Goal: Task Accomplishment & Management: Manage account settings

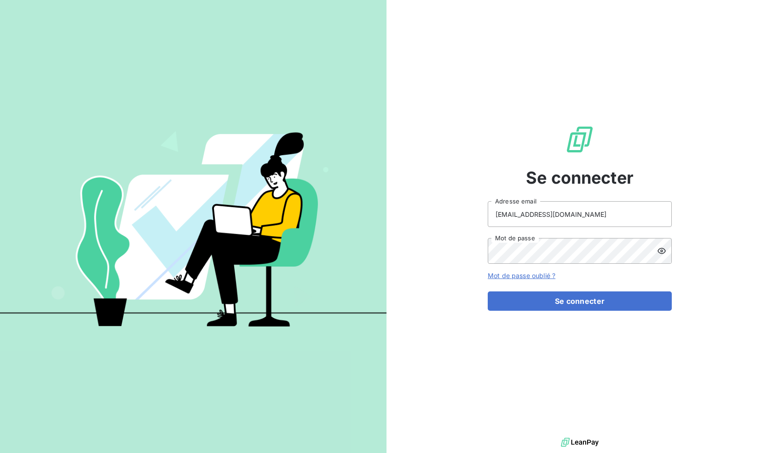
click at [585, 295] on button "Se connecter" at bounding box center [580, 300] width 184 height 19
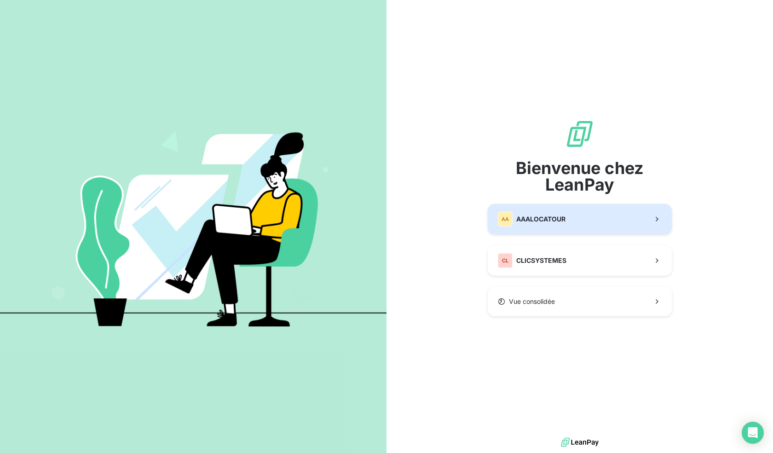
click at [533, 223] on span "AAALOCATOUR" at bounding box center [540, 218] width 49 height 9
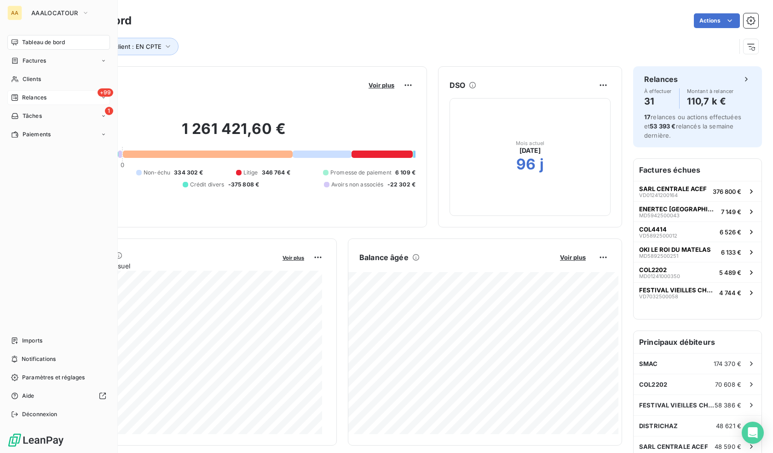
click at [35, 97] on span "Relances" at bounding box center [34, 97] width 24 height 8
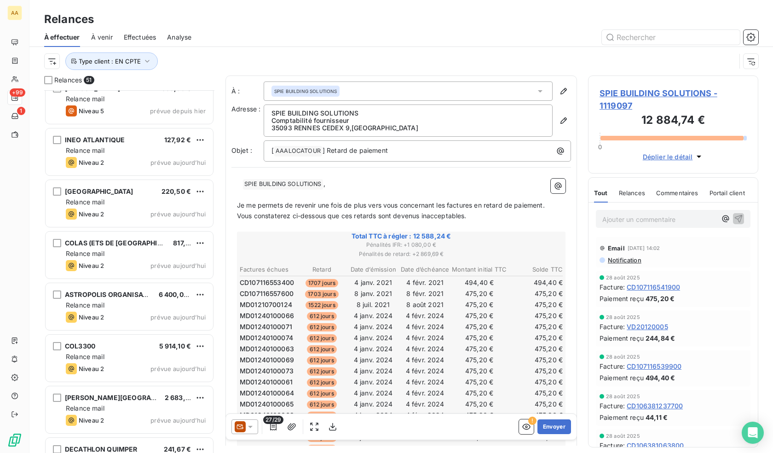
scroll to position [184, 0]
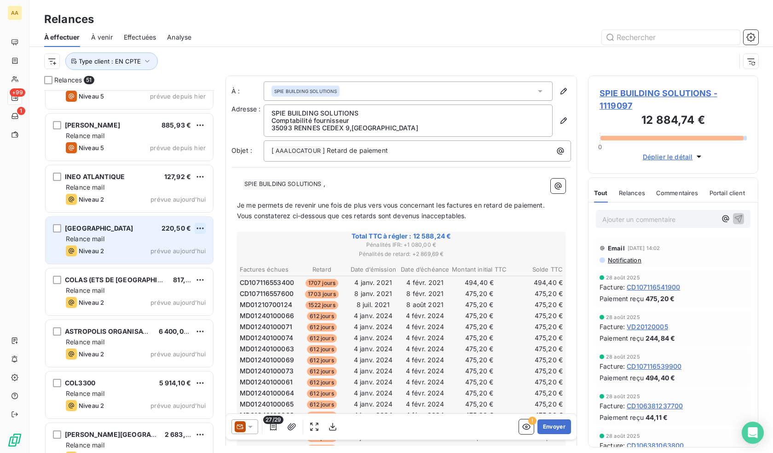
click at [201, 228] on html "AA +99 1 Relances À effectuer À venir Effectuées Analyse Type client : EN CPTE …" at bounding box center [386, 226] width 773 height 453
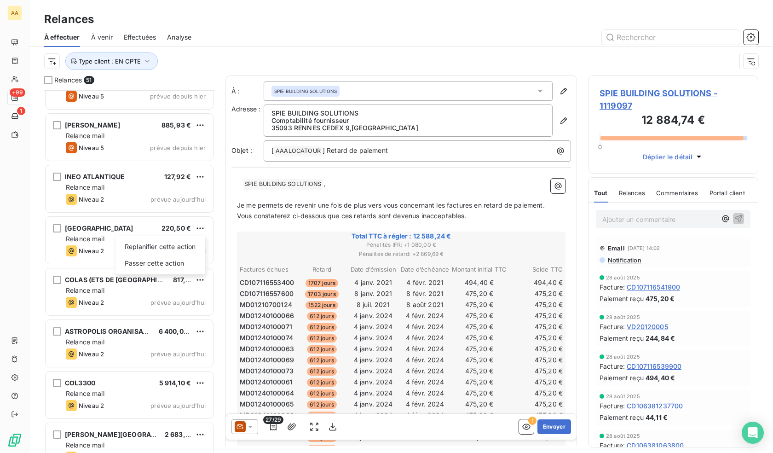
click at [89, 240] on html "AA +99 1 Relances À effectuer À venir Effectuées Analyse Type client : EN CPTE …" at bounding box center [386, 226] width 773 height 453
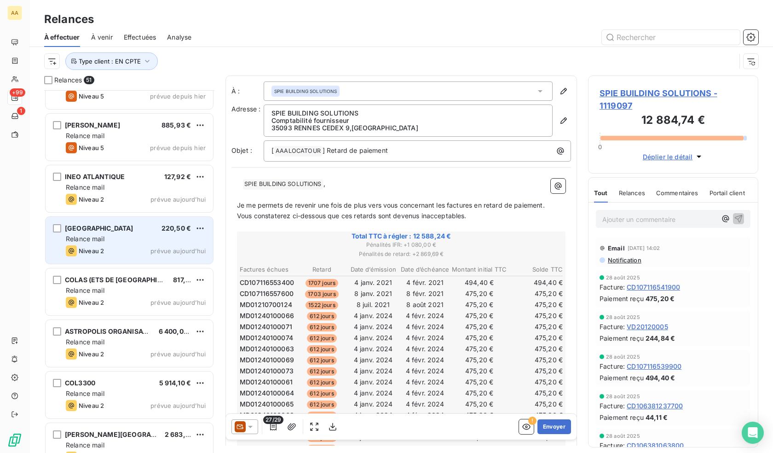
click at [110, 238] on div "Relance mail" at bounding box center [136, 238] width 140 height 9
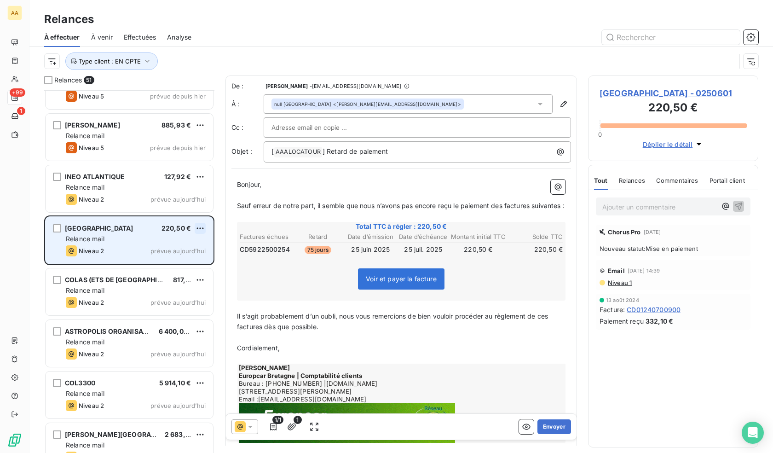
click at [199, 229] on html "AA +99 1 Relances À effectuer À venir Effectuées Analyse Type client : EN CPTE …" at bounding box center [386, 226] width 773 height 453
click at [139, 265] on div "Passer cette action" at bounding box center [160, 263] width 82 height 15
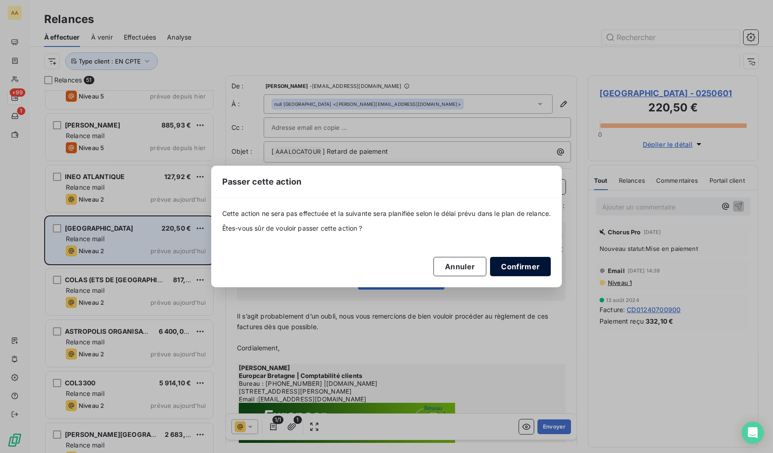
click at [531, 269] on button "Confirmer" at bounding box center [520, 266] width 61 height 19
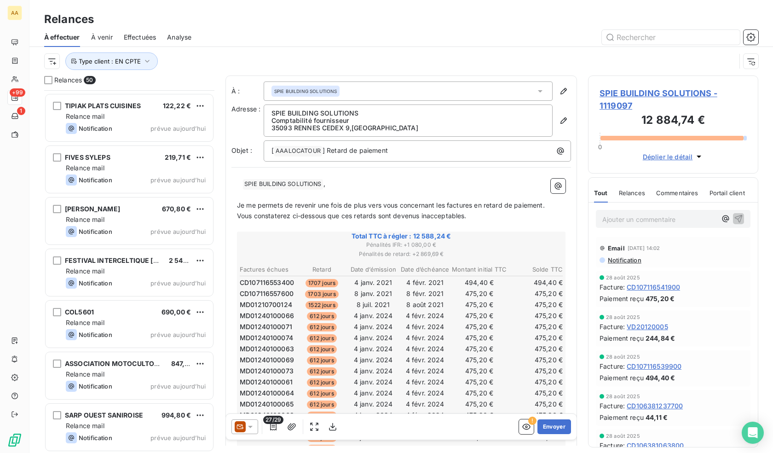
scroll to position [2214, 0]
click at [55, 62] on html "AA +99 1 Relances À effectuer À venir Effectuées Analyse Type client : EN CPTE …" at bounding box center [386, 226] width 773 height 453
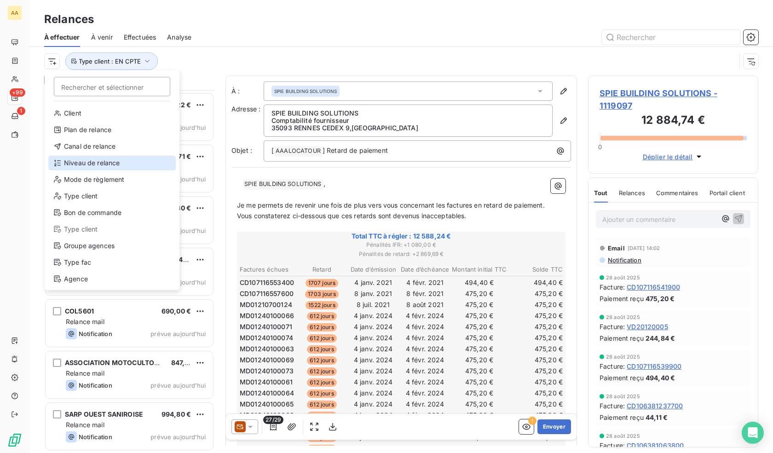
click at [87, 165] on div "Niveau de relance" at bounding box center [111, 162] width 127 height 15
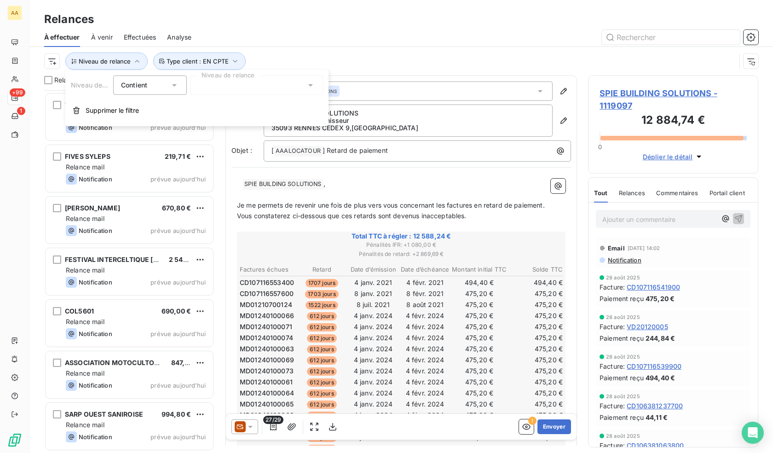
click at [213, 89] on div at bounding box center [256, 84] width 132 height 19
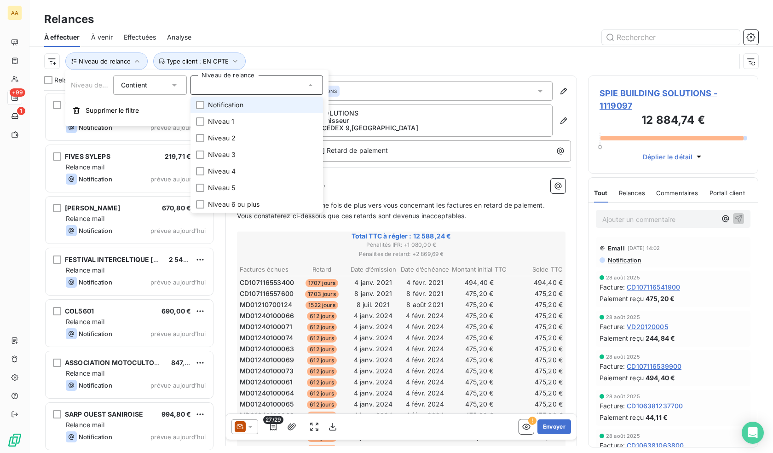
click at [223, 105] on span "Notification" at bounding box center [225, 104] width 35 height 9
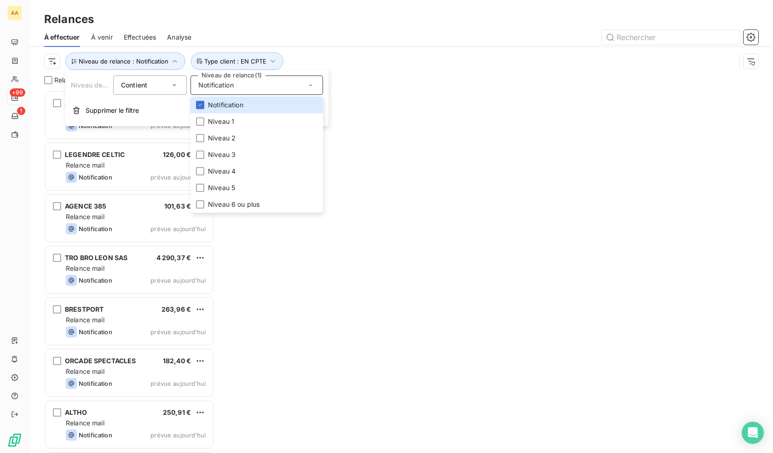
scroll to position [356, 163]
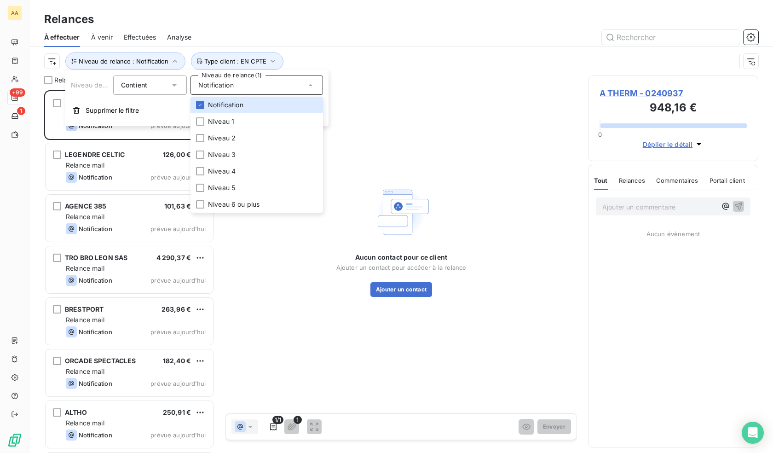
click at [356, 46] on div "À effectuer À venir Effectuées Analyse" at bounding box center [400, 37] width 743 height 19
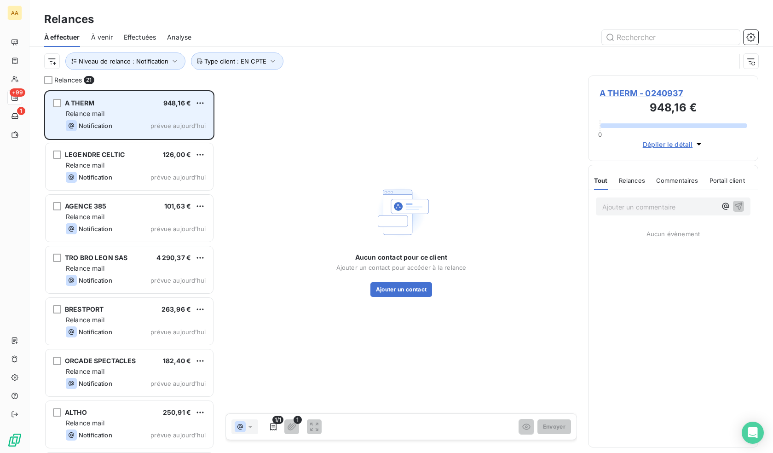
click at [132, 115] on div "Relance mail" at bounding box center [136, 113] width 140 height 9
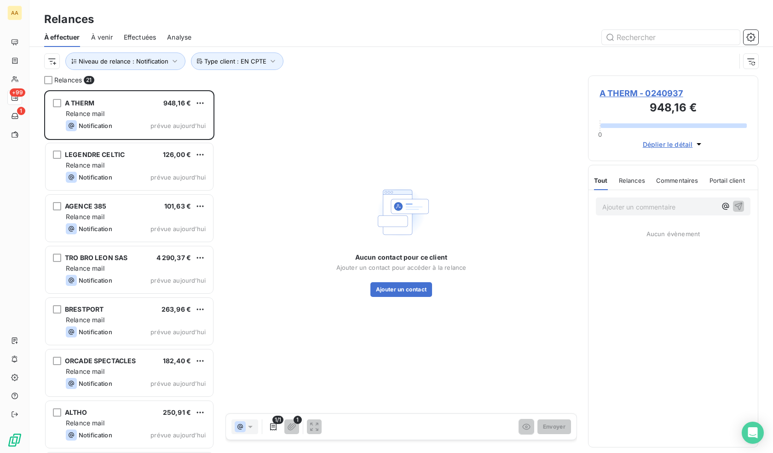
click at [656, 94] on span "A THERM - 0240937" at bounding box center [672, 93] width 147 height 12
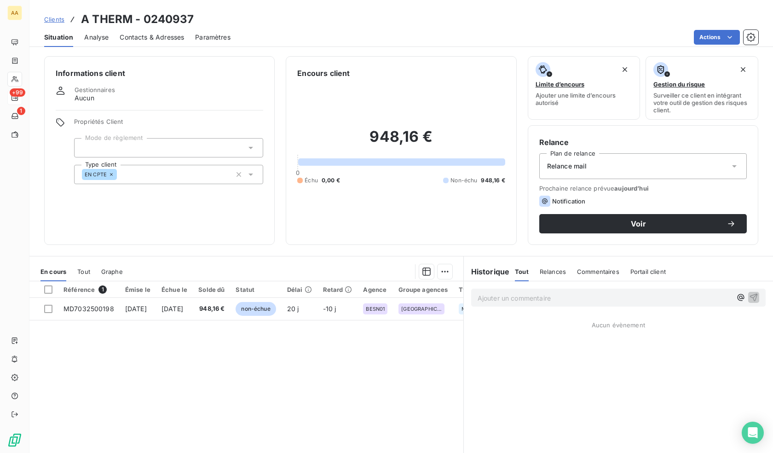
click at [144, 37] on span "Contacts & Adresses" at bounding box center [152, 37] width 64 height 9
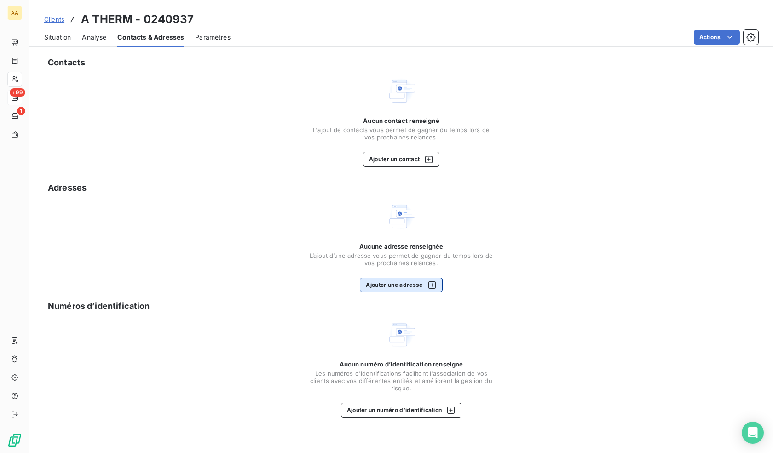
click at [406, 287] on button "Ajouter une adresse" at bounding box center [401, 284] width 82 height 15
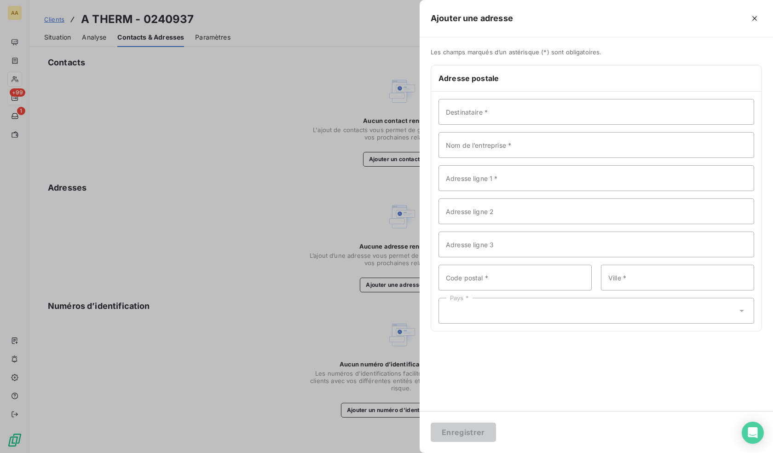
click at [290, 161] on div at bounding box center [386, 226] width 773 height 453
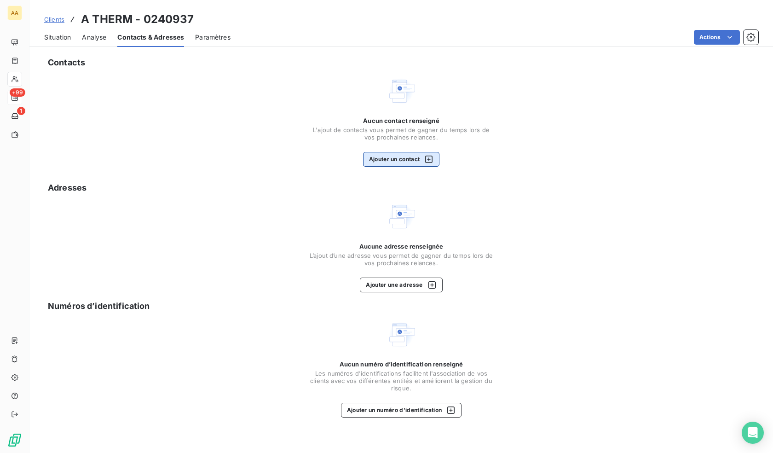
click at [402, 158] on button "Ajouter un contact" at bounding box center [401, 159] width 77 height 15
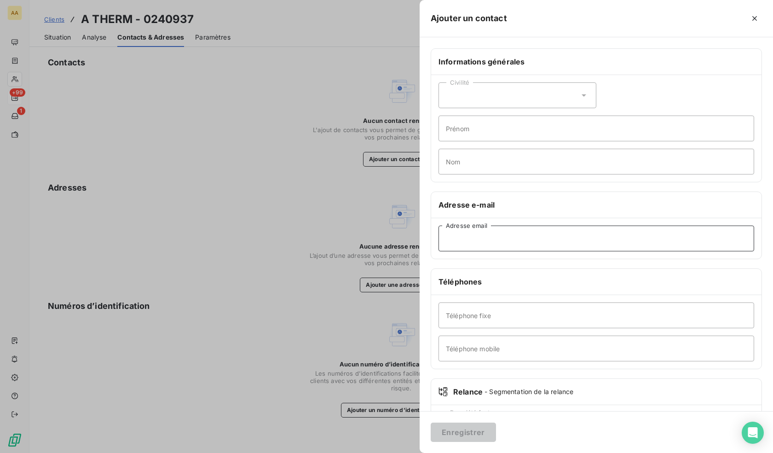
click at [492, 244] on input "Adresse email" at bounding box center [596, 238] width 316 height 26
paste input "contact@atherm.bzh"
type input "contact@atherm.bzh"
click at [471, 426] on button "Enregistrer" at bounding box center [463, 431] width 65 height 19
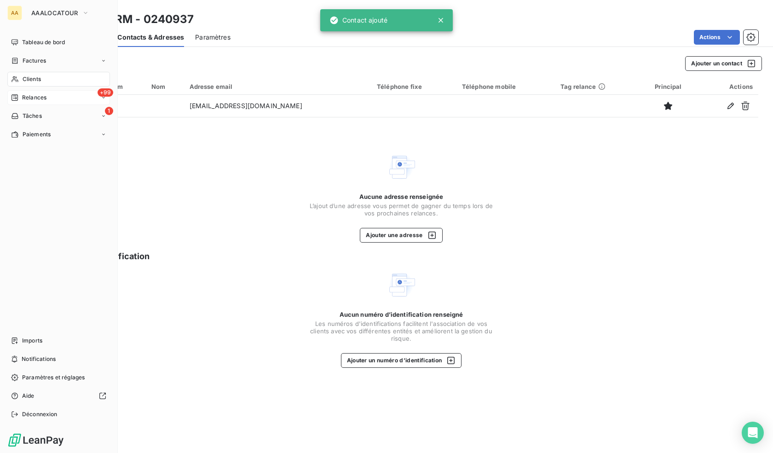
click at [46, 96] on span "Relances" at bounding box center [34, 97] width 24 height 8
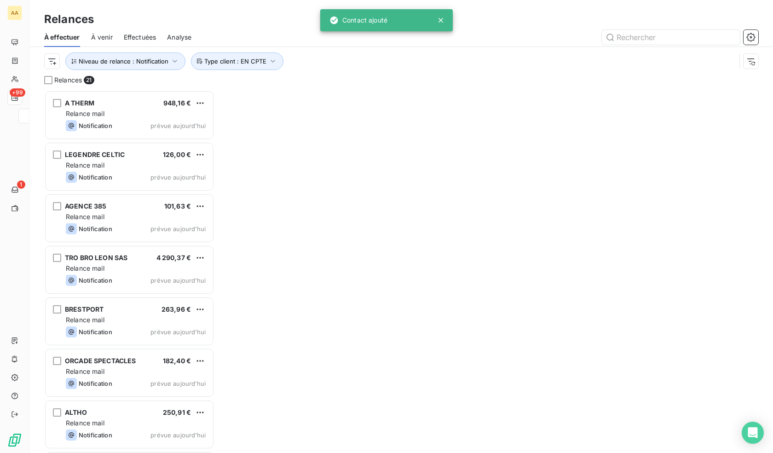
scroll to position [356, 163]
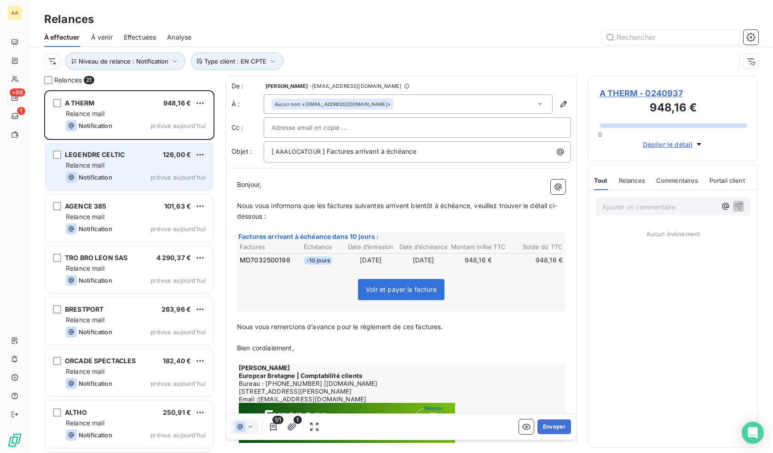
click at [119, 165] on div "Relance mail" at bounding box center [136, 165] width 140 height 9
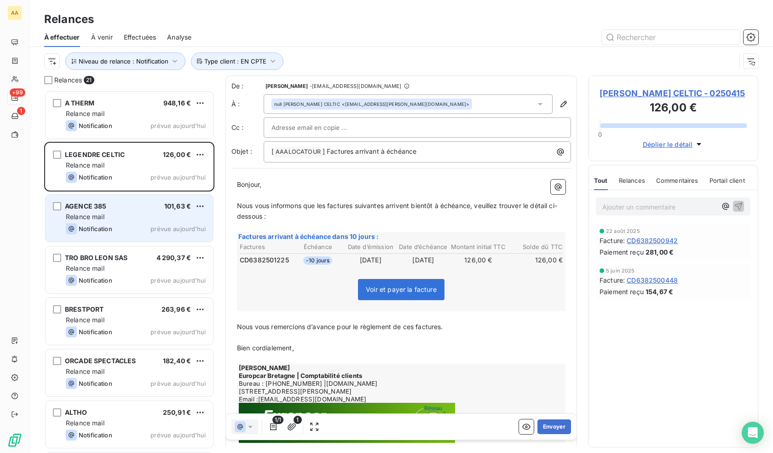
click at [135, 218] on div "Relance mail" at bounding box center [136, 216] width 140 height 9
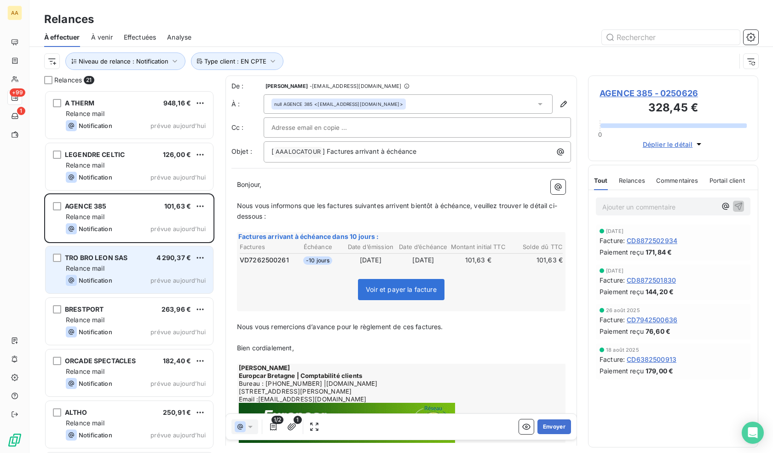
click at [115, 278] on div "Notification prévue aujourd’hui" at bounding box center [136, 280] width 140 height 11
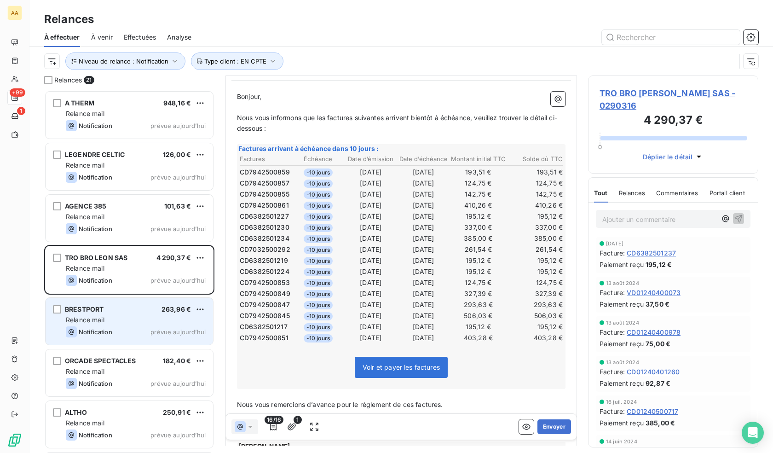
scroll to position [92, 0]
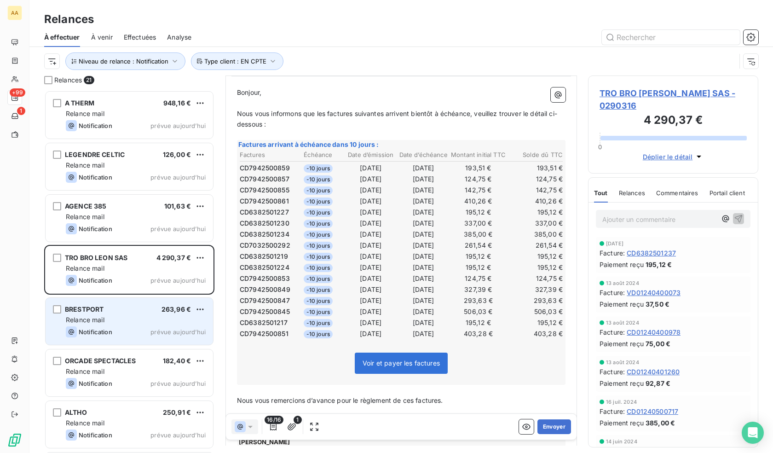
click at [112, 316] on div "Relance mail" at bounding box center [136, 319] width 140 height 9
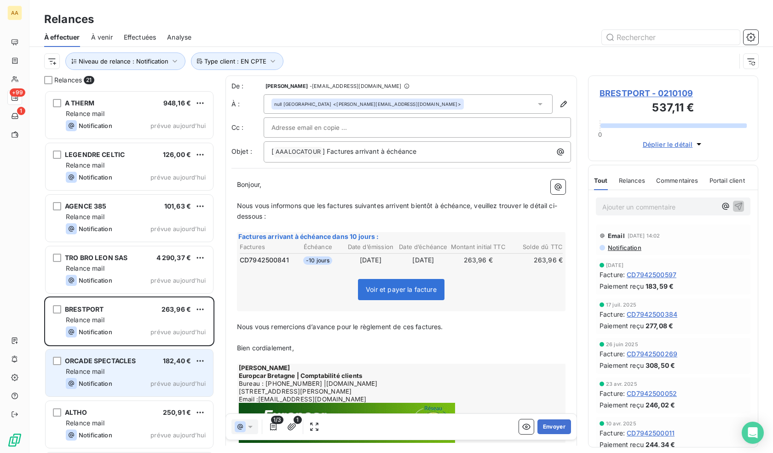
click at [122, 368] on div "Relance mail" at bounding box center [136, 371] width 140 height 9
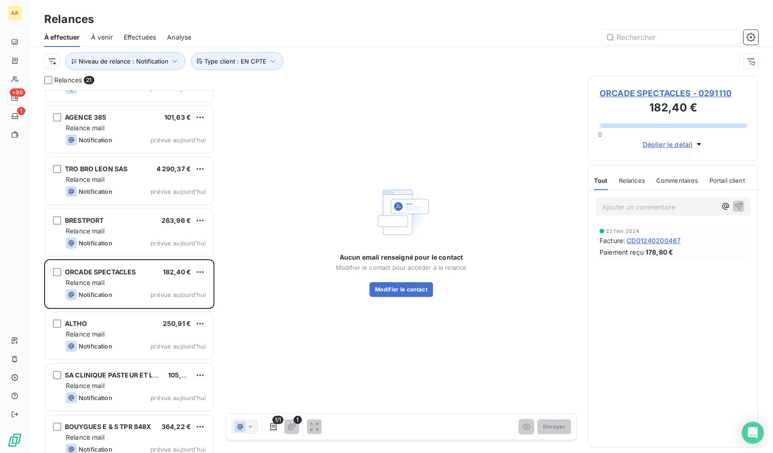
scroll to position [92, 0]
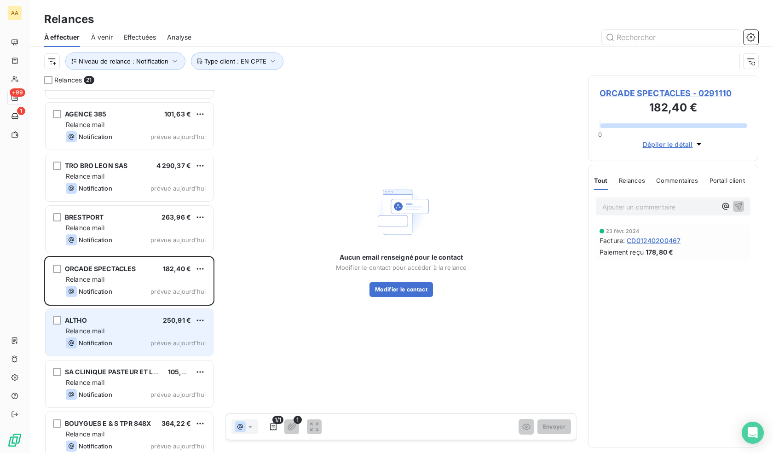
click at [123, 317] on div "ALTHO 250,91 €" at bounding box center [136, 320] width 140 height 8
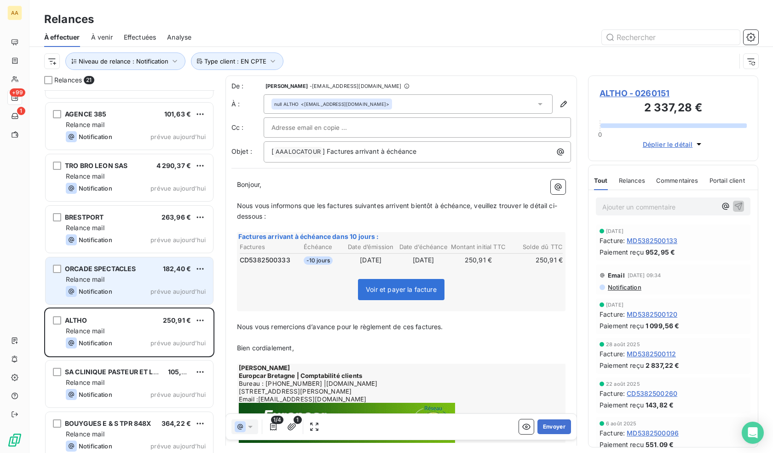
click at [116, 291] on div "Notification prévue aujourd’hui" at bounding box center [136, 291] width 140 height 11
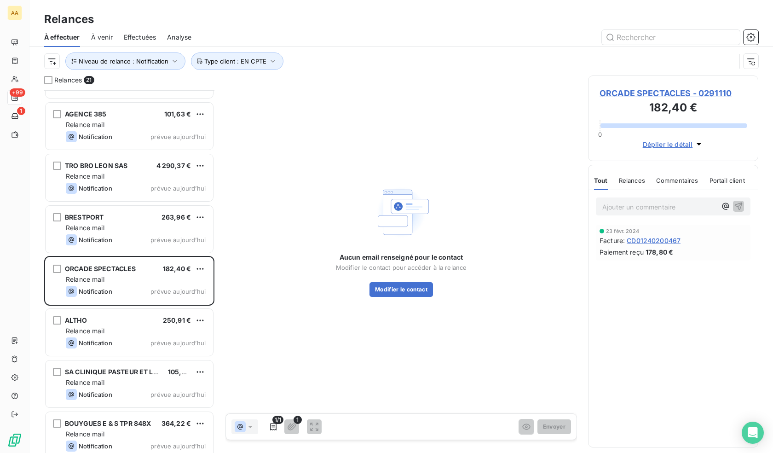
click at [705, 87] on span "ORCADE SPECTACLES - 0291110" at bounding box center [672, 93] width 147 height 12
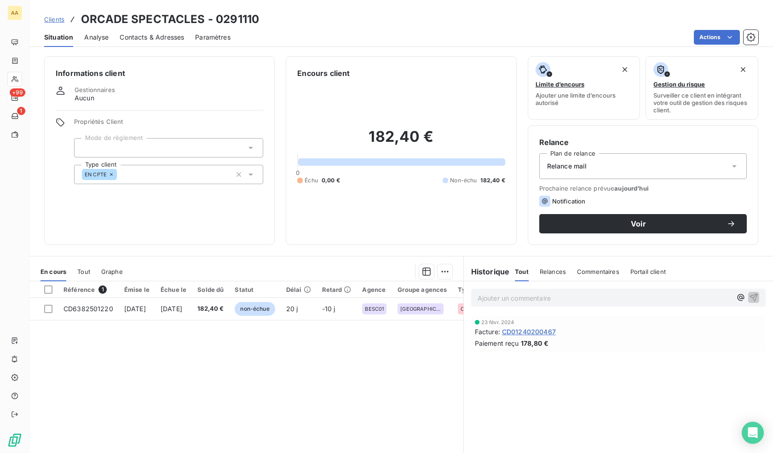
click at [154, 35] on span "Contacts & Adresses" at bounding box center [152, 37] width 64 height 9
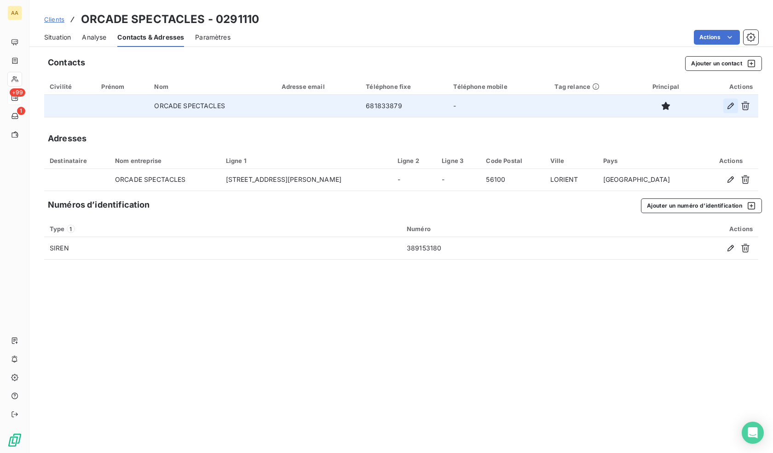
click at [727, 105] on icon "button" at bounding box center [730, 105] width 9 height 9
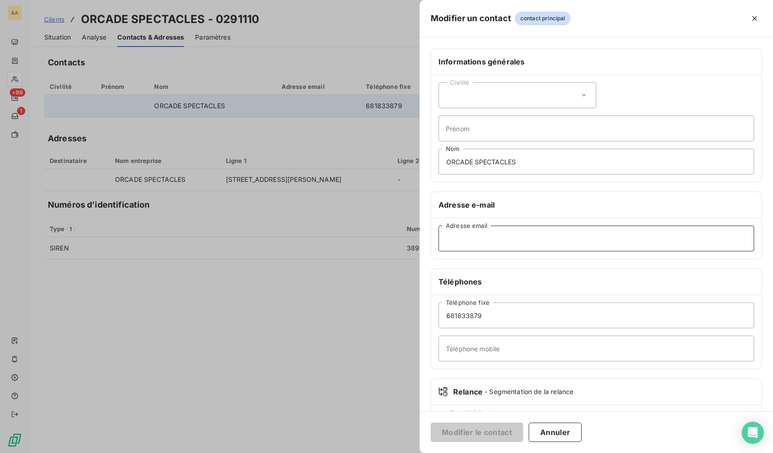
click at [487, 234] on input "Adresse email" at bounding box center [596, 238] width 316 height 26
paste input "celia@orcade-spectacles.net"
type input "celia@orcade-spectacles.net"
click at [494, 427] on button "Modifier le contact" at bounding box center [477, 431] width 92 height 19
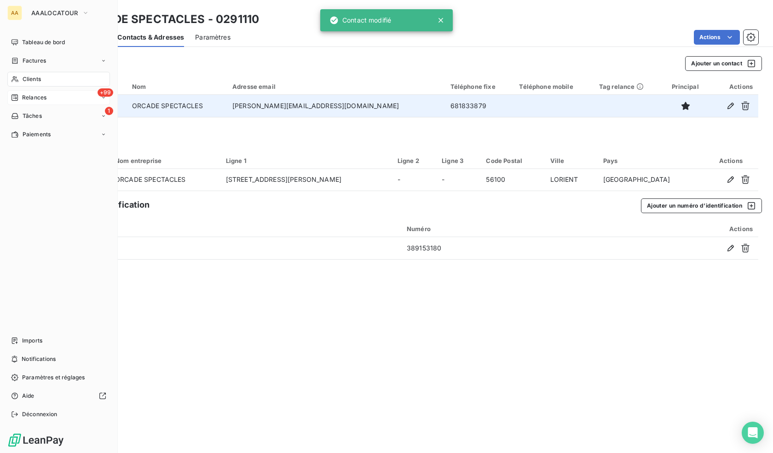
click at [29, 97] on span "Relances" at bounding box center [34, 97] width 24 height 8
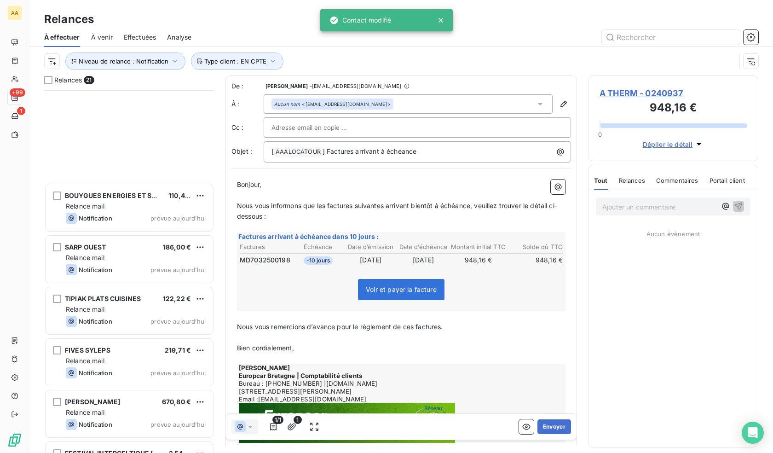
scroll to position [720, 0]
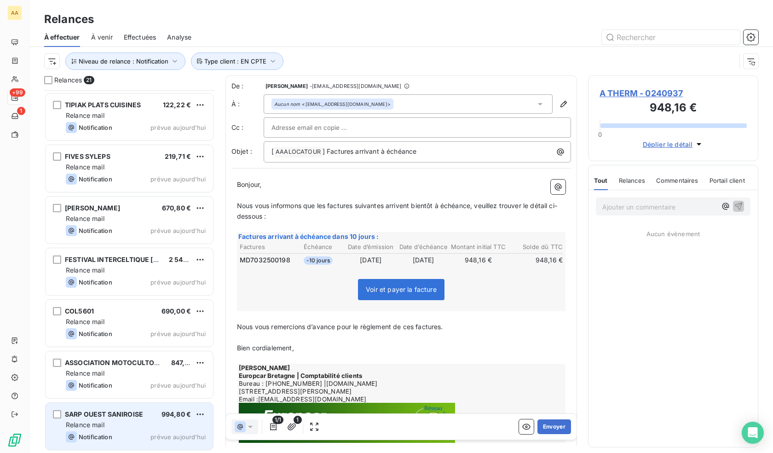
click at [103, 442] on div "SARP OUEST SANIROISE 994,80 € Relance mail Notification prévue aujourd’hui" at bounding box center [129, 425] width 167 height 47
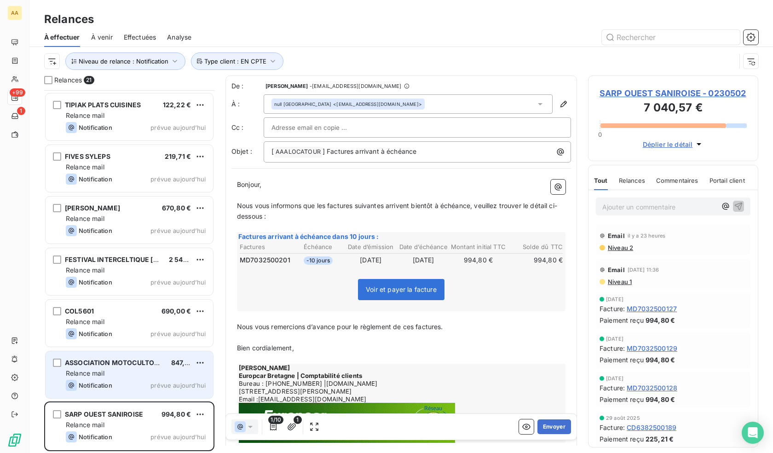
click at [128, 373] on div "Relance mail" at bounding box center [136, 372] width 140 height 9
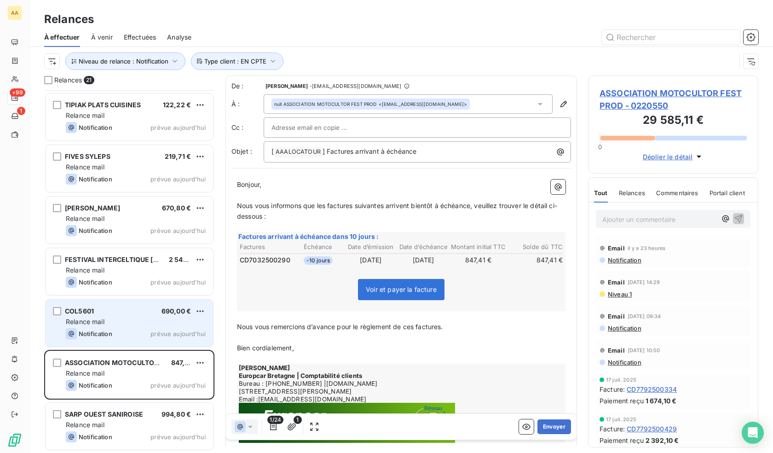
click at [116, 328] on div "Notification prévue aujourd’hui" at bounding box center [136, 333] width 140 height 11
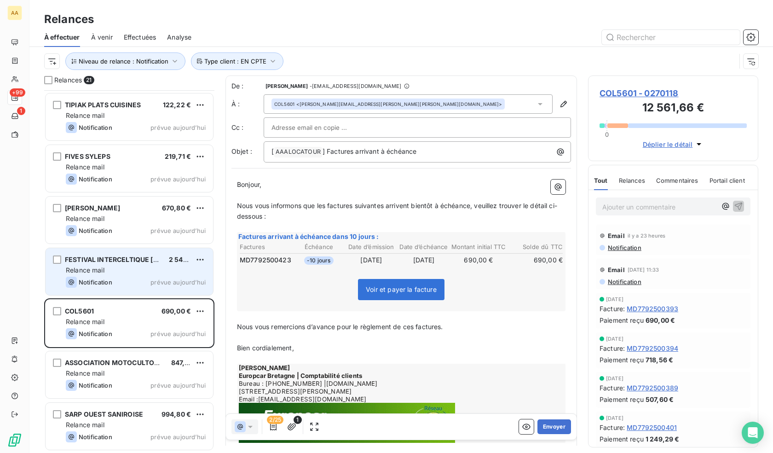
click at [104, 278] on div "Notification" at bounding box center [89, 281] width 46 height 11
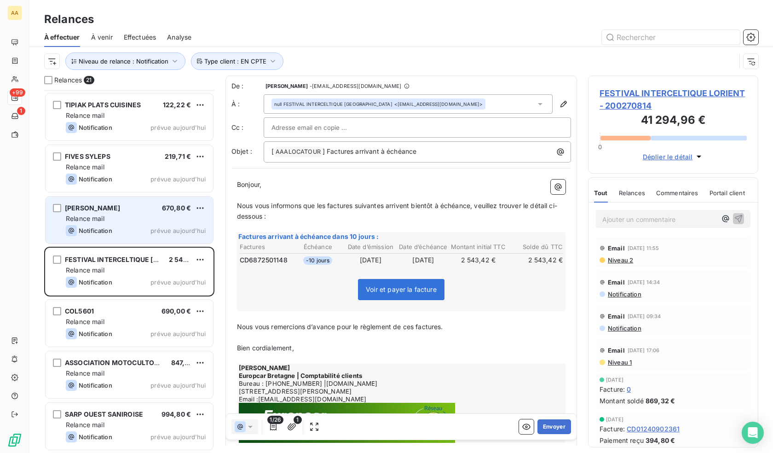
click at [92, 215] on span "Relance mail" at bounding box center [85, 218] width 39 height 8
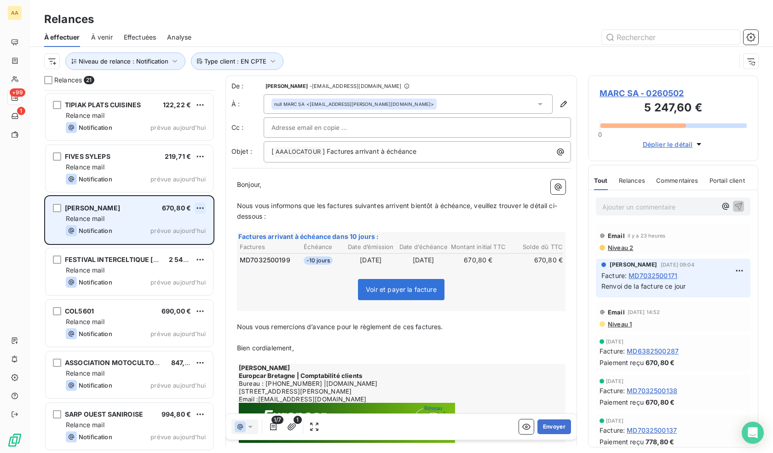
click at [197, 207] on html "AA +99 1 Relances À effectuer À venir Effectuées Analyse Niveau de relance : No…" at bounding box center [386, 226] width 773 height 453
click at [165, 243] on div "Passer cette action" at bounding box center [160, 243] width 82 height 15
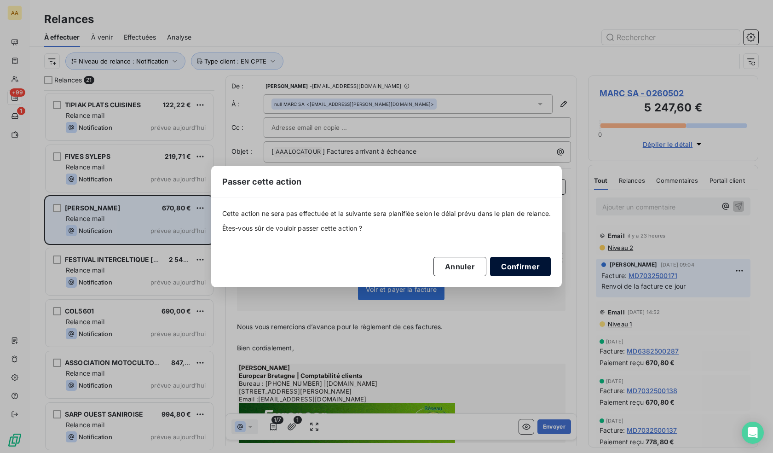
click at [516, 263] on button "Confirmer" at bounding box center [520, 266] width 61 height 19
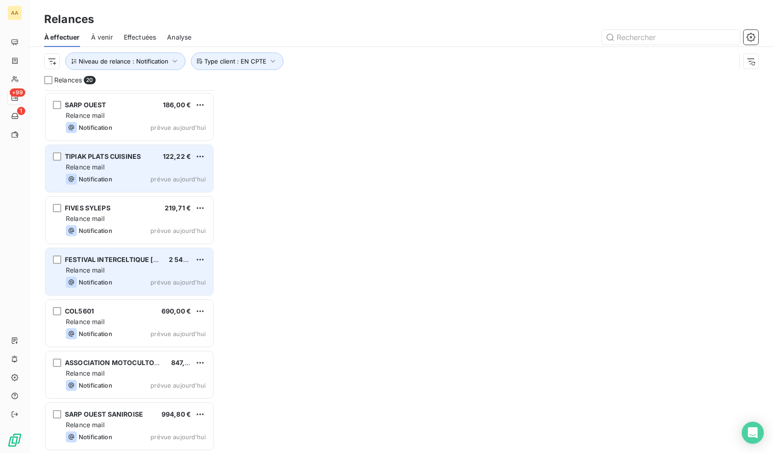
scroll to position [668, 0]
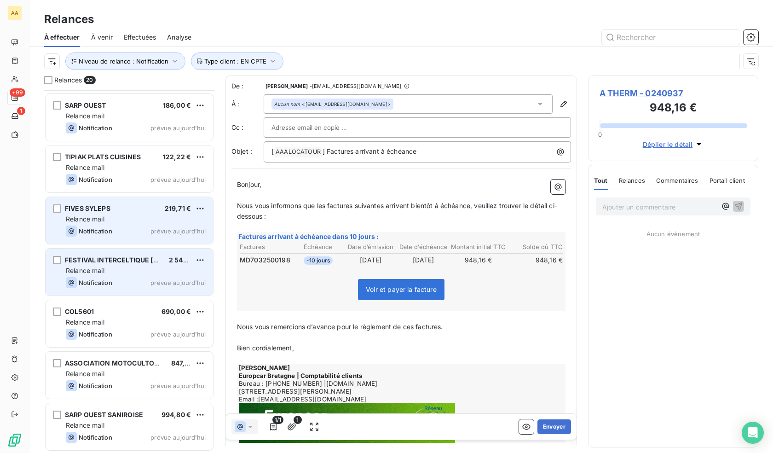
click at [133, 235] on div "Notification prévue aujourd’hui" at bounding box center [136, 230] width 140 height 11
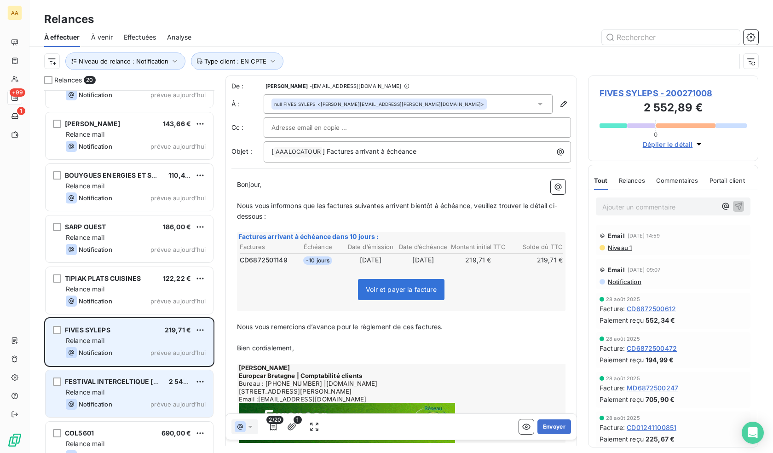
scroll to position [530, 0]
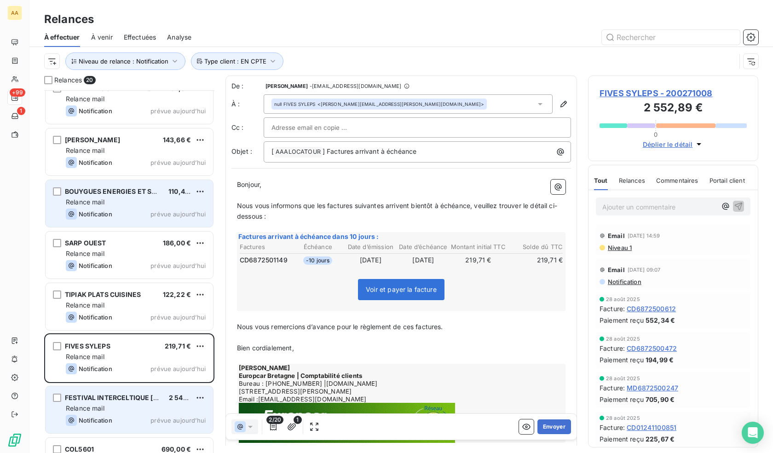
click at [115, 201] on div "Relance mail" at bounding box center [136, 201] width 140 height 9
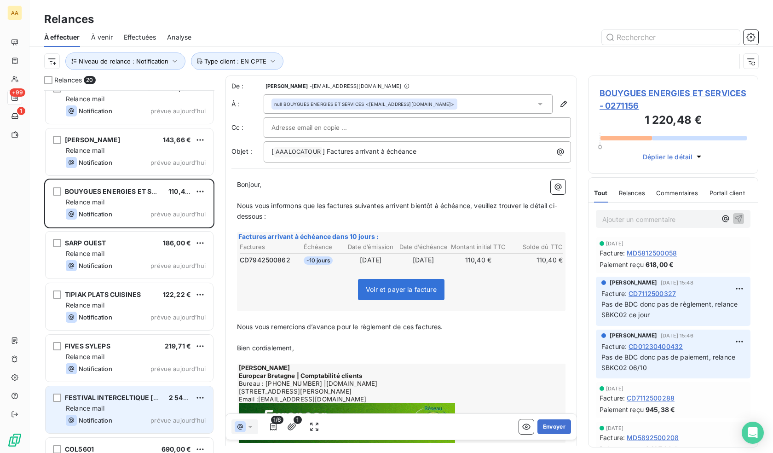
click at [263, 259] on span "CD7942500862" at bounding box center [265, 259] width 51 height 9
copy span "CD7942500862"
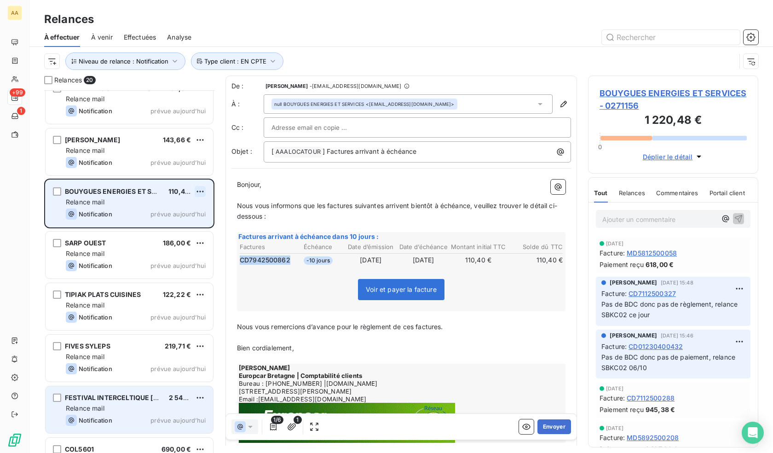
click at [200, 188] on html "AA +99 1 Relances À effectuer À venir Effectuées Analyse Niveau de relance : No…" at bounding box center [386, 226] width 773 height 453
click at [162, 229] on div "Passer cette action" at bounding box center [160, 226] width 82 height 15
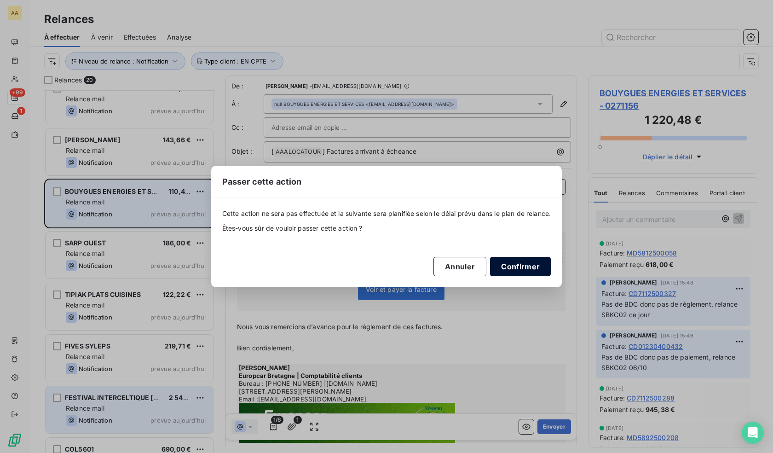
click at [518, 266] on button "Confirmer" at bounding box center [520, 266] width 61 height 19
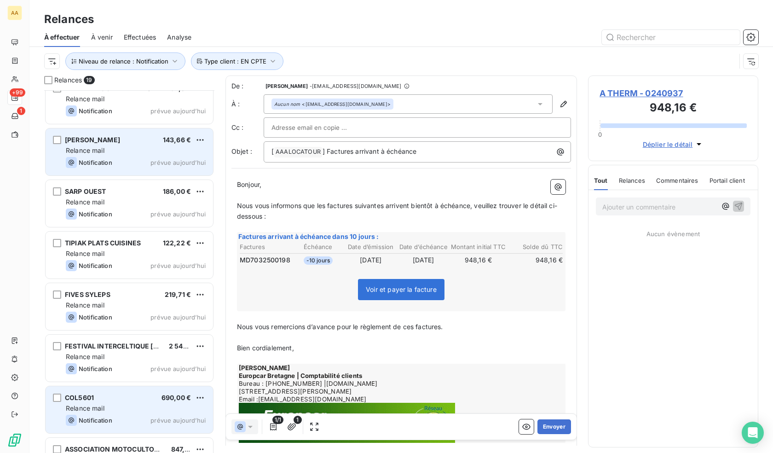
click at [115, 157] on div "Notification prévue aujourd’hui" at bounding box center [136, 162] width 140 height 11
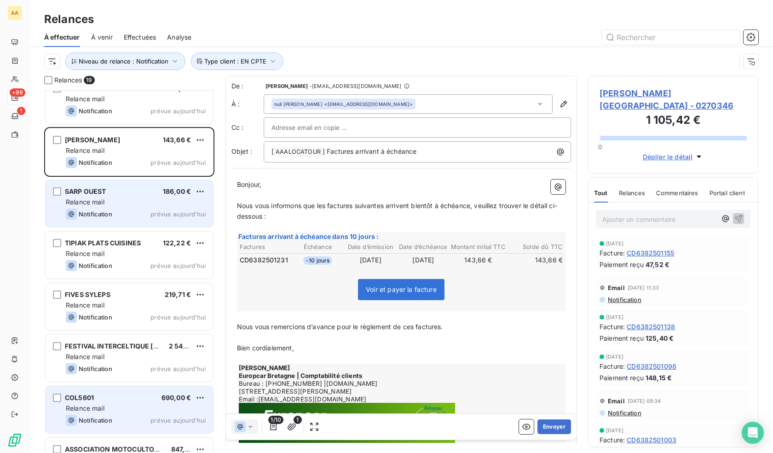
scroll to position [438, 0]
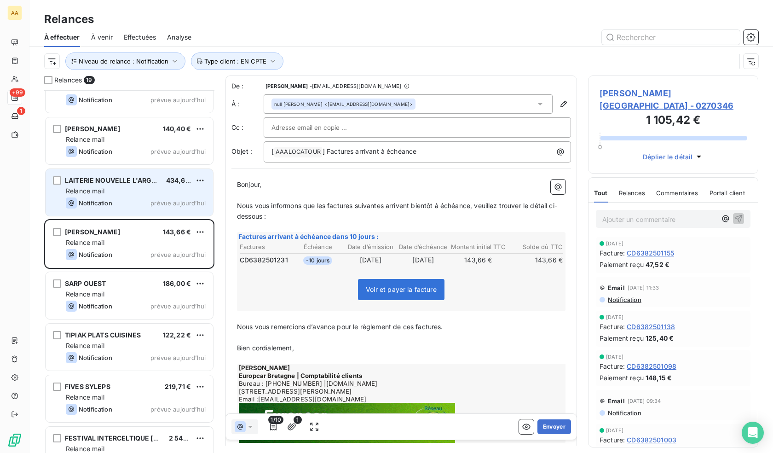
click at [132, 188] on div "Relance mail" at bounding box center [136, 190] width 140 height 9
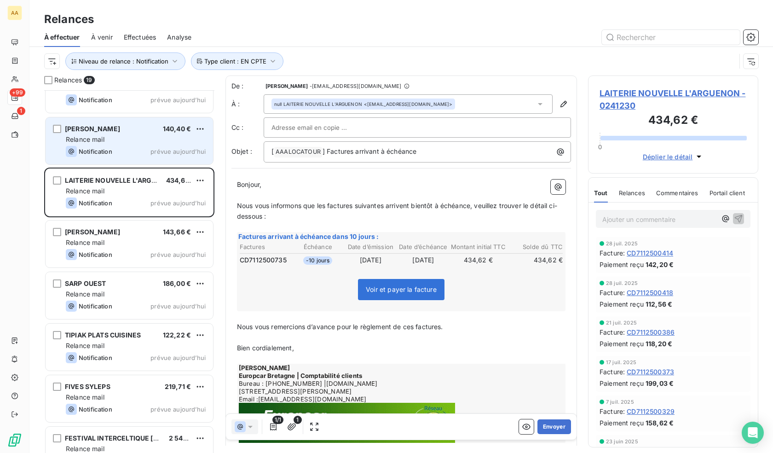
click at [125, 139] on div "Relance mail" at bounding box center [136, 139] width 140 height 9
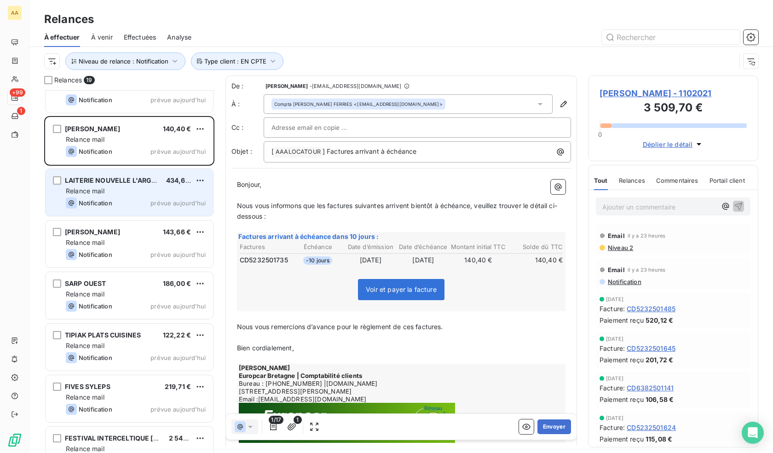
click at [123, 186] on div "Relance mail" at bounding box center [136, 190] width 140 height 9
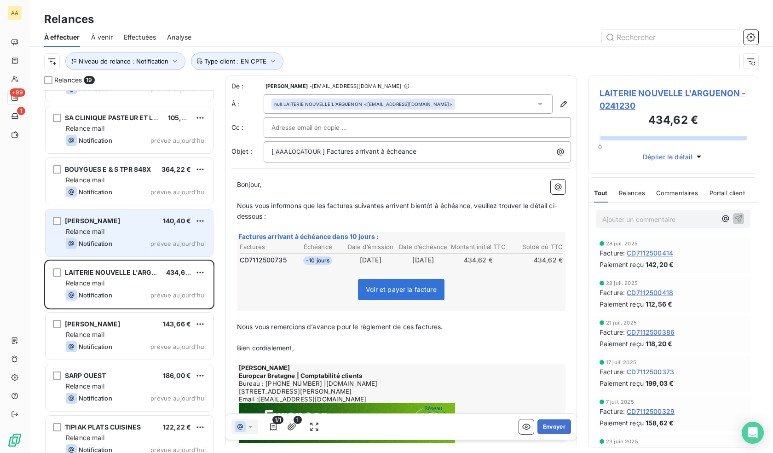
scroll to position [300, 0]
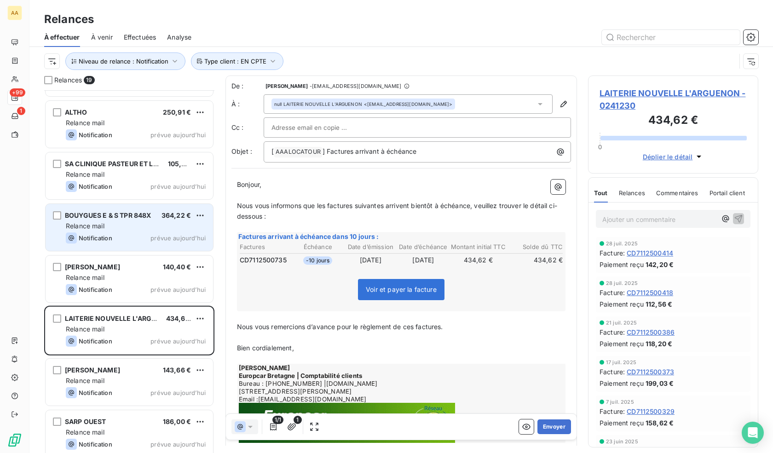
click at [141, 215] on span "BOUYGUES E & S TPR 848X" at bounding box center [108, 215] width 86 height 8
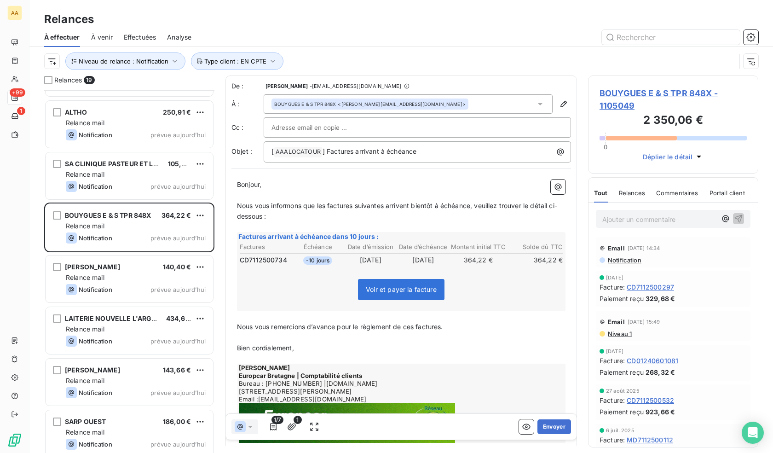
click at [270, 262] on span "CD7112500734" at bounding box center [263, 259] width 47 height 9
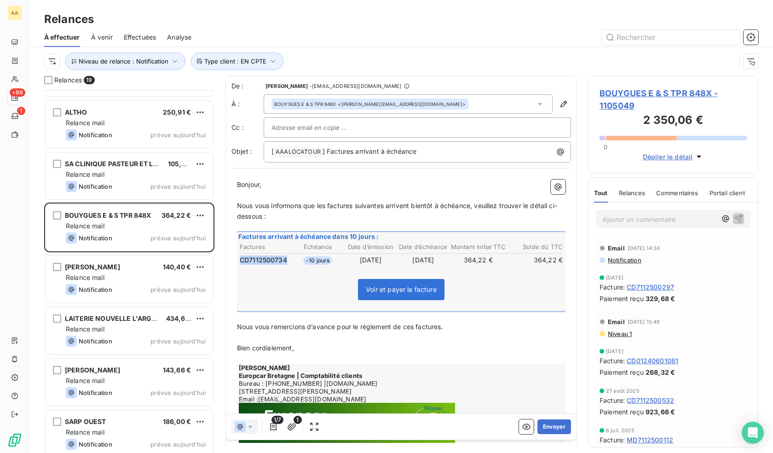
click at [270, 262] on span "CD7112500734" at bounding box center [263, 259] width 47 height 9
copy span "CD7112500734"
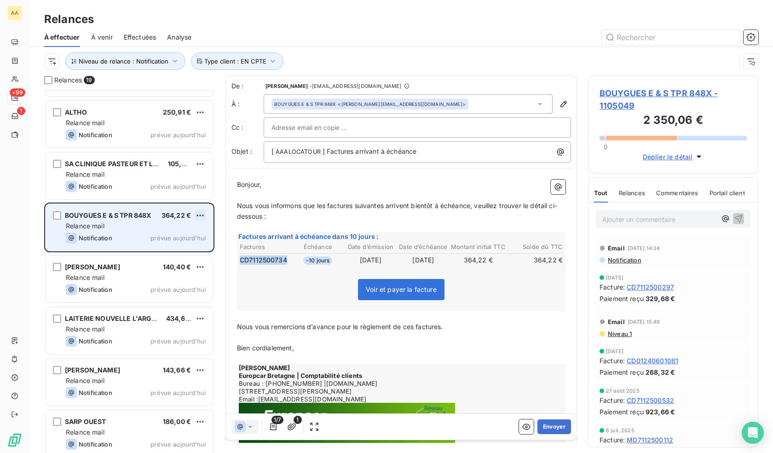
click at [201, 215] on html "AA +99 1 Relances À effectuer À venir Effectuées Analyse Niveau de relance : No…" at bounding box center [386, 226] width 773 height 453
click at [170, 250] on div "Passer cette action" at bounding box center [160, 250] width 82 height 15
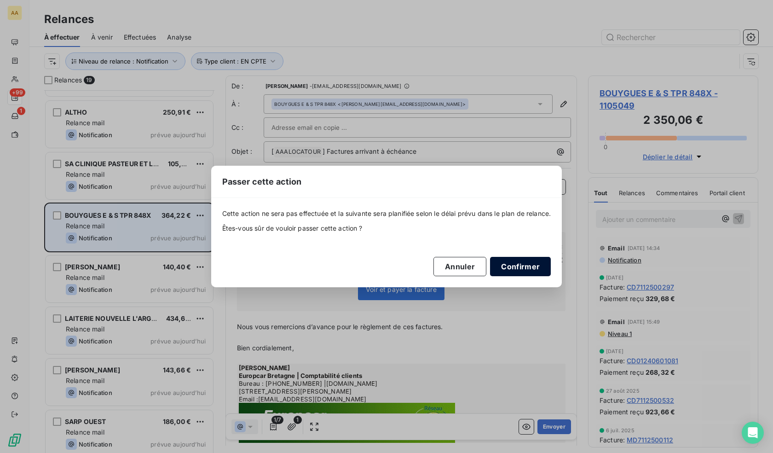
click at [533, 264] on button "Confirmer" at bounding box center [520, 266] width 61 height 19
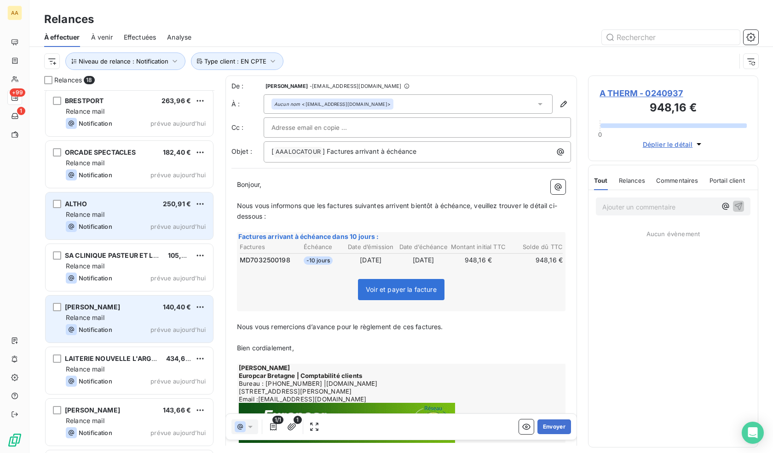
scroll to position [208, 0]
click at [127, 212] on div "Relance mail" at bounding box center [136, 214] width 140 height 9
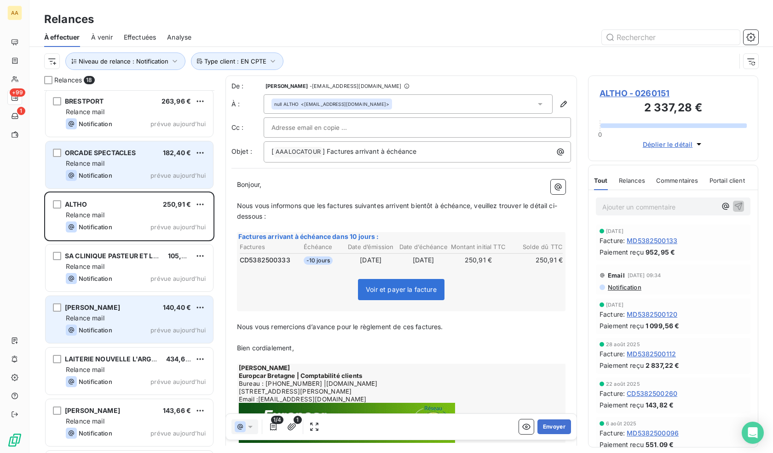
click at [122, 167] on div "Relance mail" at bounding box center [136, 163] width 140 height 9
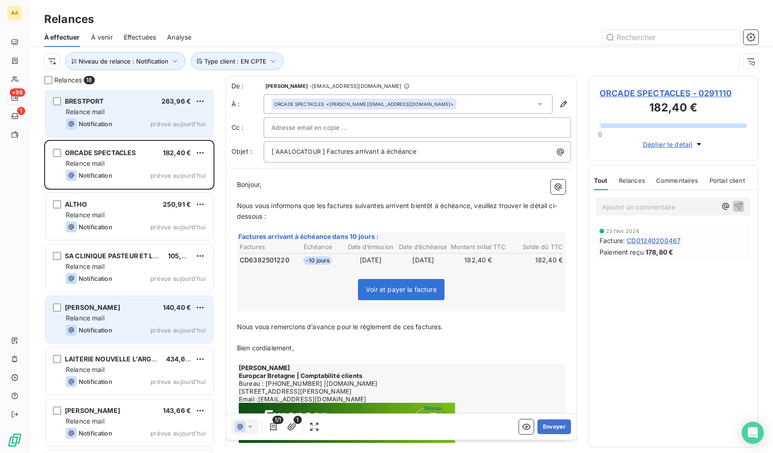
click at [144, 116] on div "Relance mail" at bounding box center [136, 111] width 140 height 9
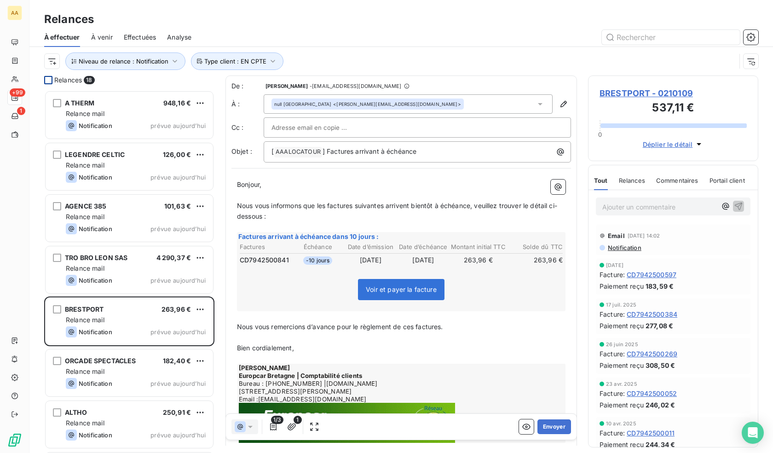
click at [45, 80] on div at bounding box center [48, 80] width 8 height 8
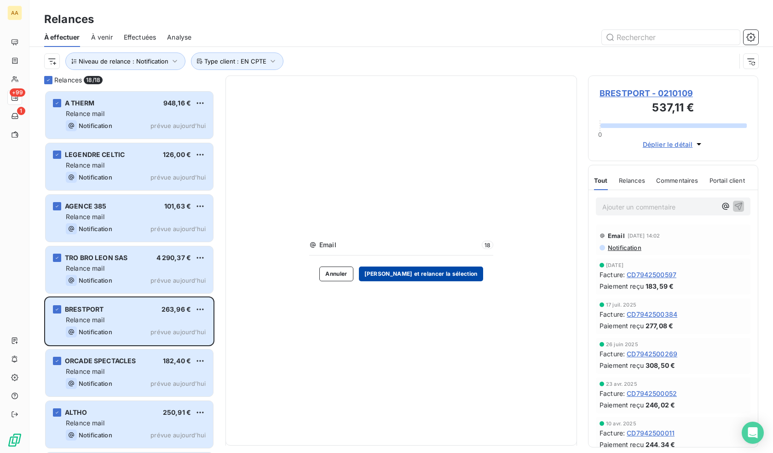
click at [437, 272] on button "Valider et relancer la sélection" at bounding box center [421, 273] width 124 height 15
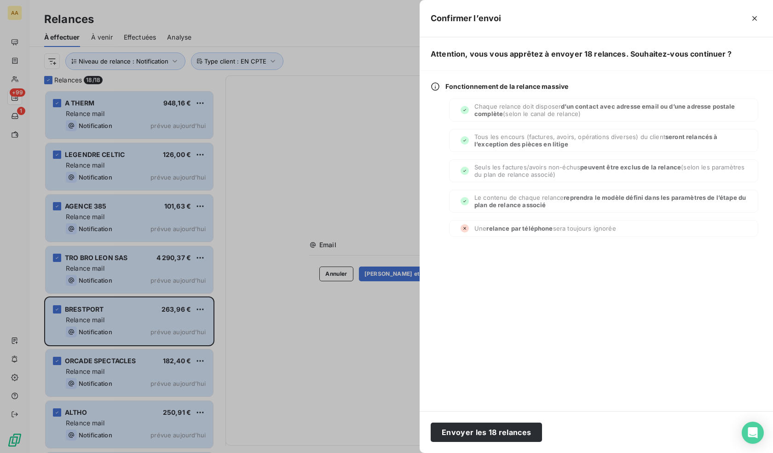
click at [491, 421] on div "Envoyer les 18 relances" at bounding box center [596, 432] width 353 height 42
click at [490, 429] on button "Envoyer les 18 relances" at bounding box center [486, 431] width 111 height 19
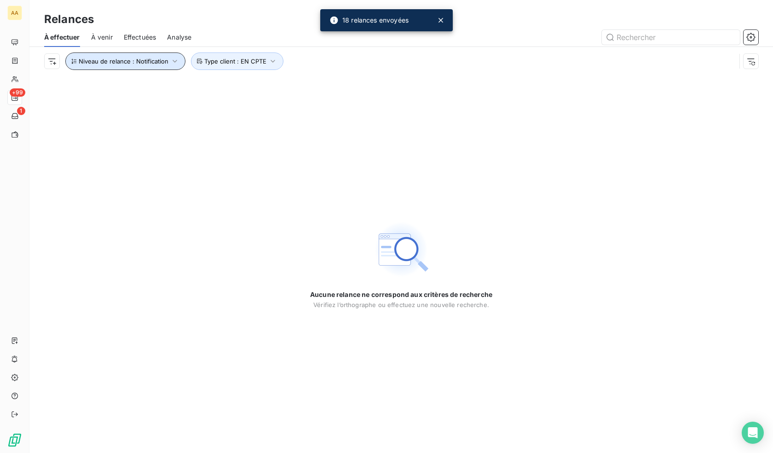
click at [110, 59] on span "Niveau de relance : Notification" at bounding box center [124, 60] width 90 height 7
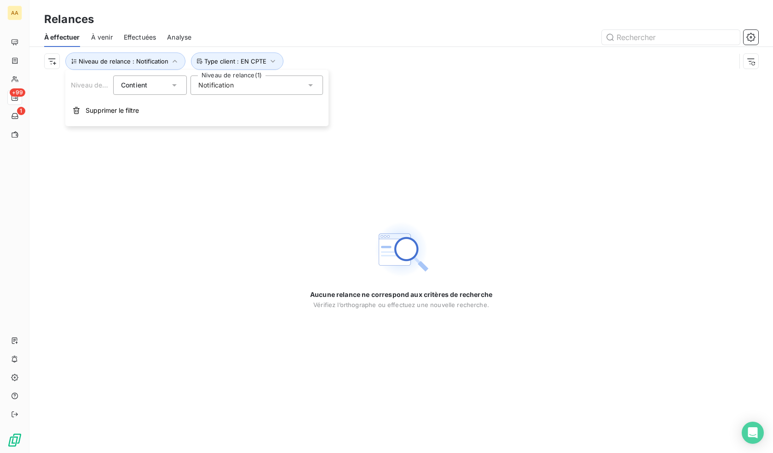
click at [243, 87] on div "Notification" at bounding box center [256, 84] width 132 height 19
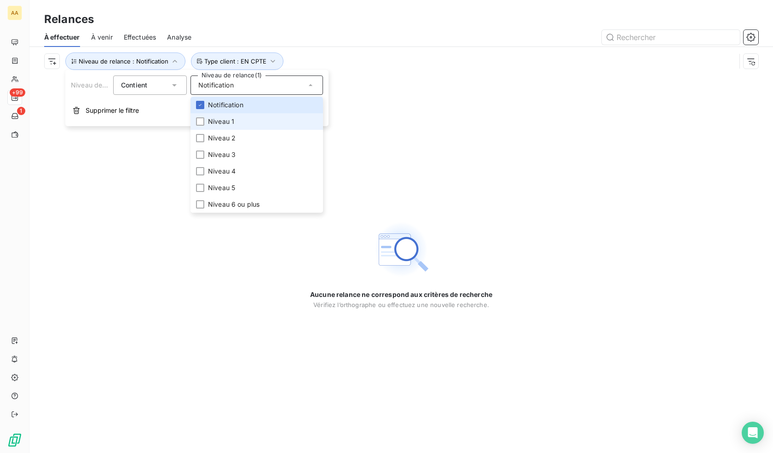
click at [230, 122] on span "Niveau 1" at bounding box center [221, 121] width 26 height 9
click at [231, 105] on span "Notification" at bounding box center [225, 104] width 35 height 9
click at [150, 226] on div "Aucune relance ne correspond aux critères de recherche Vérifiez l’orthographe o…" at bounding box center [400, 263] width 743 height 377
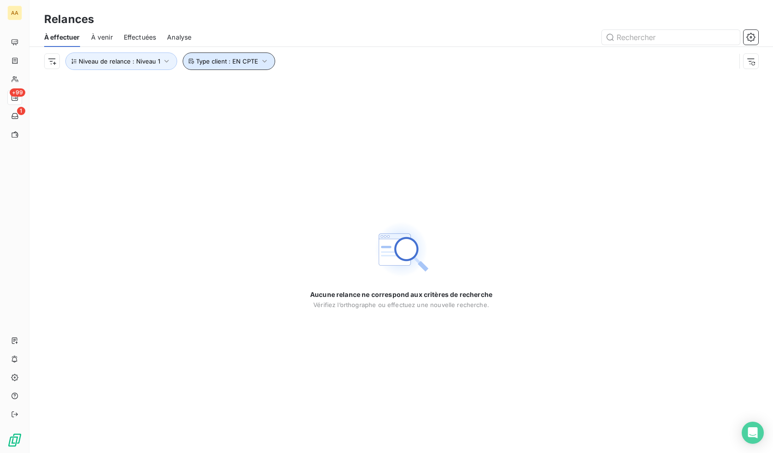
click at [229, 59] on span "Type client : EN CPTE" at bounding box center [227, 60] width 62 height 7
click at [101, 49] on div "Niveau de relance : Niveau 1 Type client : EN CPTE" at bounding box center [401, 61] width 714 height 29
click at [120, 61] on span "Niveau de relance : Niveau 1" at bounding box center [119, 60] width 81 height 7
click at [236, 80] on div "Niveau 1" at bounding box center [256, 84] width 132 height 19
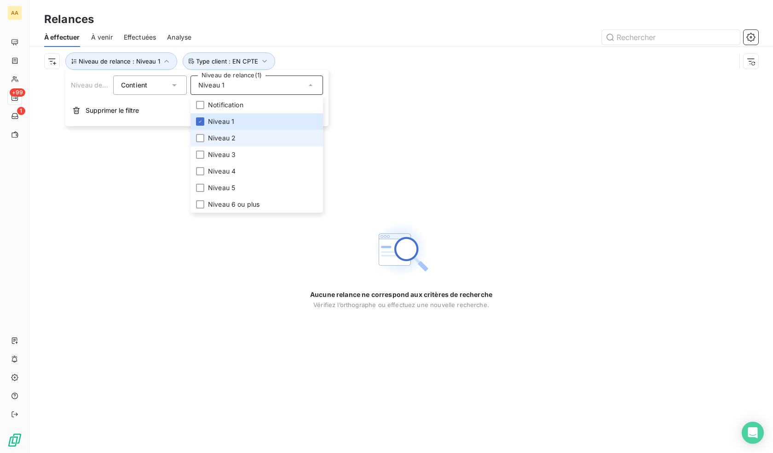
click at [224, 141] on span "Niveau 2" at bounding box center [222, 137] width 28 height 9
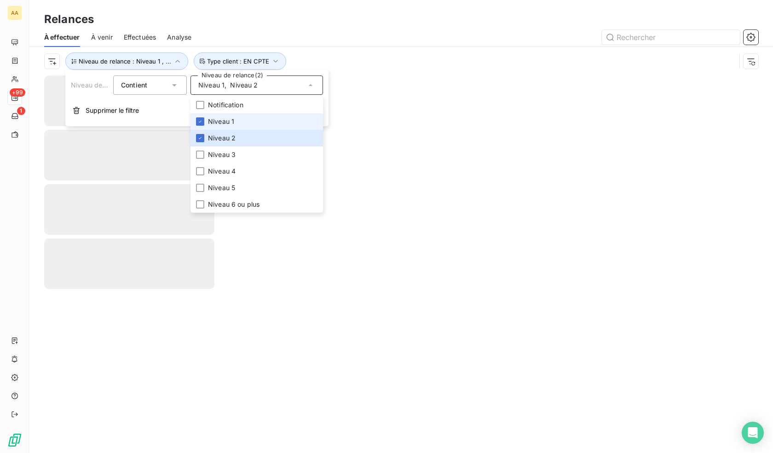
click at [216, 120] on span "Niveau 1" at bounding box center [221, 121] width 26 height 9
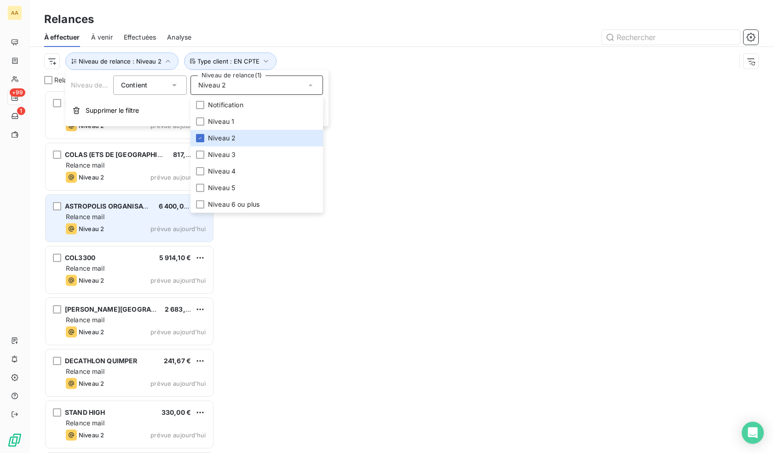
scroll to position [356, 163]
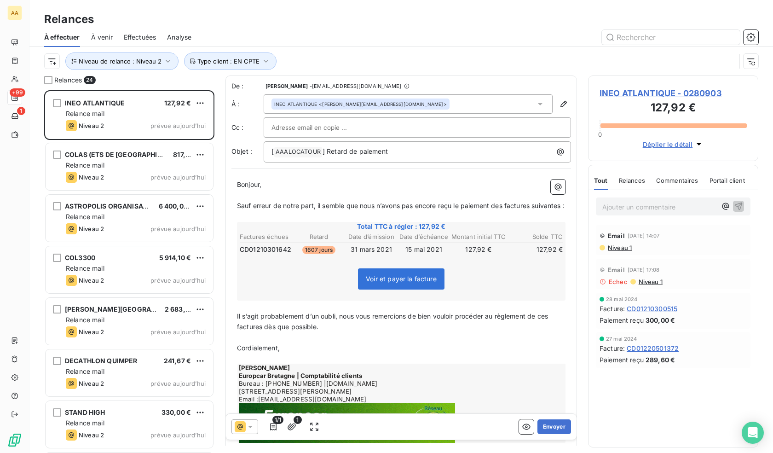
click at [381, 44] on div at bounding box center [480, 37] width 556 height 15
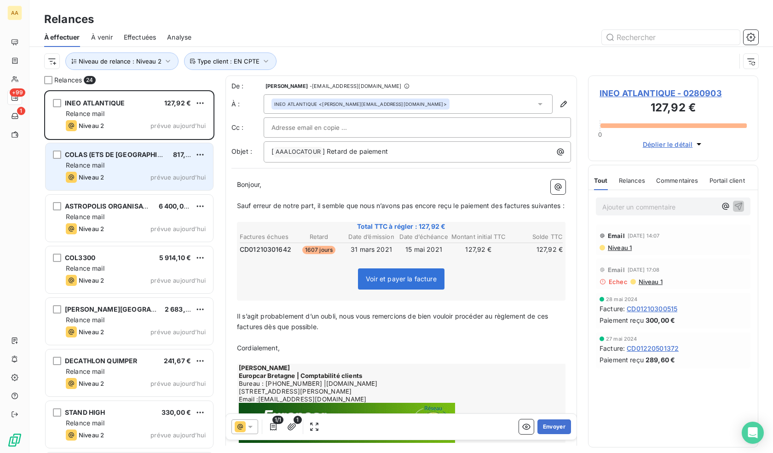
click at [144, 172] on div "Niveau 2 prévue aujourd’hui" at bounding box center [136, 177] width 140 height 11
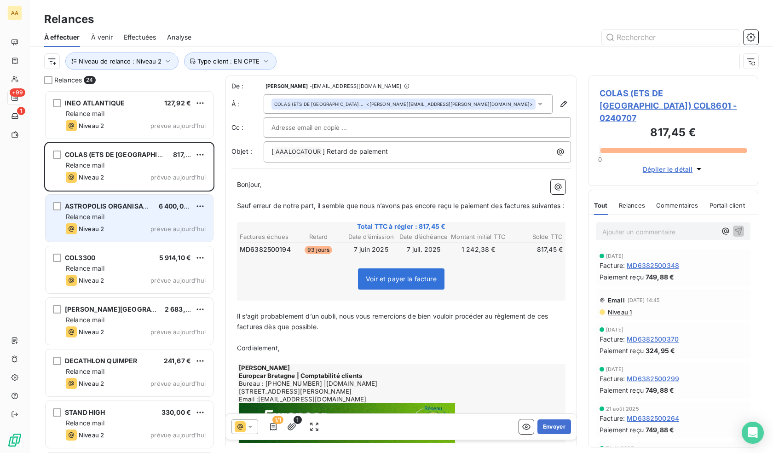
click at [137, 212] on div "ASTROPOLIS ORGANISATION 6 400,00 € Relance mail Niveau 2 prévue aujourd’hui" at bounding box center [129, 218] width 167 height 47
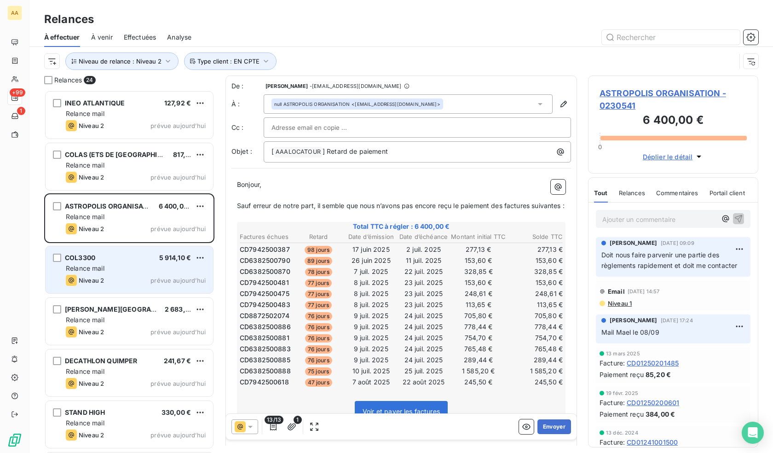
click at [128, 267] on div "Relance mail" at bounding box center [136, 268] width 140 height 9
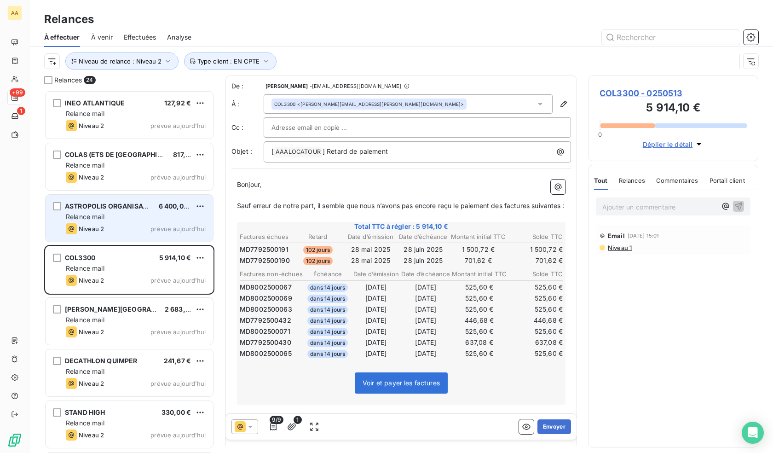
click at [126, 210] on div "ASTROPOLIS ORGANISATION 6 400,00 € Relance mail Niveau 2 prévue aujourd’hui" at bounding box center [129, 218] width 167 height 47
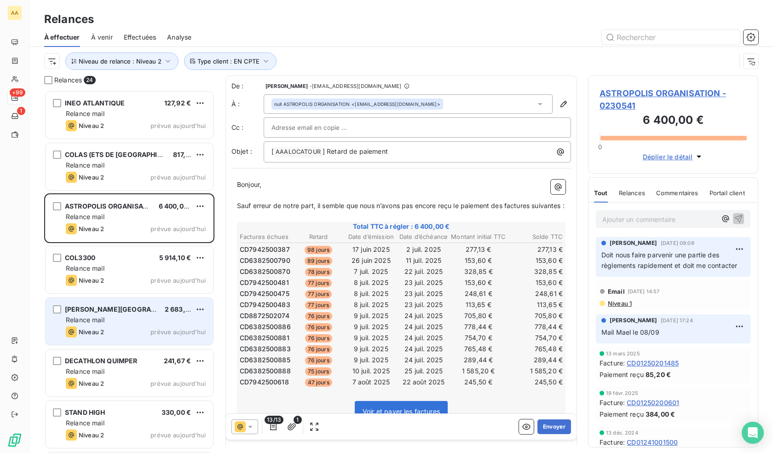
click at [119, 299] on div "CHU DE BREST 2 683,20 € Relance mail Niveau 2 prévue aujourd’hui" at bounding box center [129, 321] width 167 height 47
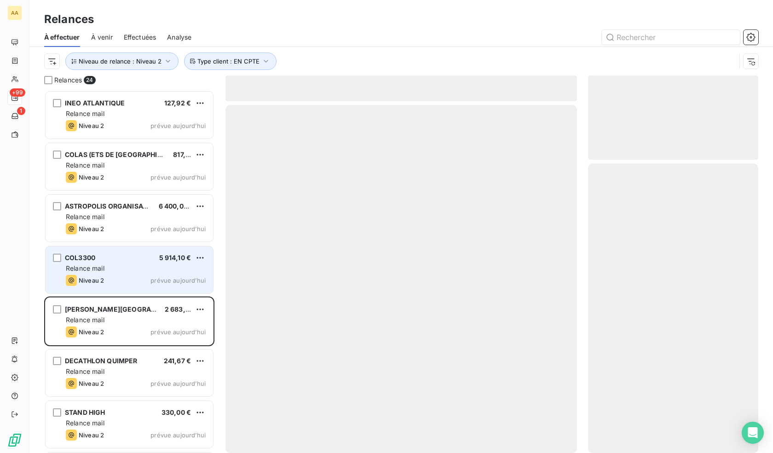
click at [124, 268] on div "Relance mail" at bounding box center [136, 268] width 140 height 9
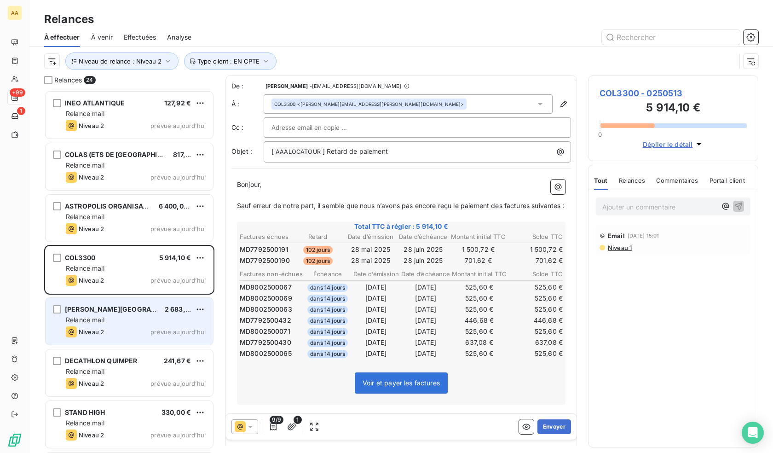
click at [134, 314] on div "CHU DE BREST 2 683,20 € Relance mail Niveau 2 prévue aujourd’hui" at bounding box center [129, 321] width 167 height 47
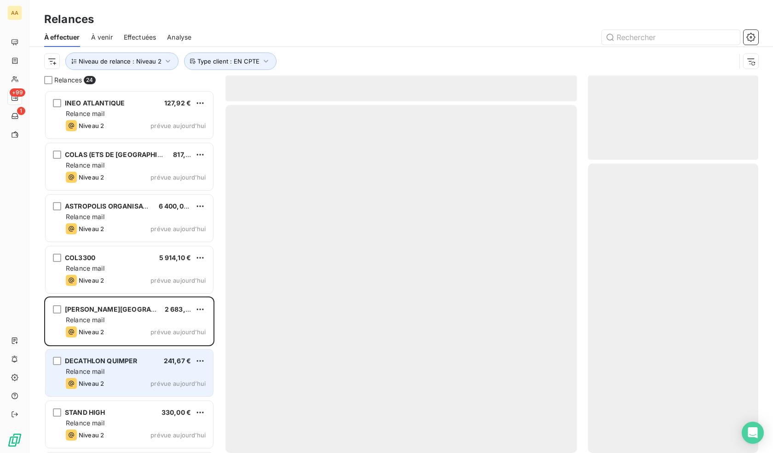
click at [129, 364] on div "DECATHLON QUIMPER" at bounding box center [101, 360] width 73 height 9
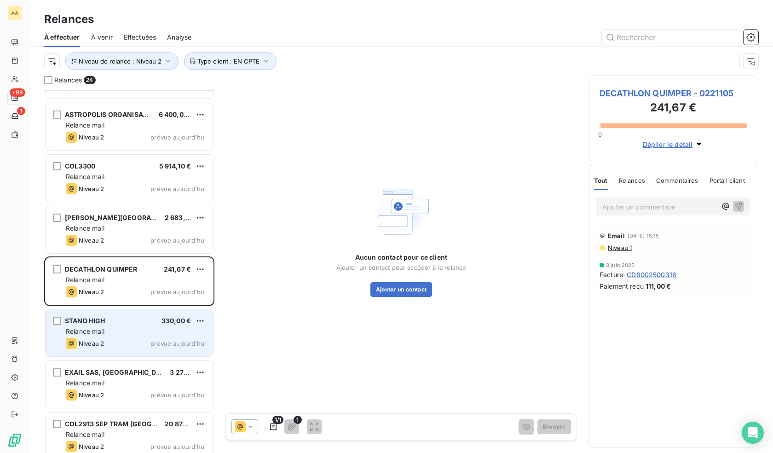
scroll to position [92, 0]
click at [127, 333] on div "Relance mail" at bounding box center [136, 330] width 140 height 9
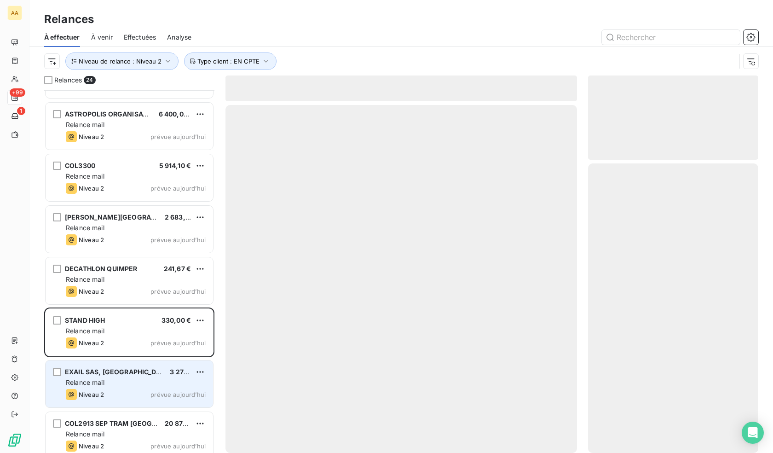
click at [127, 381] on div "Relance mail" at bounding box center [136, 382] width 140 height 9
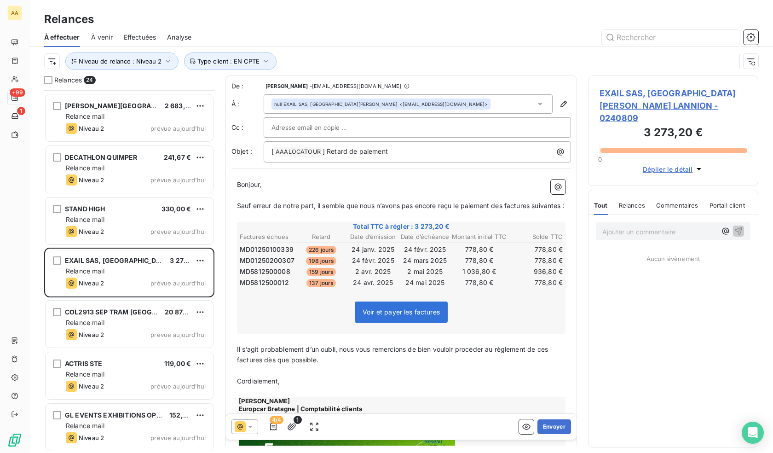
scroll to position [230, 0]
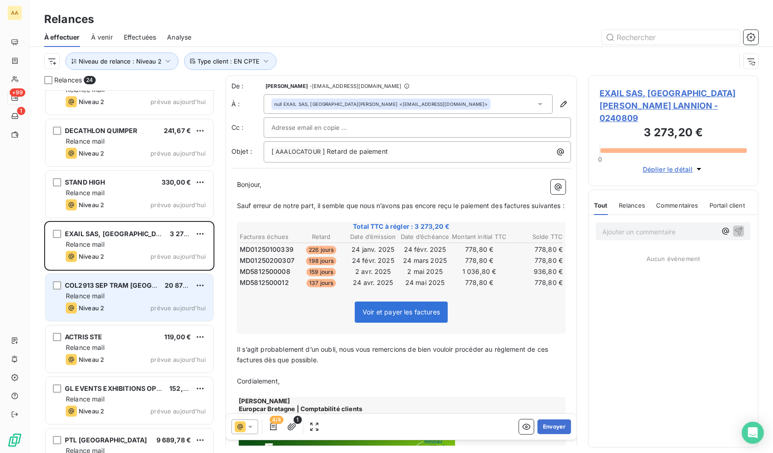
drag, startPoint x: 102, startPoint y: 293, endPoint x: 105, endPoint y: 299, distance: 7.2
click at [104, 298] on span "Relance mail" at bounding box center [85, 296] width 39 height 8
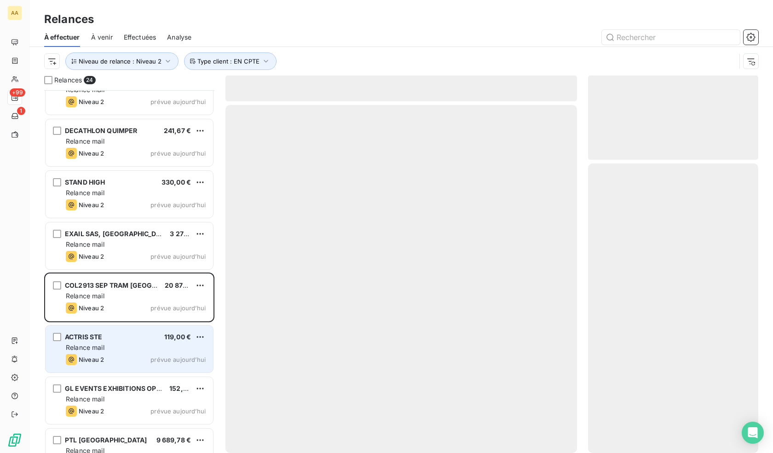
click at [130, 352] on div "ACTRIS STE 119,00 € Relance mail Niveau 2 prévue aujourd’hui" at bounding box center [129, 348] width 167 height 47
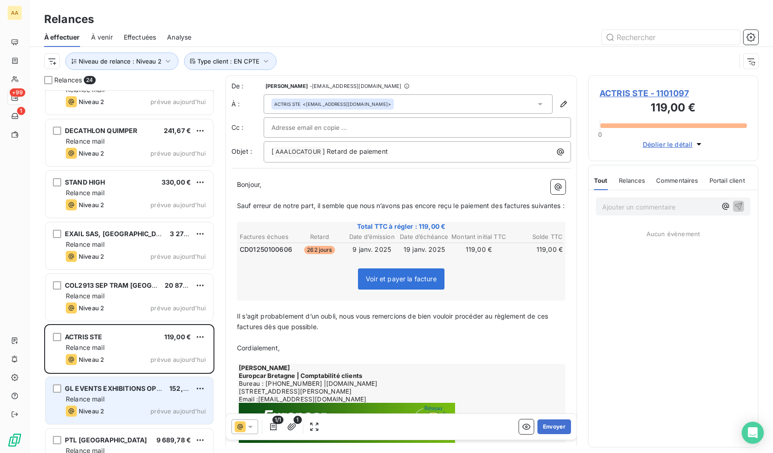
click at [139, 404] on div "GL EVENTS EXHIBITIONS OPERATIONS 152,97 € Relance mail Niveau 2 prévue aujourd’…" at bounding box center [129, 400] width 167 height 47
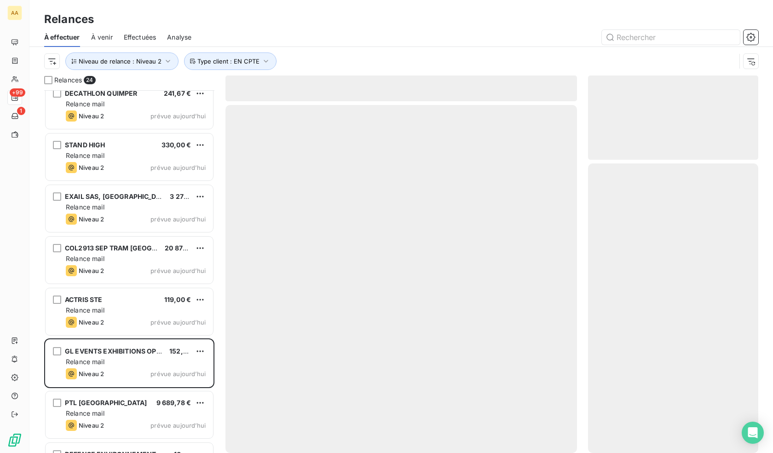
scroll to position [322, 0]
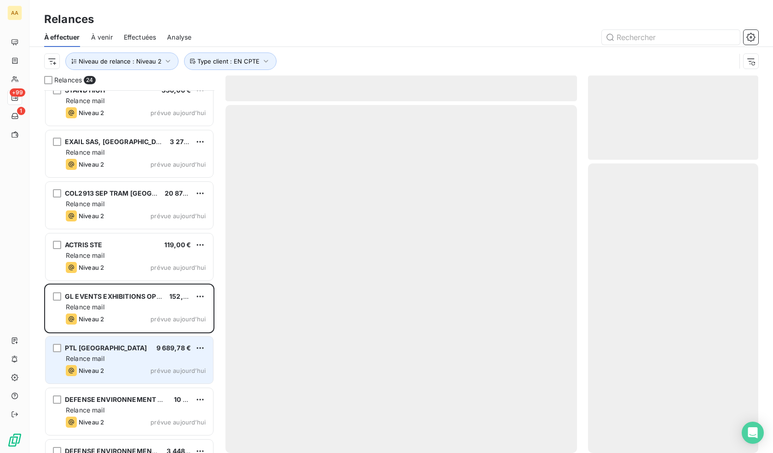
click at [141, 357] on div "Relance mail" at bounding box center [136, 358] width 140 height 9
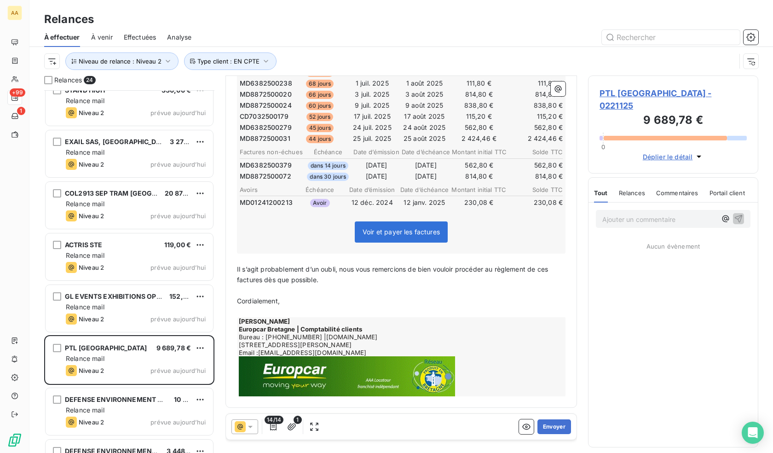
scroll to position [414, 0]
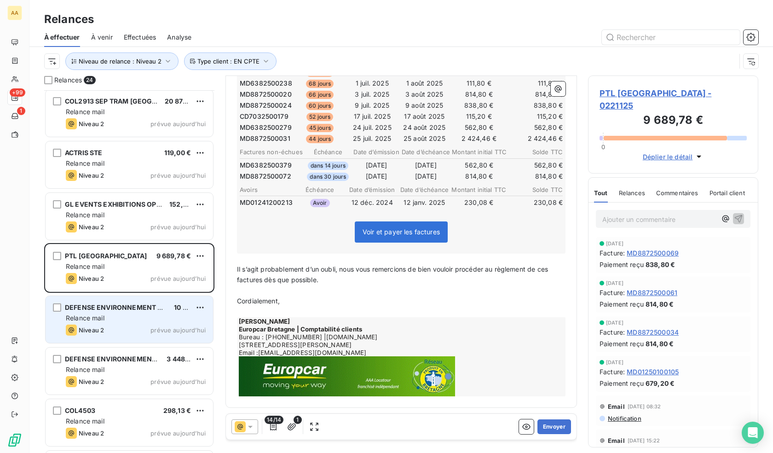
click at [116, 324] on div "Niveau 2 prévue aujourd’hui" at bounding box center [136, 329] width 140 height 11
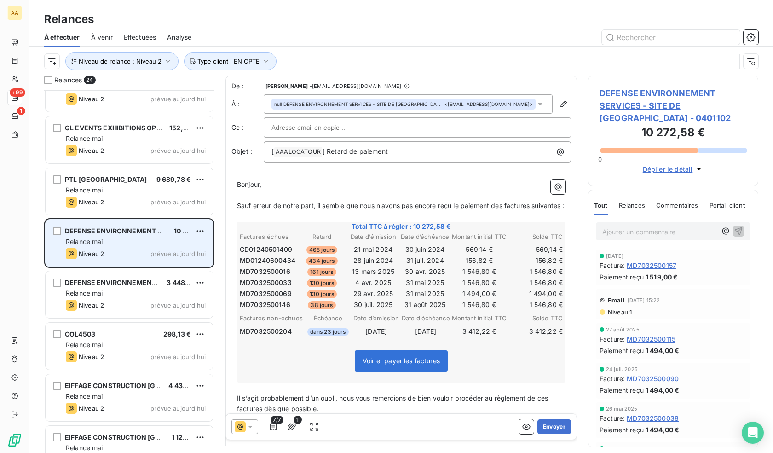
scroll to position [506, 0]
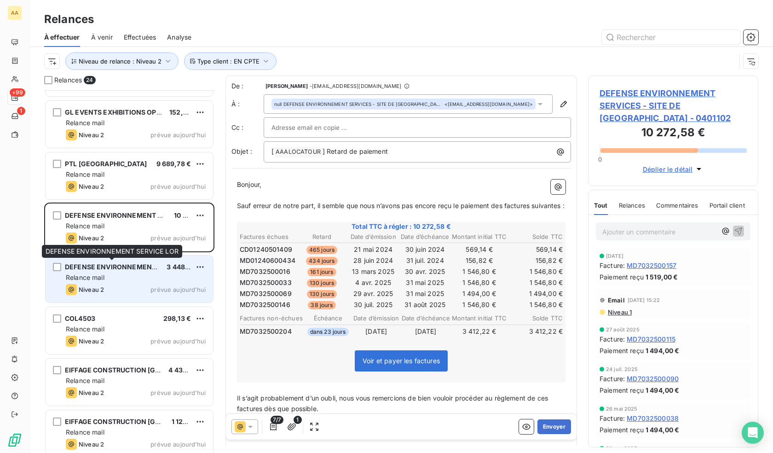
click at [125, 271] on div "DEFENSE ENVIRONNEMENT SERVICE LOR" at bounding box center [112, 266] width 94 height 9
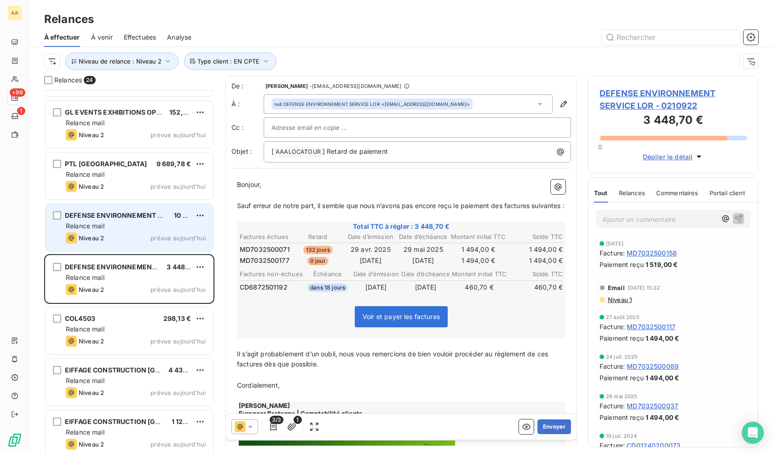
click at [153, 226] on div "Relance mail" at bounding box center [136, 225] width 140 height 9
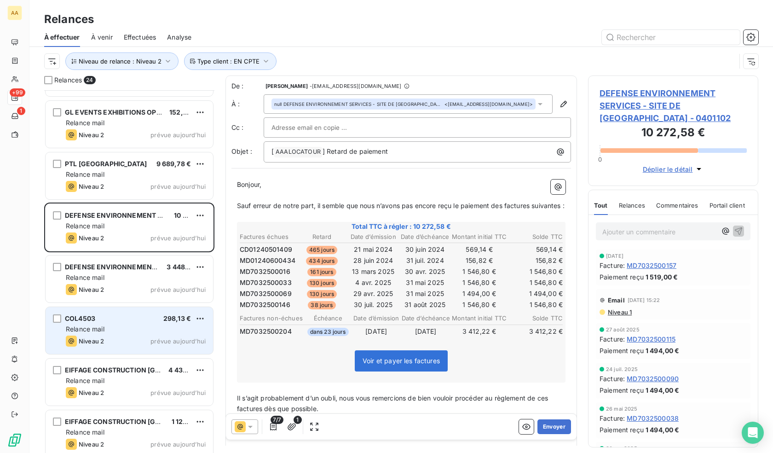
click at [126, 328] on div "Relance mail" at bounding box center [136, 328] width 140 height 9
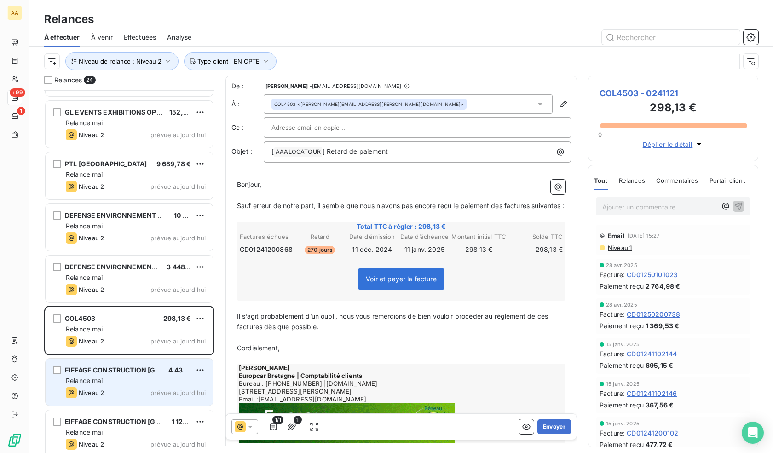
click at [130, 377] on div "Relance mail" at bounding box center [136, 380] width 140 height 9
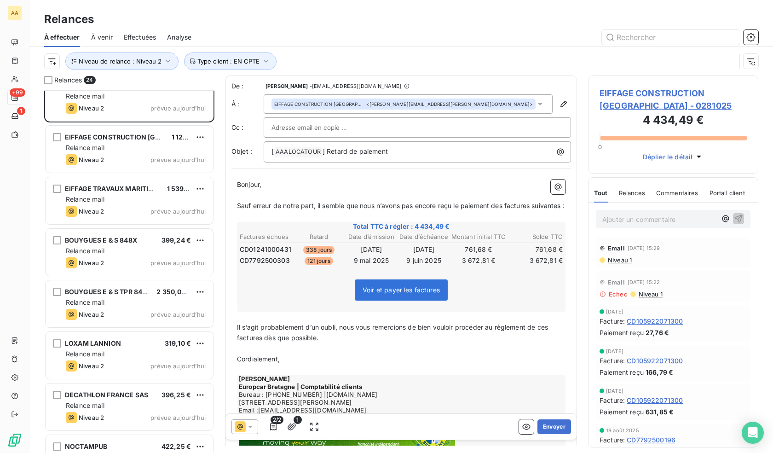
scroll to position [874, 0]
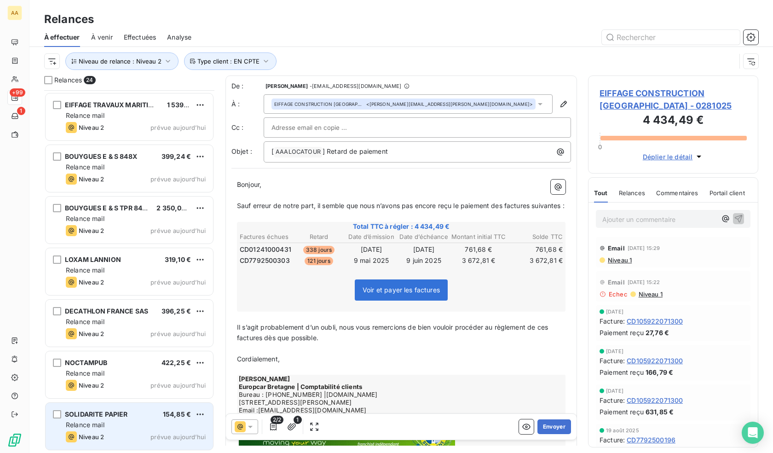
click at [94, 419] on div "SOLIDARITE PAPIER" at bounding box center [96, 413] width 63 height 9
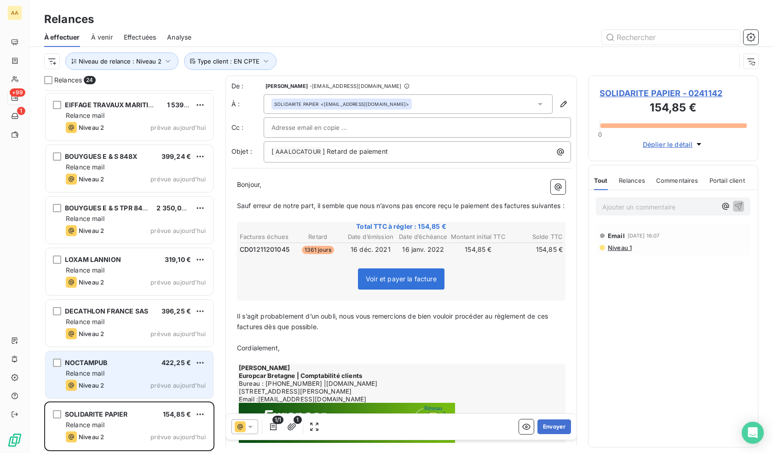
click at [98, 379] on div "Niveau 2" at bounding box center [85, 384] width 38 height 11
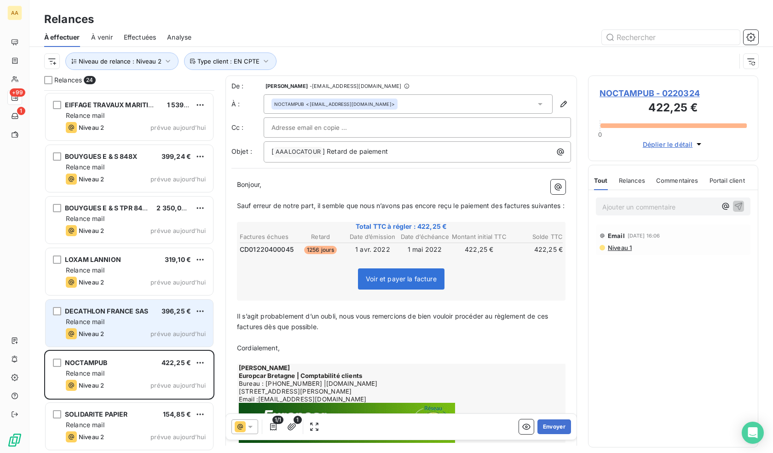
click at [112, 317] on div "Relance mail" at bounding box center [136, 321] width 140 height 9
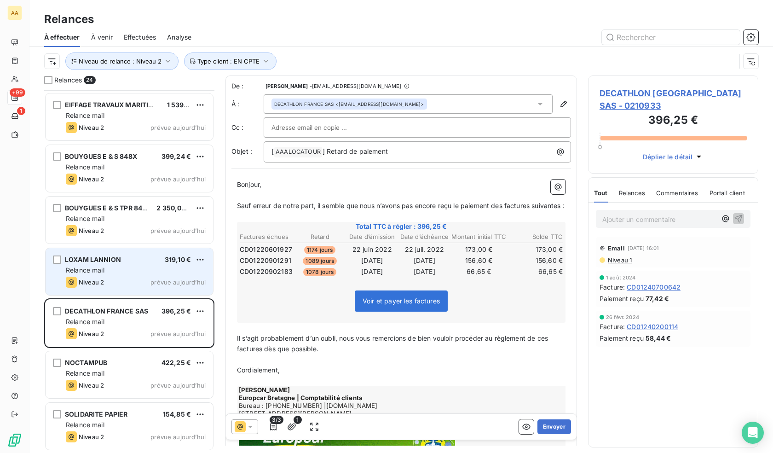
click at [107, 265] on div "Relance mail" at bounding box center [136, 269] width 140 height 9
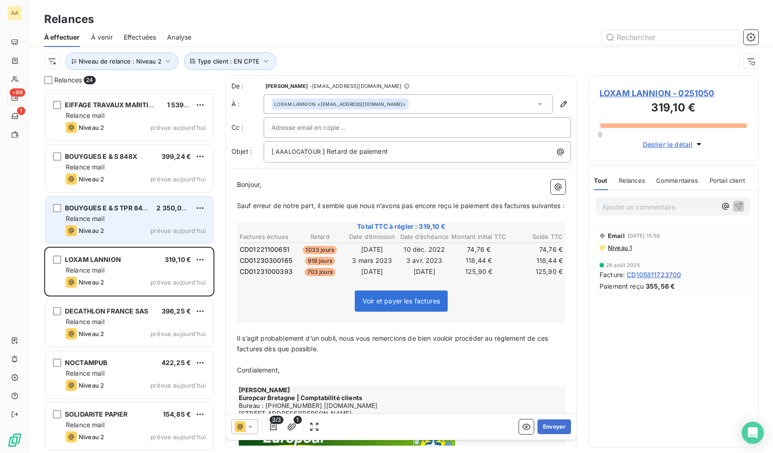
click at [125, 220] on div "Relance mail" at bounding box center [136, 218] width 140 height 9
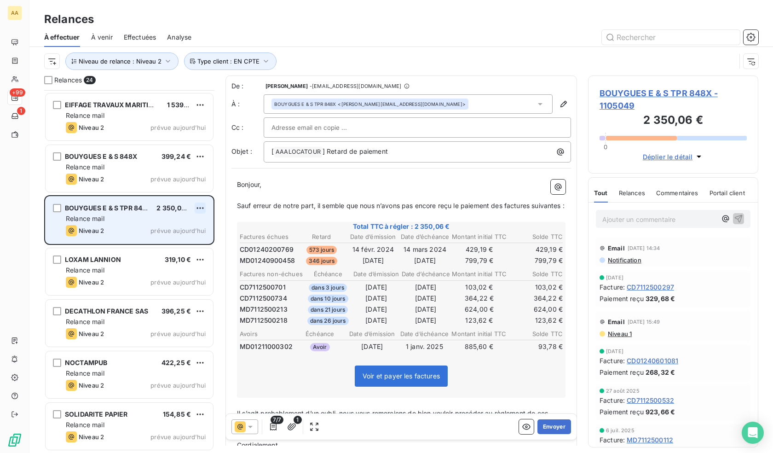
click at [202, 207] on html "AA +99 1 Relances À effectuer À venir Effectuées Analyse Niveau de relance : Ni…" at bounding box center [386, 226] width 773 height 453
click at [162, 224] on div "Replanifier cette action" at bounding box center [160, 226] width 82 height 15
select select "9"
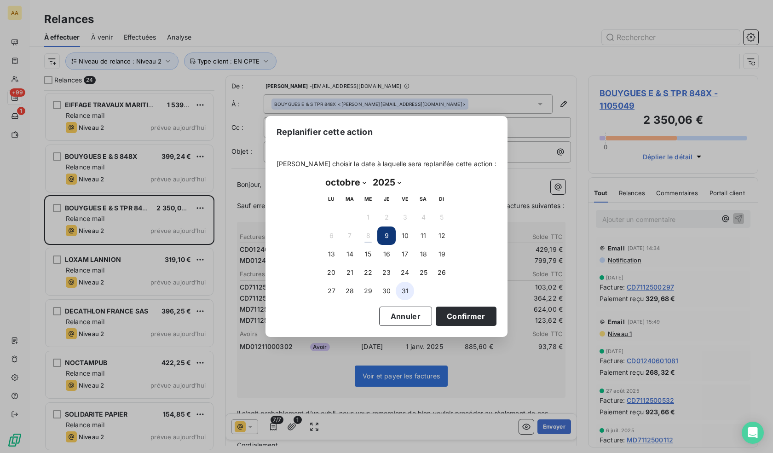
click at [396, 288] on button "31" at bounding box center [405, 291] width 18 height 18
click at [458, 308] on button "Confirmer" at bounding box center [466, 315] width 61 height 19
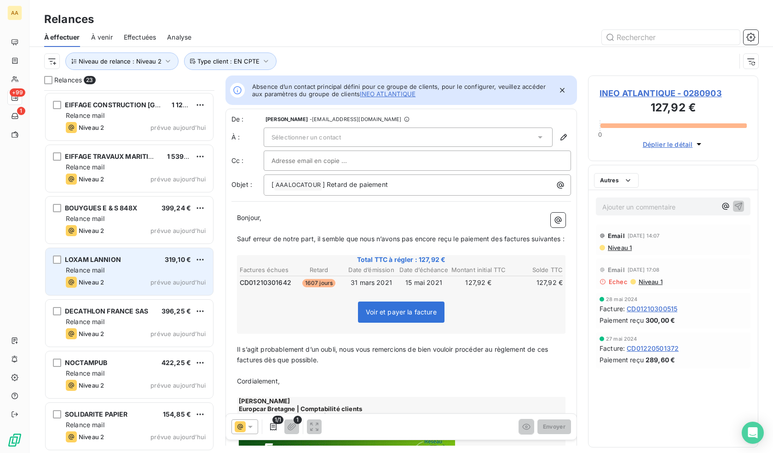
scroll to position [822, 0]
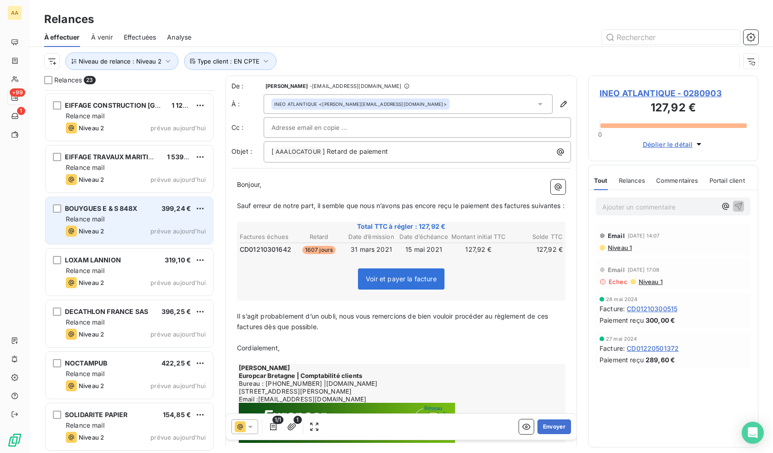
click at [139, 214] on div "BOUYGUES E & S 848X 399,24 € Relance mail Niveau 2 prévue aujourd’hui" at bounding box center [129, 220] width 167 height 47
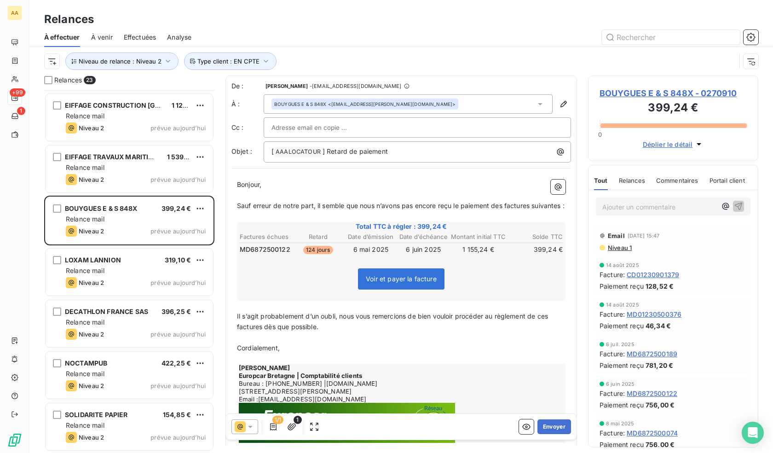
click at [267, 254] on span "MD6872500122" at bounding box center [265, 249] width 51 height 9
copy span "MD6872500122"
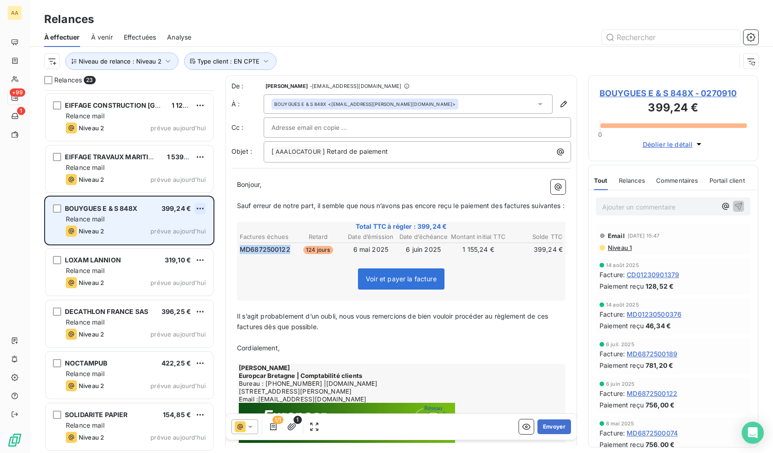
click at [198, 209] on html "AA +99 1 Relances À effectuer À venir Effectuées Analyse Niveau de relance : Ni…" at bounding box center [386, 226] width 773 height 453
click at [178, 230] on div "Replanifier cette action" at bounding box center [160, 226] width 82 height 15
select select "9"
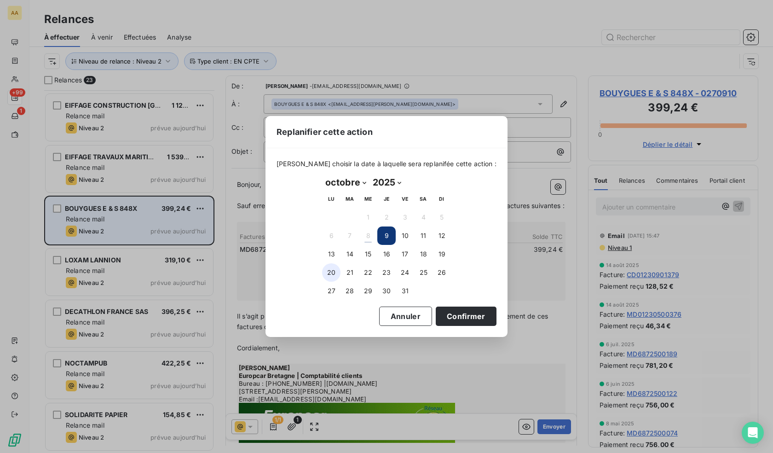
click at [329, 274] on button "20" at bounding box center [331, 272] width 18 height 18
click at [453, 319] on button "Confirmer" at bounding box center [466, 315] width 61 height 19
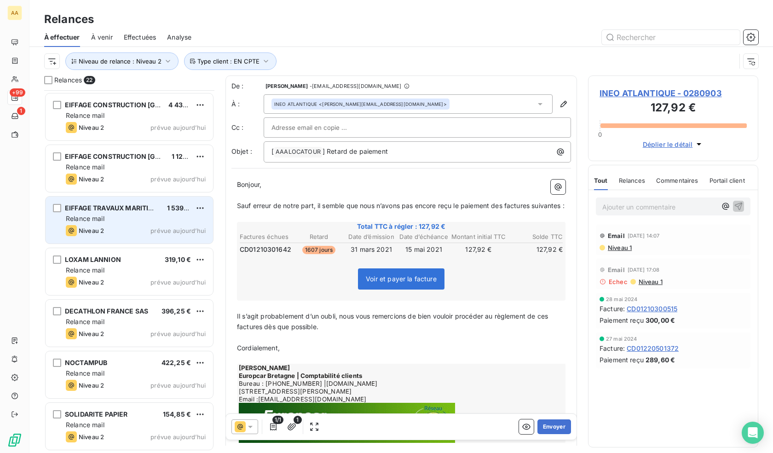
scroll to position [771, 0]
click at [120, 223] on div "Relance mail" at bounding box center [136, 218] width 140 height 9
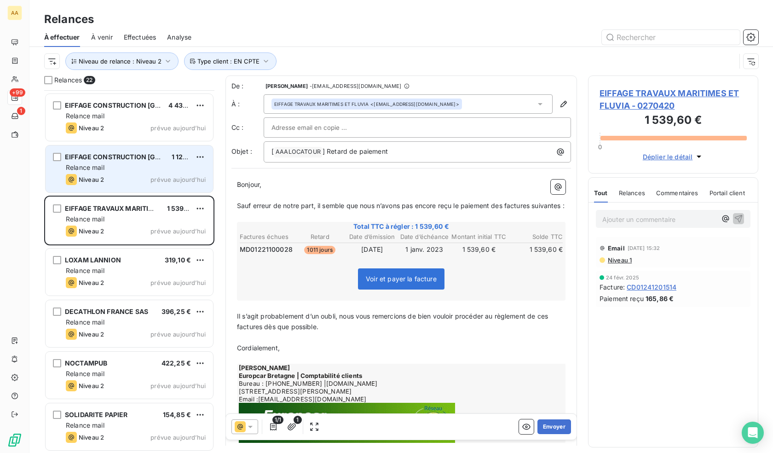
click at [128, 173] on div "EIFFAGE CONSTRUCTION MORBIHAN 1 121,01 € Relance mail Niveau 2 prévue aujourd’h…" at bounding box center [129, 168] width 167 height 47
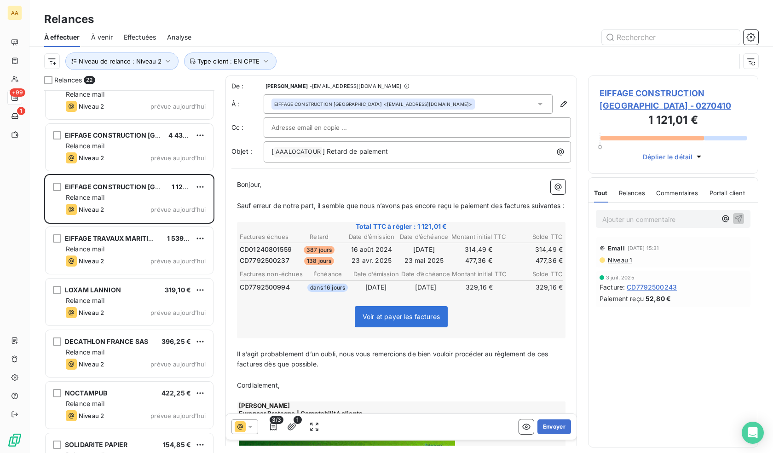
scroll to position [725, 0]
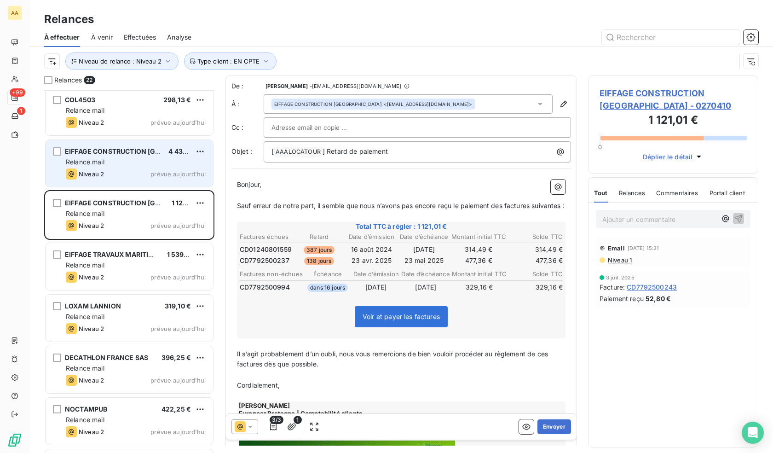
click at [123, 177] on div "Niveau 2 prévue aujourd’hui" at bounding box center [136, 173] width 140 height 11
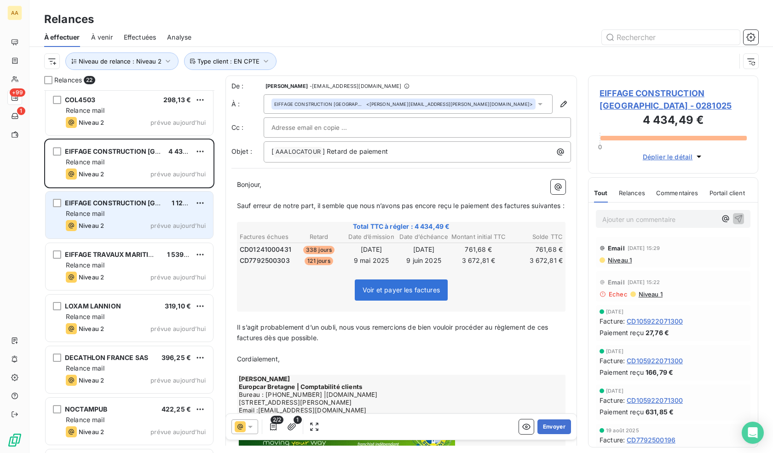
click at [133, 223] on div "Niveau 2 prévue aujourd’hui" at bounding box center [136, 225] width 140 height 11
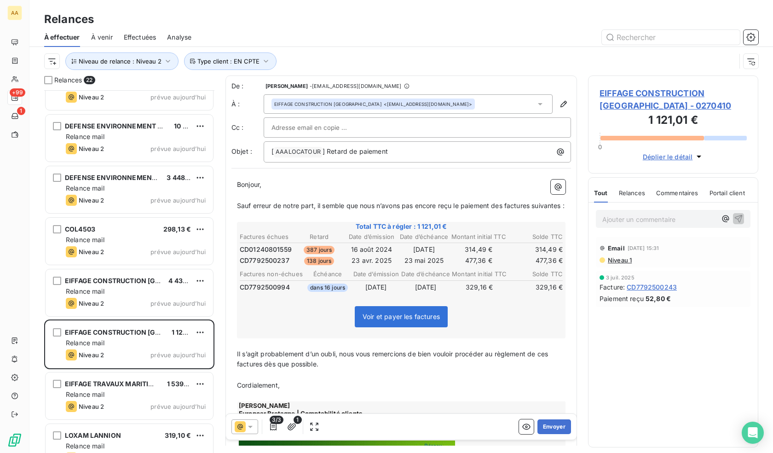
scroll to position [587, 0]
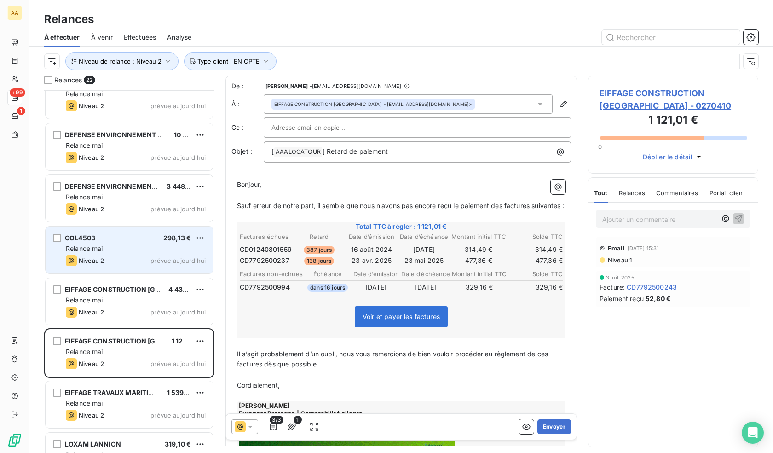
click at [109, 239] on div "COL4503 298,13 €" at bounding box center [136, 238] width 140 height 8
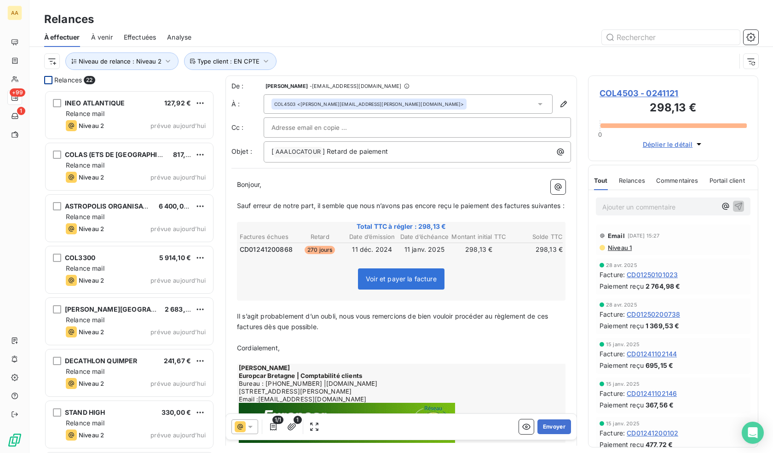
click at [48, 77] on div at bounding box center [48, 80] width 8 height 8
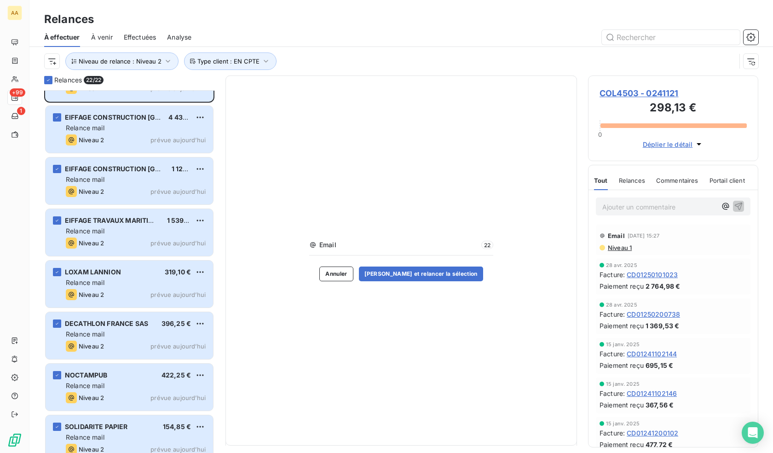
scroll to position [771, 0]
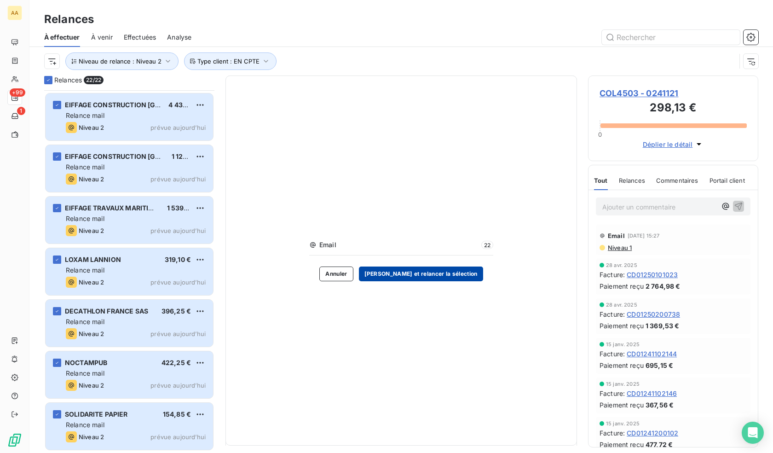
click at [427, 277] on button "Valider et relancer la sélection" at bounding box center [421, 273] width 124 height 15
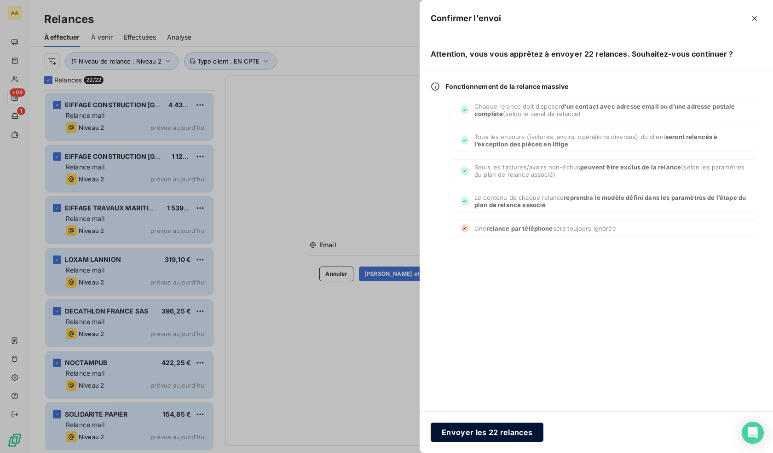
drag, startPoint x: 495, startPoint y: 412, endPoint x: 502, endPoint y: 428, distance: 17.5
click at [495, 414] on div "Envoyer les 22 relances" at bounding box center [596, 432] width 353 height 42
click at [502, 428] on button "Envoyer les 22 relances" at bounding box center [487, 431] width 113 height 19
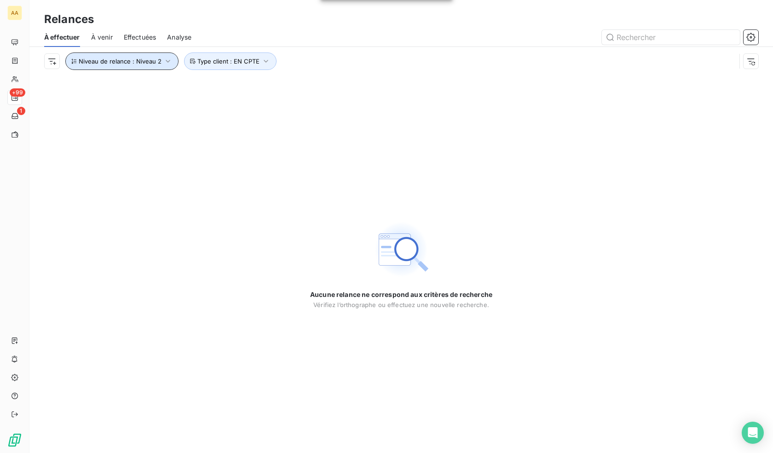
click at [128, 57] on button "Niveau de relance : Niveau 2" at bounding box center [121, 60] width 113 height 17
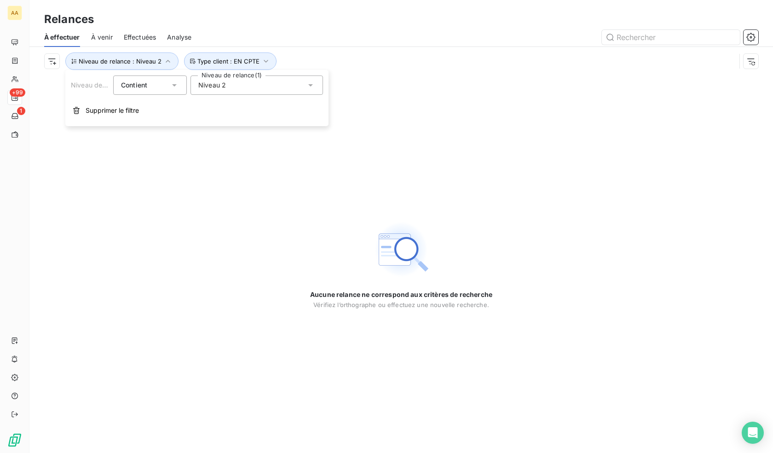
click at [245, 82] on div "Niveau 2" at bounding box center [256, 84] width 132 height 19
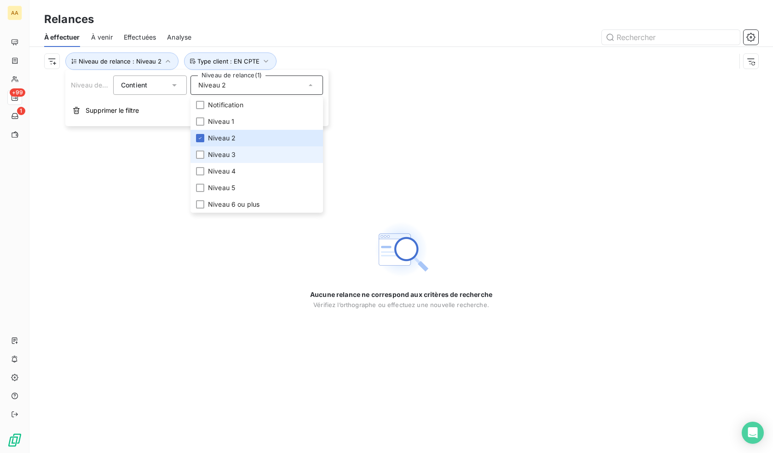
click at [227, 149] on li "Niveau 3" at bounding box center [256, 154] width 132 height 17
click at [230, 138] on span "Niveau 2" at bounding box center [222, 137] width 28 height 9
click at [230, 142] on span "Niveau 2" at bounding box center [222, 137] width 28 height 9
click at [219, 156] on span "Niveau 3" at bounding box center [222, 154] width 28 height 9
click at [152, 172] on div "Aucune relance ne correspond aux critères de recherche Vérifiez l’orthographe o…" at bounding box center [400, 263] width 743 height 377
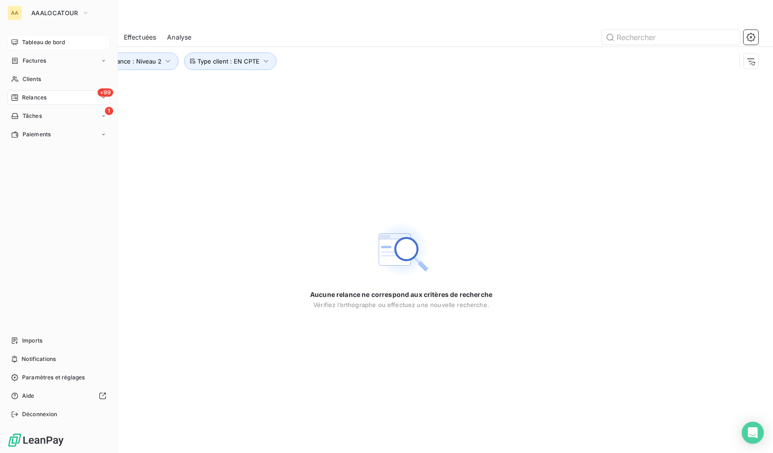
click at [23, 48] on div "Tableau de bord" at bounding box center [58, 42] width 103 height 15
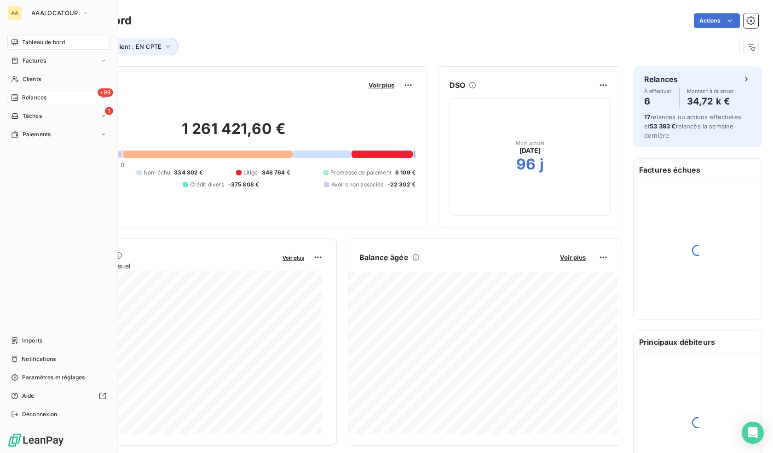
click at [38, 96] on span "Relances" at bounding box center [34, 97] width 24 height 8
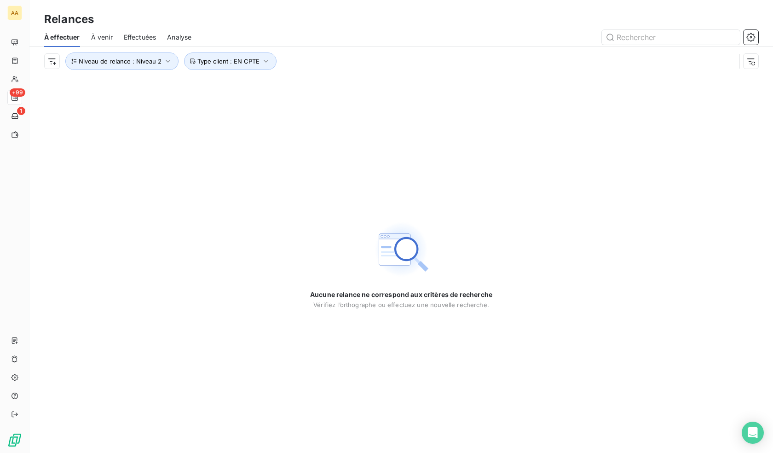
click at [134, 36] on span "Effectuées" at bounding box center [140, 37] width 33 height 9
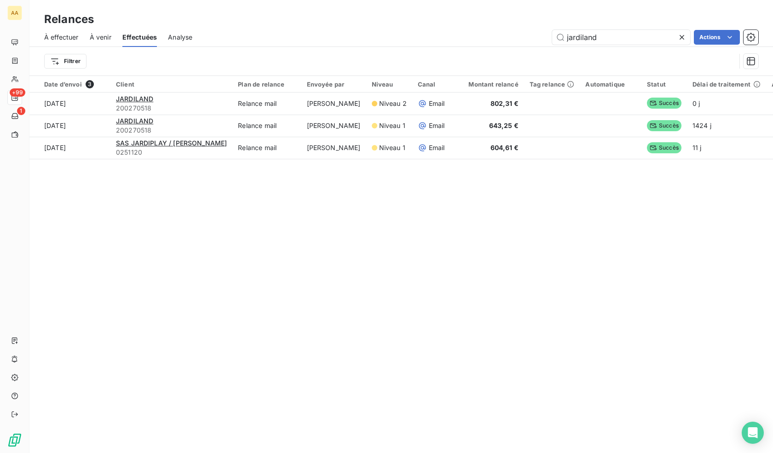
click at [96, 39] on span "À venir" at bounding box center [101, 37] width 22 height 9
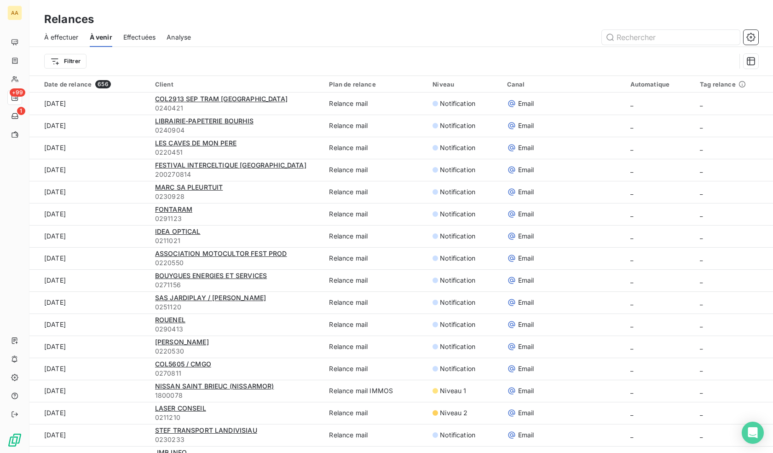
click at [132, 39] on span "Effectuées" at bounding box center [139, 37] width 33 height 9
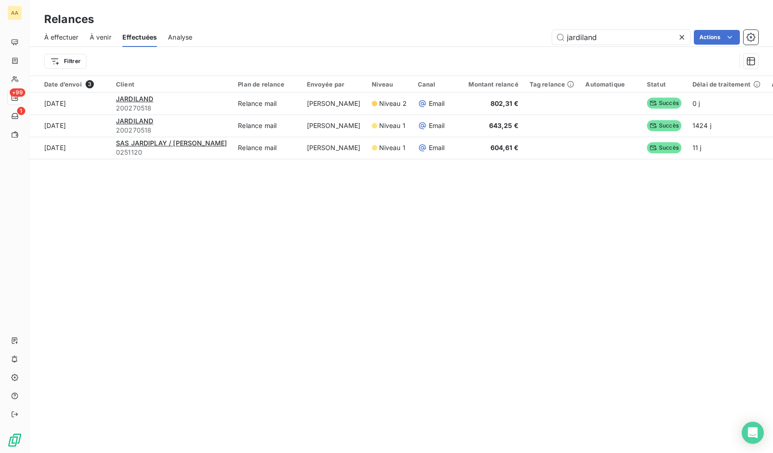
drag, startPoint x: 611, startPoint y: 35, endPoint x: 530, endPoint y: 41, distance: 81.1
click at [530, 41] on div "jardiland Actions" at bounding box center [480, 37] width 555 height 15
click at [506, 38] on div "Actions" at bounding box center [480, 37] width 555 height 15
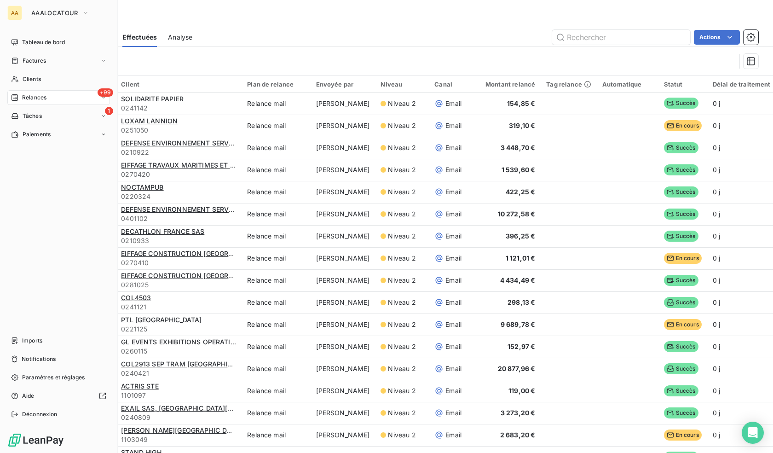
click at [29, 96] on span "Relances" at bounding box center [34, 97] width 24 height 8
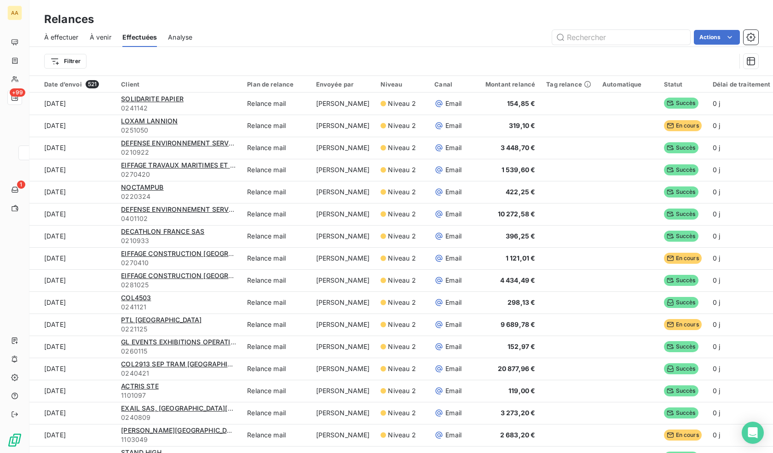
click at [210, 27] on div "Relances" at bounding box center [400, 19] width 743 height 17
click at [69, 35] on span "À effectuer" at bounding box center [61, 37] width 34 height 9
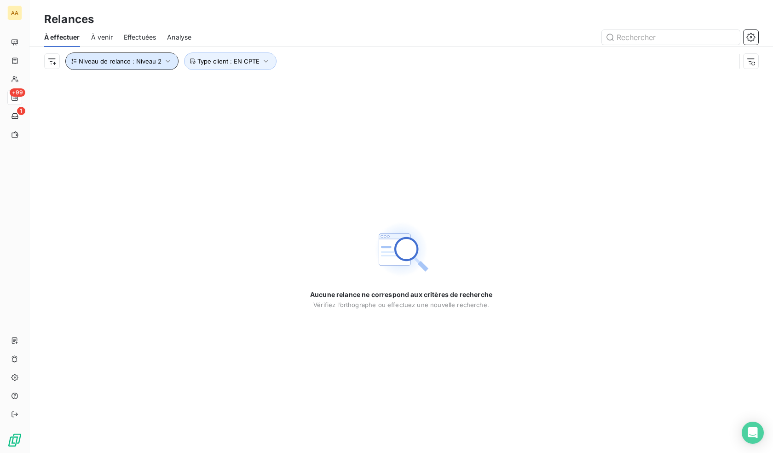
click at [148, 66] on button "Niveau de relance : Niveau 2" at bounding box center [121, 60] width 113 height 17
click at [228, 89] on div "Niveau 2" at bounding box center [256, 84] width 132 height 19
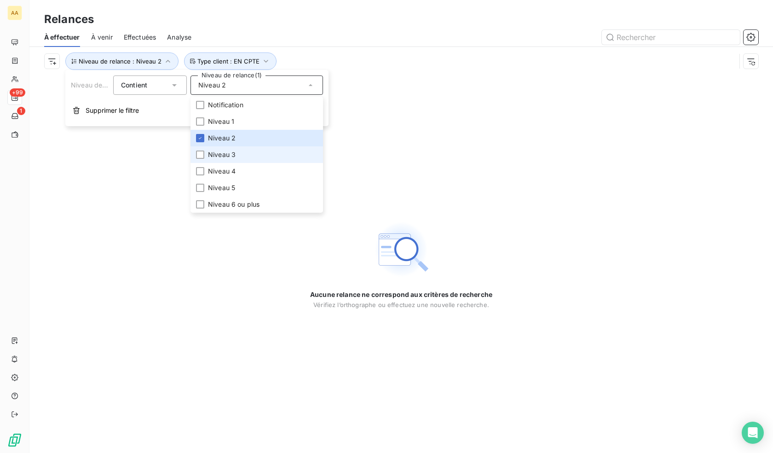
click at [217, 154] on span "Niveau 3" at bounding box center [222, 154] width 28 height 9
click at [220, 139] on span "Niveau 2" at bounding box center [222, 137] width 28 height 9
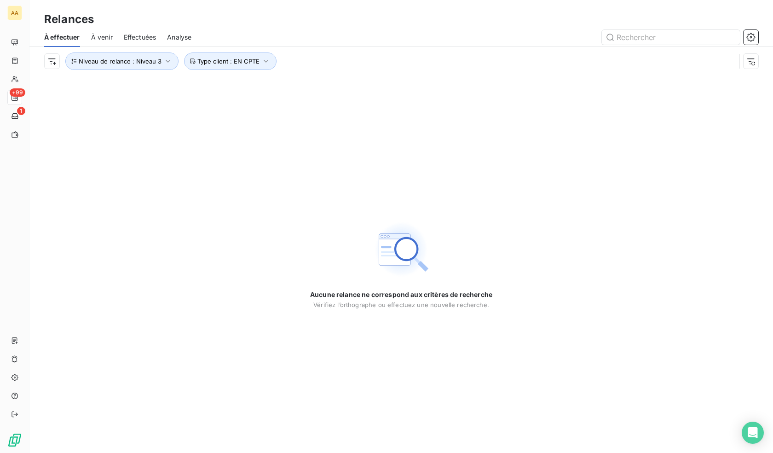
click at [107, 161] on div "Aucune relance ne correspond aux critères de recherche Vérifiez l’orthographe o…" at bounding box center [400, 263] width 743 height 377
click at [144, 66] on button "Niveau de relance : Niveau 3" at bounding box center [121, 60] width 113 height 17
click at [220, 89] on span "Niveau 3" at bounding box center [212, 84] width 28 height 9
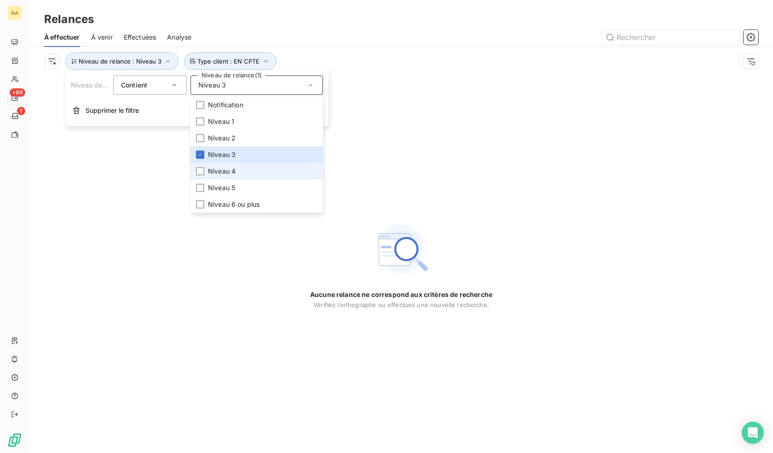
click at [222, 168] on span "Niveau 4" at bounding box center [222, 171] width 28 height 9
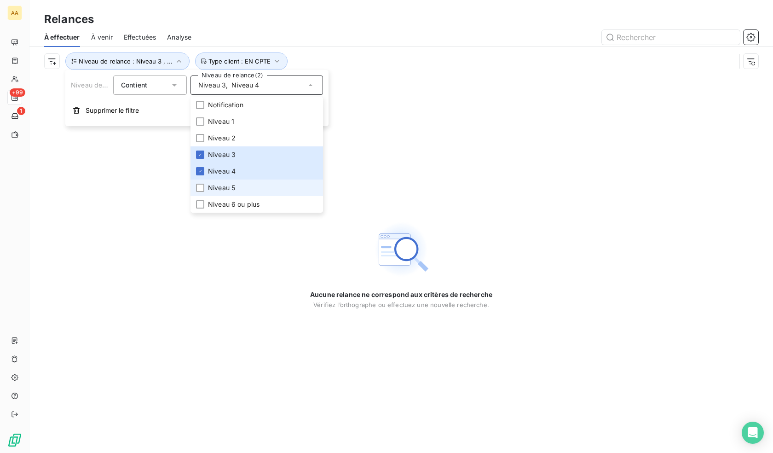
click at [215, 186] on span "Niveau 5" at bounding box center [221, 187] width 27 height 9
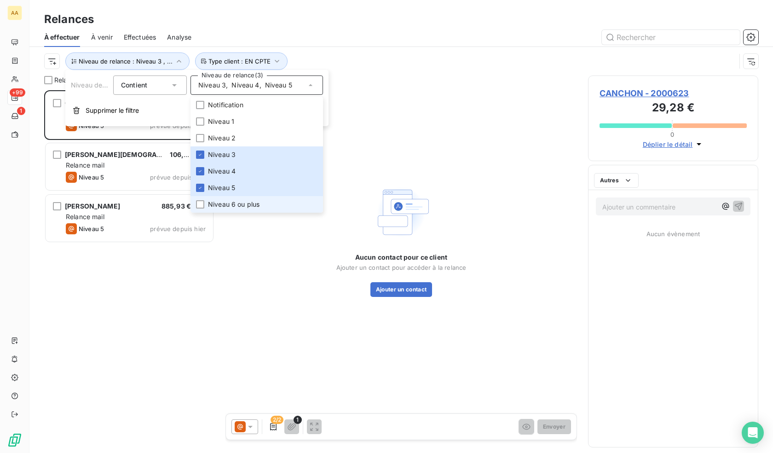
scroll to position [356, 163]
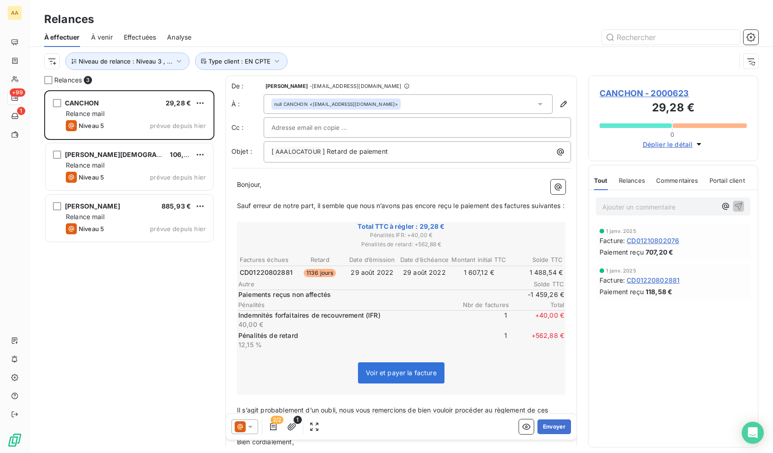
click at [125, 297] on div "CANCHON 29,28 € Relance mail Niveau 5 prévue depuis hier LE PAPE 106,70 € Relan…" at bounding box center [129, 271] width 170 height 362
click at [233, 62] on span "Type client : EN CPTE" at bounding box center [239, 60] width 62 height 7
click at [170, 63] on span "Niveau de relance : Niveau 3 , ..." at bounding box center [126, 60] width 94 height 7
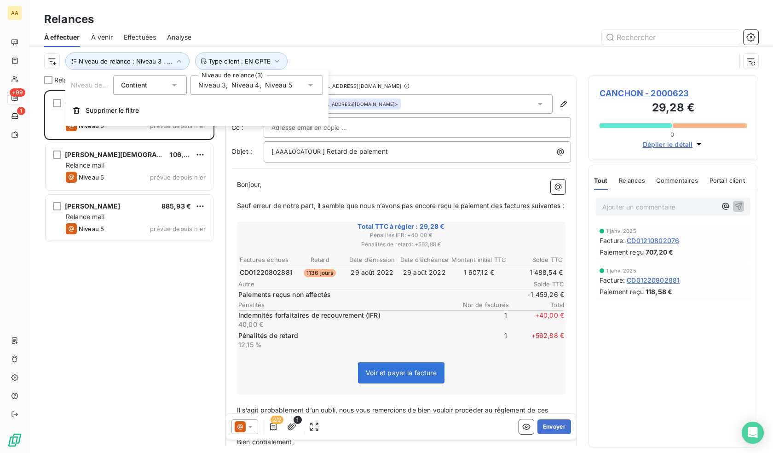
click at [265, 86] on span "Niveau 5" at bounding box center [278, 84] width 27 height 9
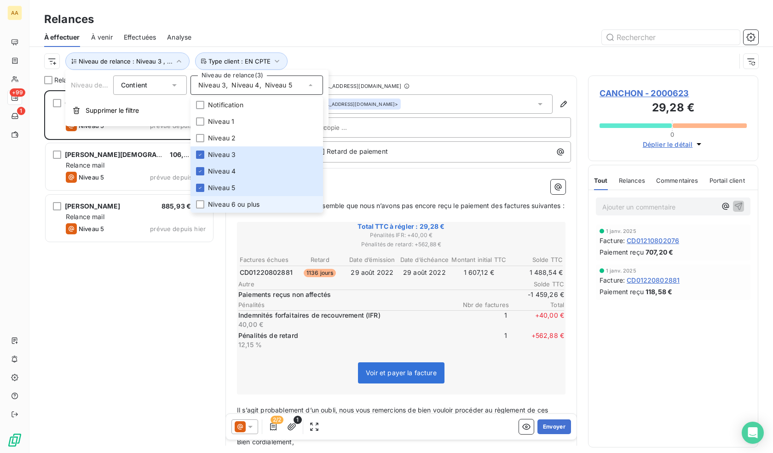
click at [240, 206] on span "Niveau 6 ou plus" at bounding box center [234, 204] width 52 height 9
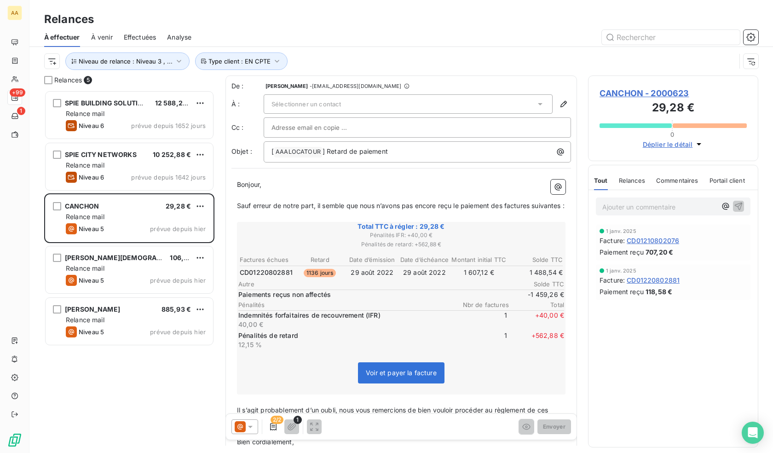
click at [124, 376] on div "SPIE BUILDING SOLUTIONS 12 588,24 € Relance mail Niveau 6 prévue depuis 1652 jo…" at bounding box center [129, 271] width 170 height 362
click at [174, 65] on icon "button" at bounding box center [178, 61] width 9 height 9
click at [243, 82] on span "Niveau 4" at bounding box center [245, 84] width 28 height 9
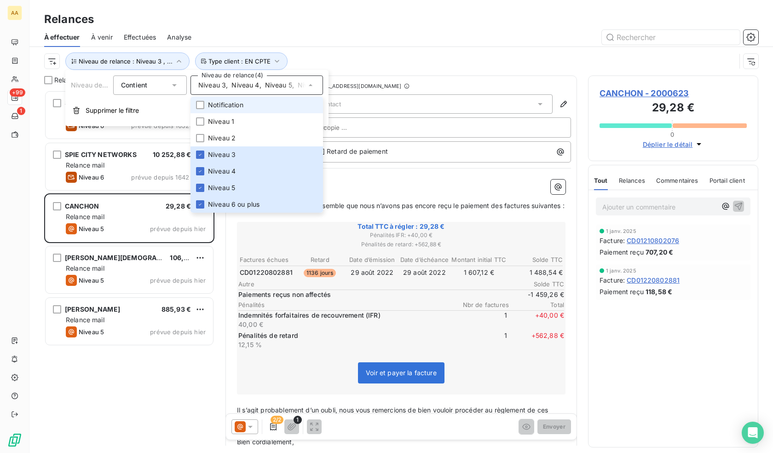
click at [238, 103] on span "Notification" at bounding box center [225, 104] width 35 height 9
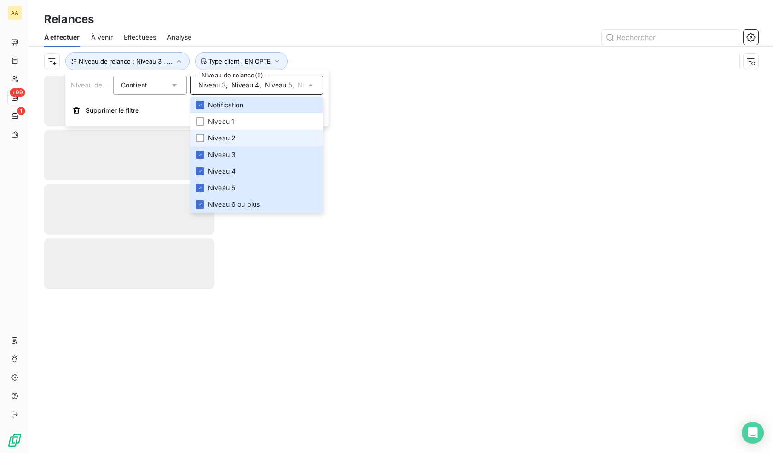
click at [226, 130] on li "Niveau 2" at bounding box center [256, 138] width 132 height 17
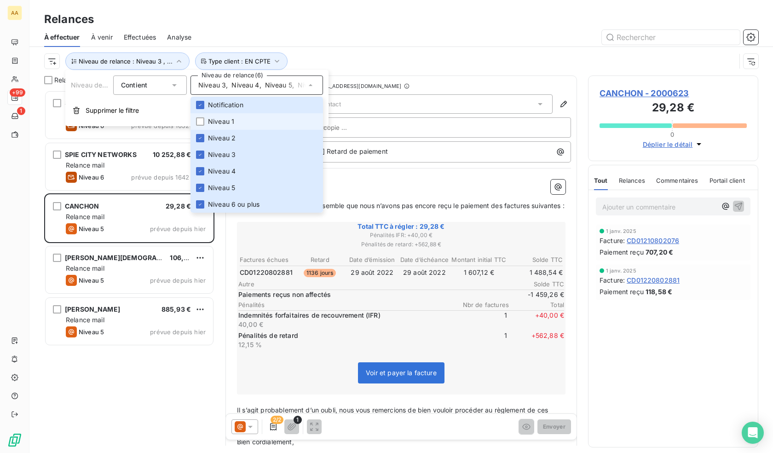
click at [219, 119] on span "Niveau 1" at bounding box center [221, 121] width 26 height 9
click at [142, 388] on div "SPIE BUILDING SOLUTIONS 12 588,24 € Relance mail Niveau 6 prévue depuis 1652 jo…" at bounding box center [129, 271] width 170 height 362
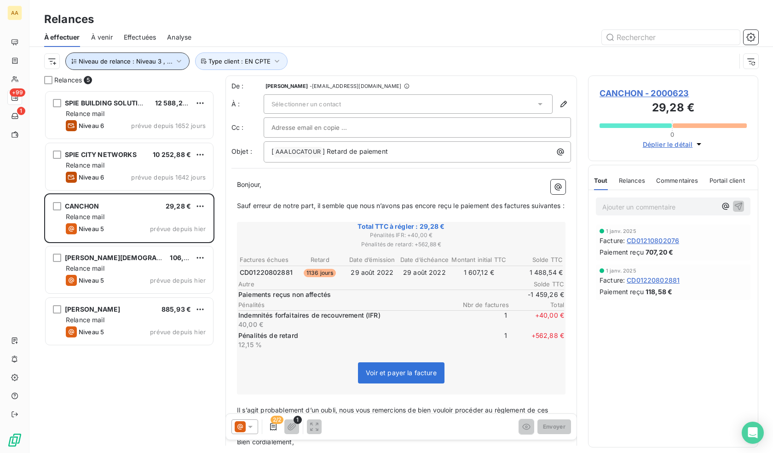
click at [122, 65] on button "Niveau de relance : Niveau 3 , ..." at bounding box center [127, 60] width 124 height 17
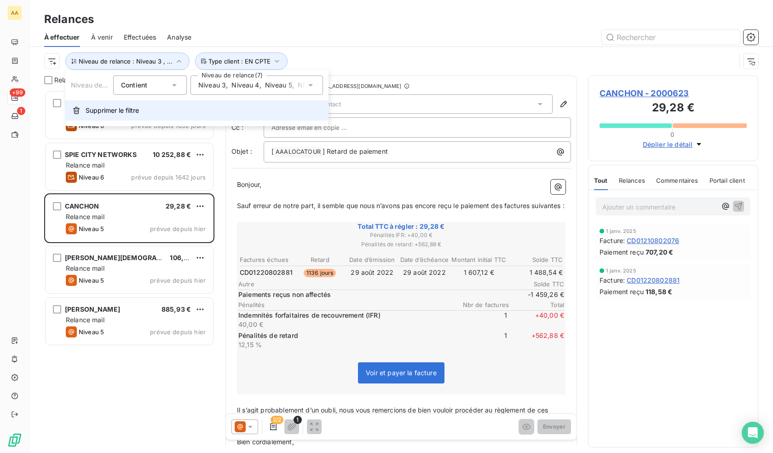
click at [141, 108] on button "Supprimer le filtre" at bounding box center [196, 110] width 263 height 20
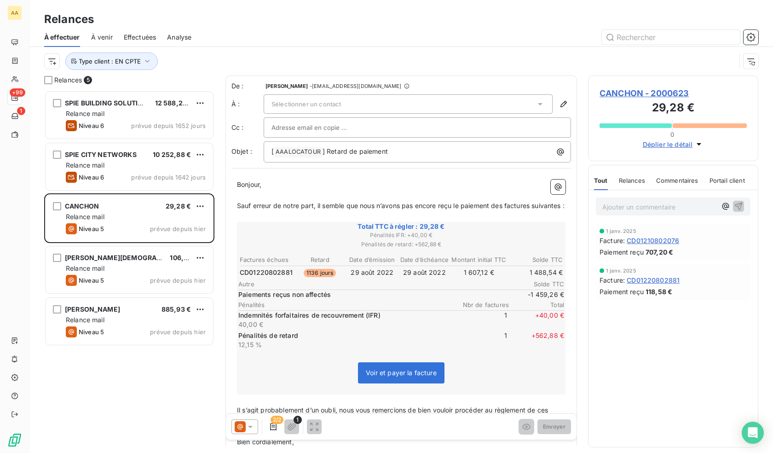
click at [275, 33] on div at bounding box center [480, 37] width 556 height 15
click at [134, 36] on span "Effectuées" at bounding box center [140, 37] width 33 height 9
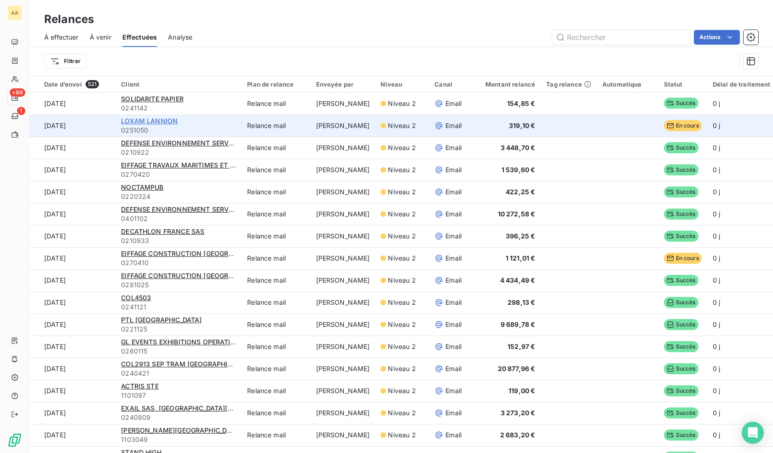
click at [157, 122] on span "LOXAM LANNION" at bounding box center [149, 121] width 57 height 8
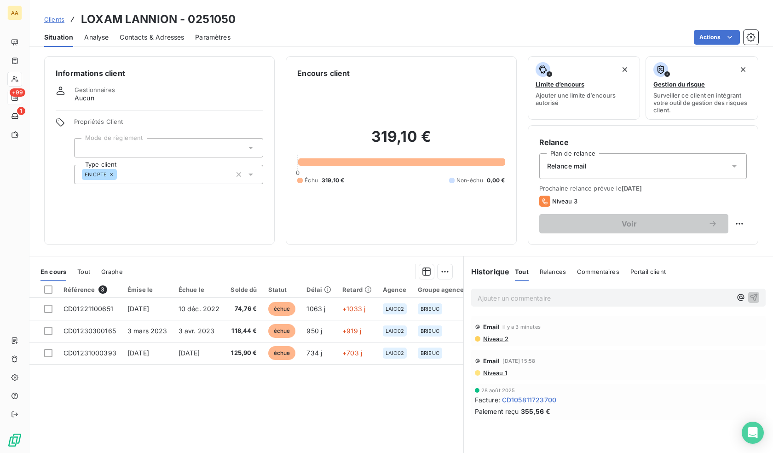
click at [164, 36] on span "Contacts & Adresses" at bounding box center [152, 37] width 64 height 9
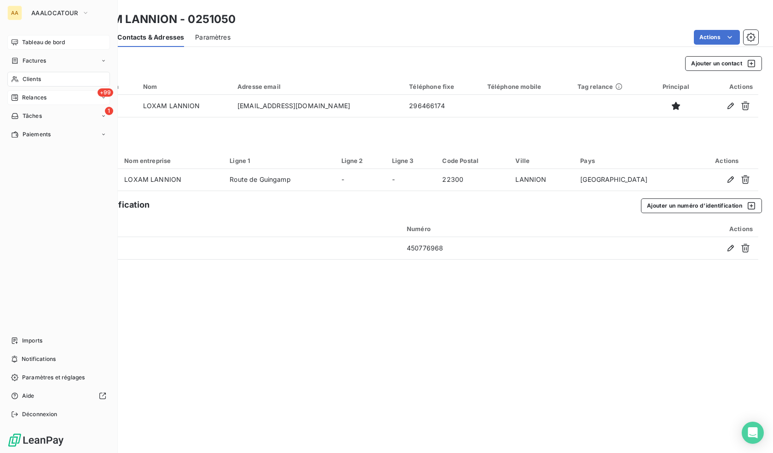
click at [11, 40] on div "Tableau de bord" at bounding box center [58, 42] width 103 height 15
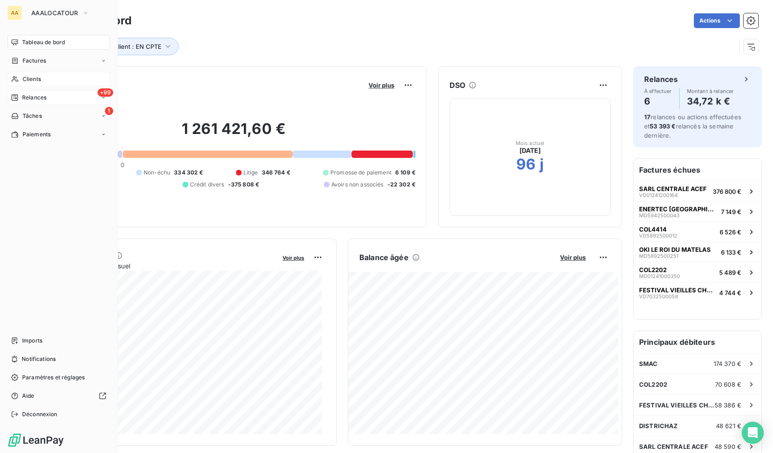
click at [46, 83] on div "Clients" at bounding box center [58, 79] width 103 height 15
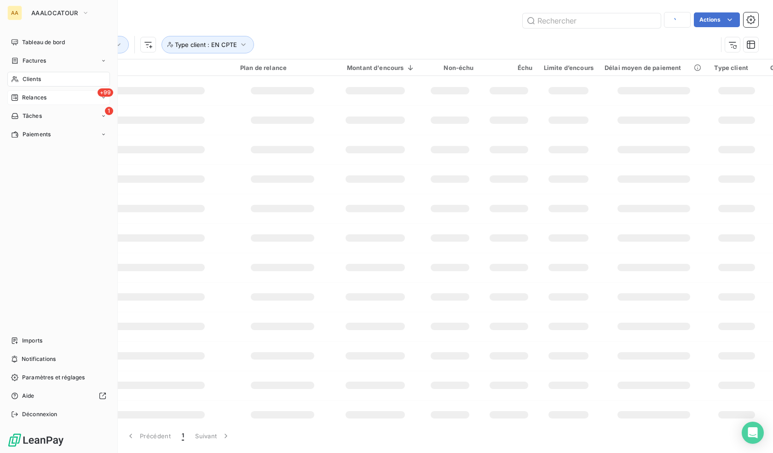
click at [46, 92] on div "+99 Relances" at bounding box center [58, 97] width 103 height 15
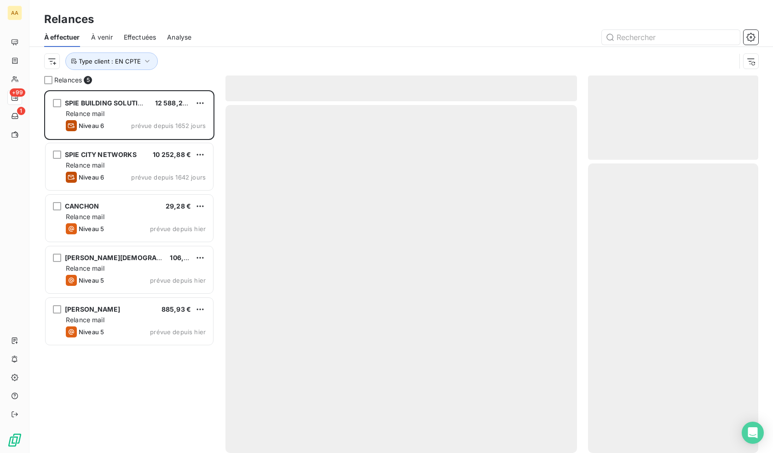
scroll to position [356, 163]
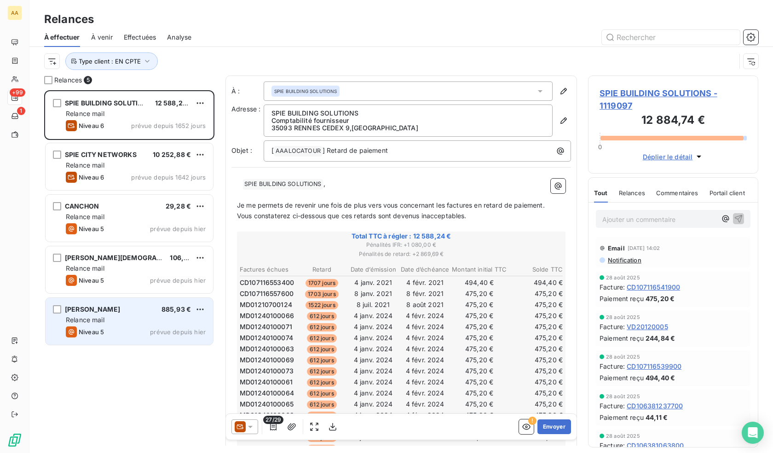
click at [123, 317] on div "Relance mail" at bounding box center [136, 319] width 140 height 9
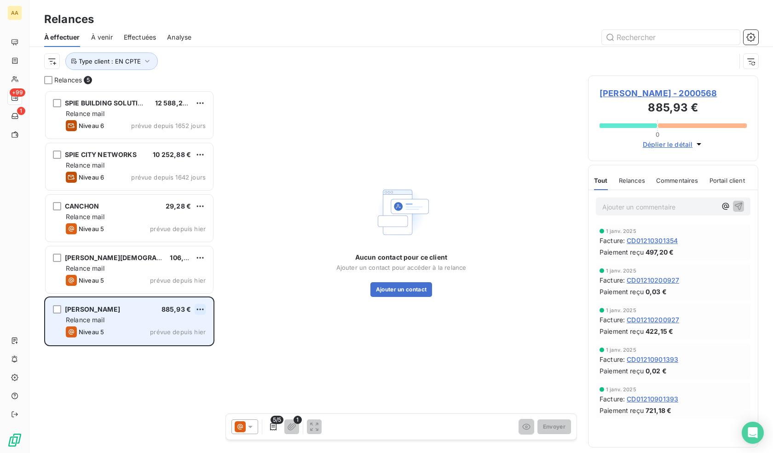
click at [199, 309] on html "AA +99 1 Relances À effectuer À venir Effectuées Analyse Type client : EN CPTE …" at bounding box center [386, 226] width 773 height 453
click at [166, 345] on div "Passer cette action" at bounding box center [160, 344] width 82 height 15
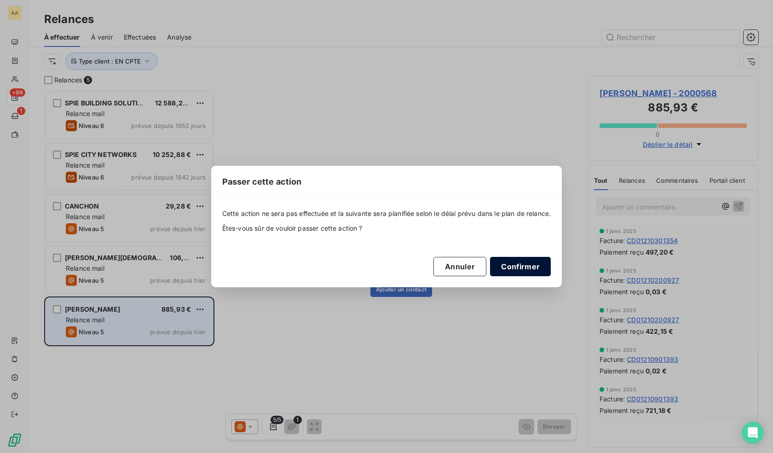
click at [502, 263] on button "Confirmer" at bounding box center [520, 266] width 61 height 19
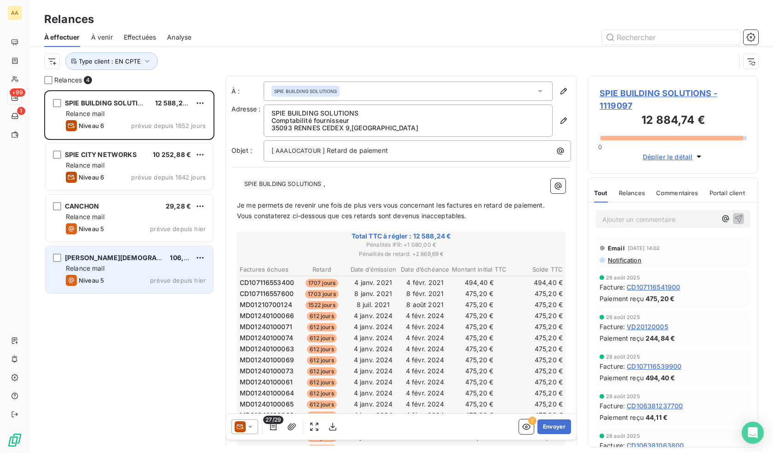
click at [124, 266] on div "Relance mail" at bounding box center [136, 268] width 140 height 9
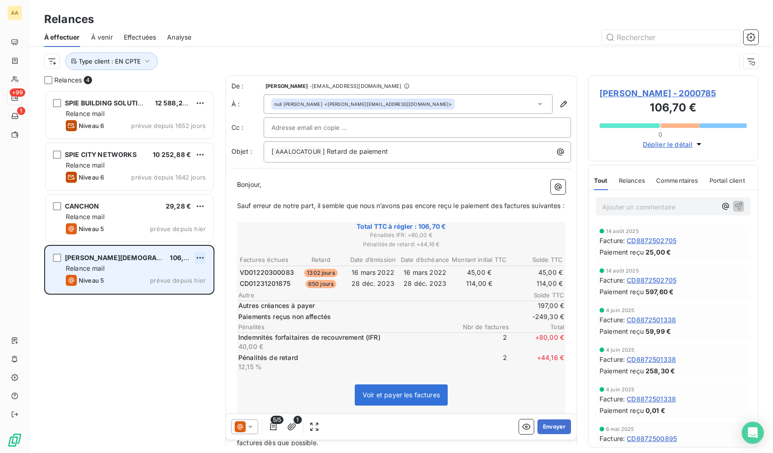
click at [201, 255] on html "AA +99 1 Relances À effectuer À venir Effectuées Analyse Type client : EN CPTE …" at bounding box center [386, 226] width 773 height 453
click at [154, 291] on div "Passer cette action" at bounding box center [160, 292] width 82 height 15
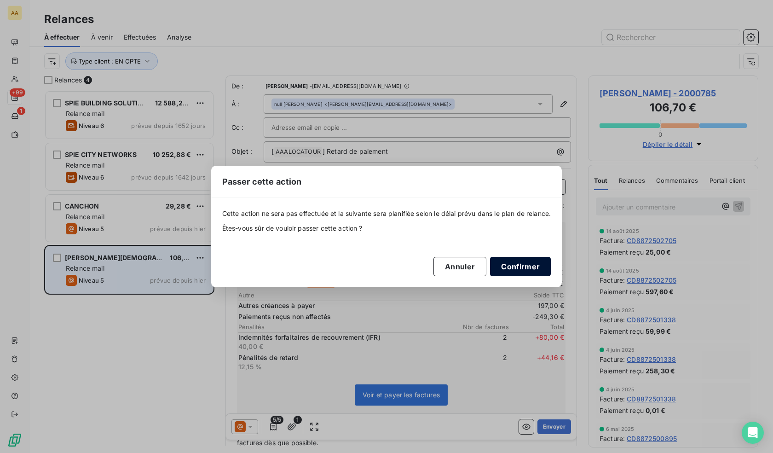
click at [525, 271] on button "Confirmer" at bounding box center [520, 266] width 61 height 19
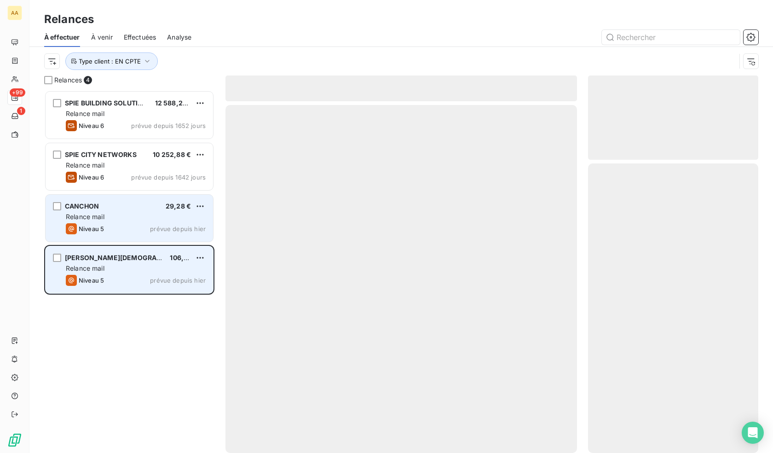
click at [110, 210] on div "CANCHON 29,28 €" at bounding box center [136, 206] width 140 height 8
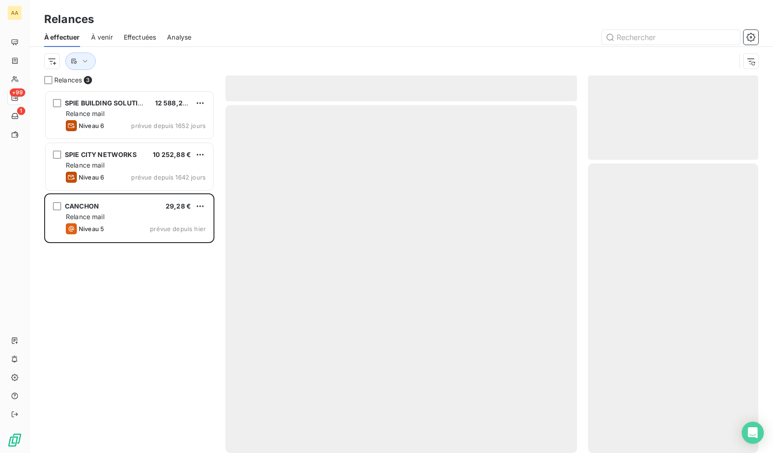
scroll to position [356, 163]
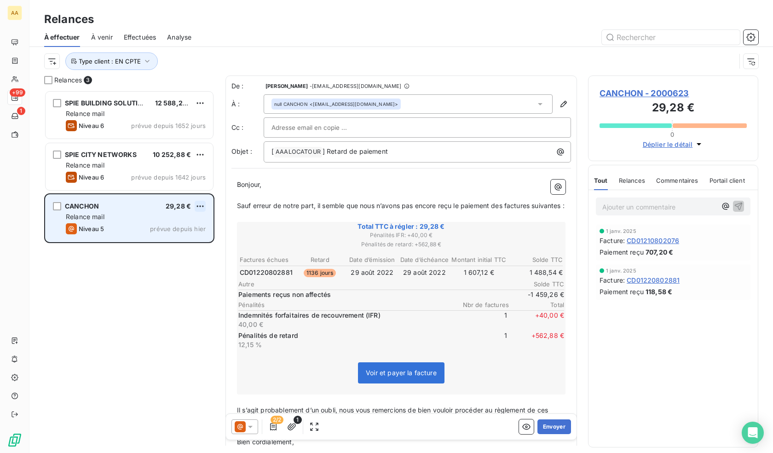
click at [201, 204] on html "AA +99 1 Relances À effectuer À venir Effectuées Analyse Type client : EN CPTE …" at bounding box center [386, 226] width 773 height 453
click at [152, 239] on div "Passer cette action" at bounding box center [160, 241] width 82 height 15
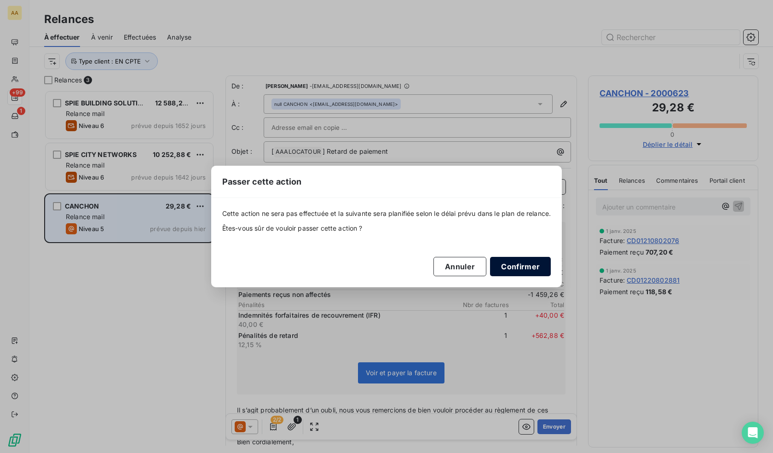
click at [529, 263] on button "Confirmer" at bounding box center [520, 266] width 61 height 19
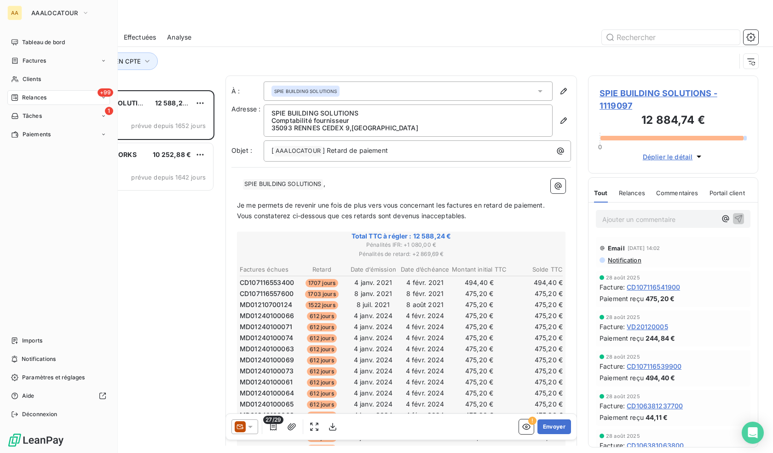
click at [28, 100] on span "Relances" at bounding box center [34, 97] width 24 height 8
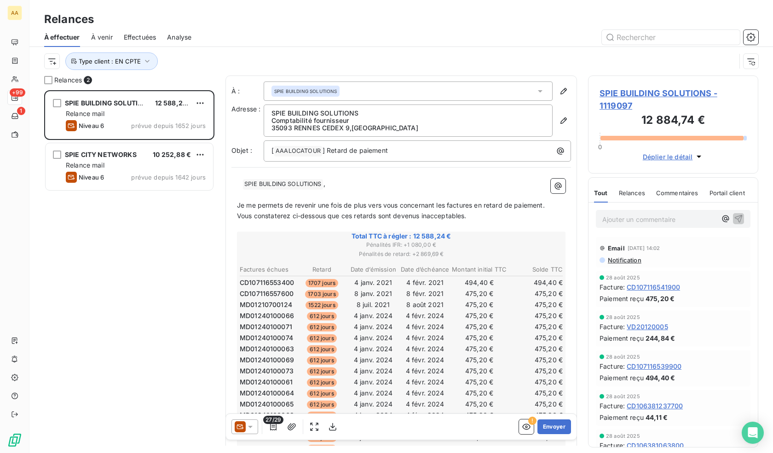
click at [197, 66] on div "Type client : EN CPTE" at bounding box center [389, 60] width 691 height 17
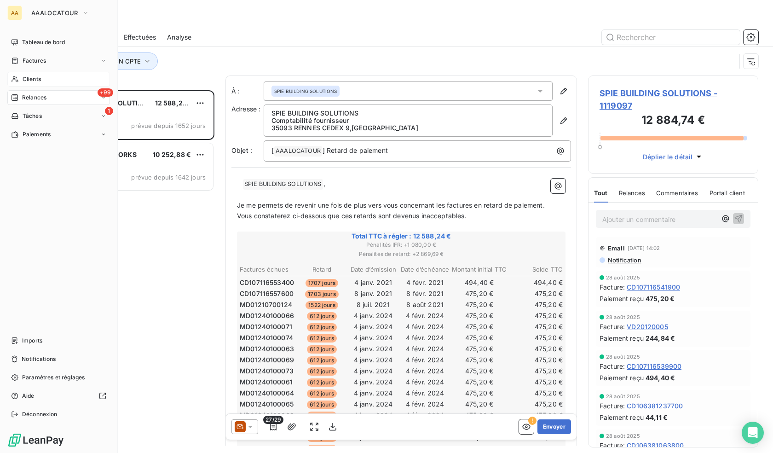
click at [32, 76] on span "Clients" at bounding box center [32, 79] width 18 height 8
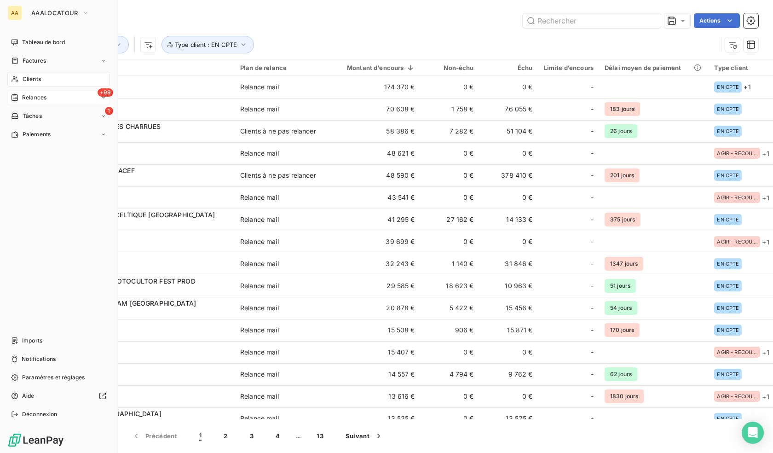
click at [29, 96] on span "Relances" at bounding box center [34, 97] width 24 height 8
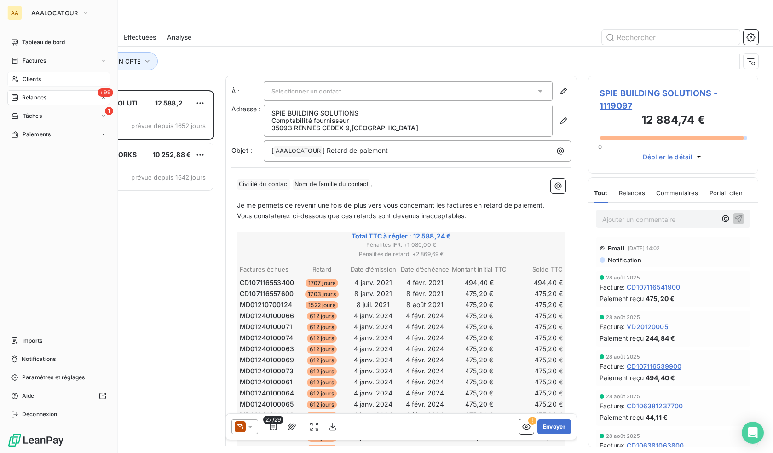
scroll to position [356, 163]
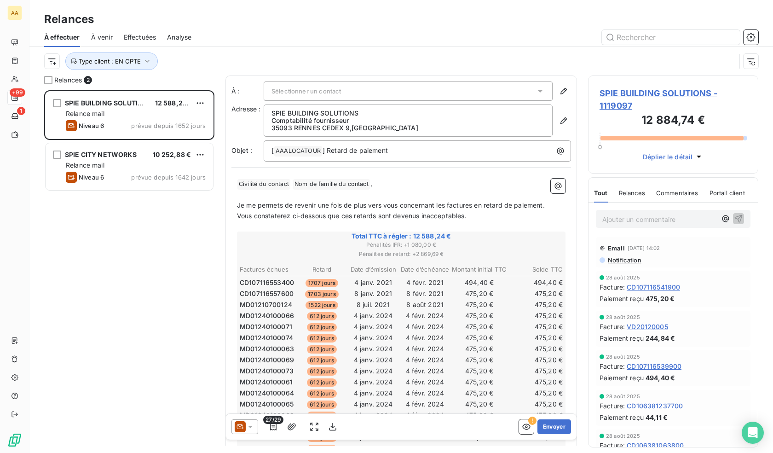
click at [182, 33] on span "Analyse" at bounding box center [179, 37] width 24 height 9
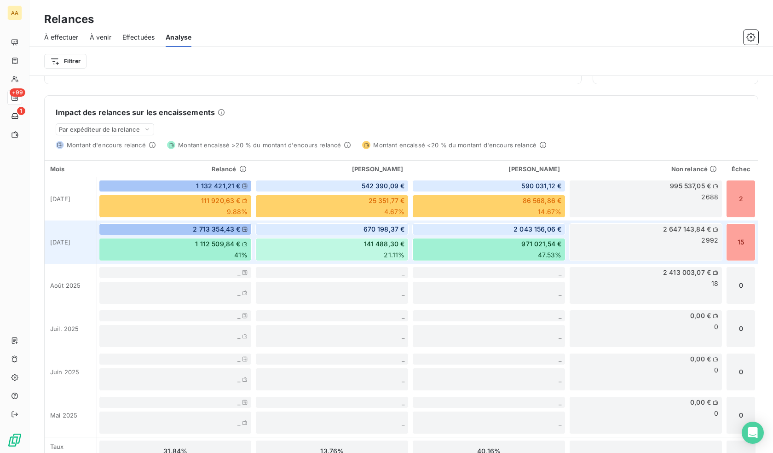
scroll to position [178, 0]
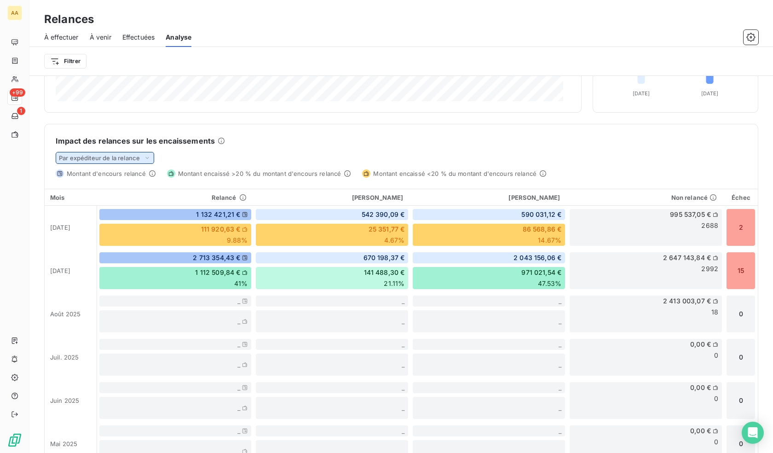
click at [119, 159] on span "Par expéditeur de la relance" at bounding box center [99, 157] width 81 height 7
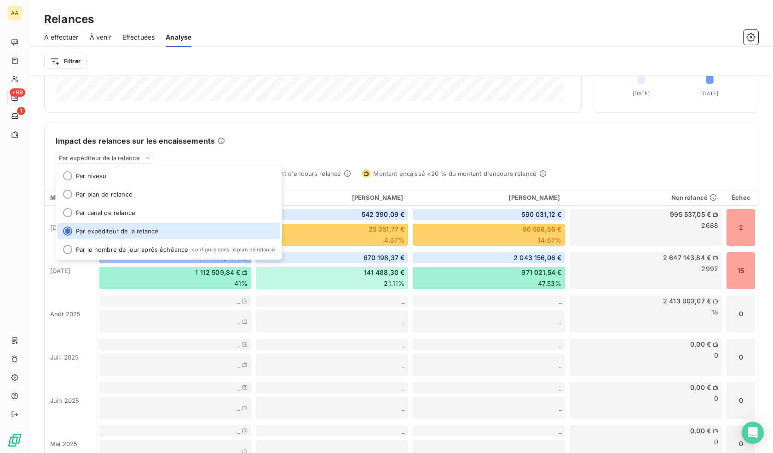
click at [362, 130] on div "Impact des relances sur les encaissements Par expéditeur de la relance Par nive…" at bounding box center [401, 150] width 713 height 53
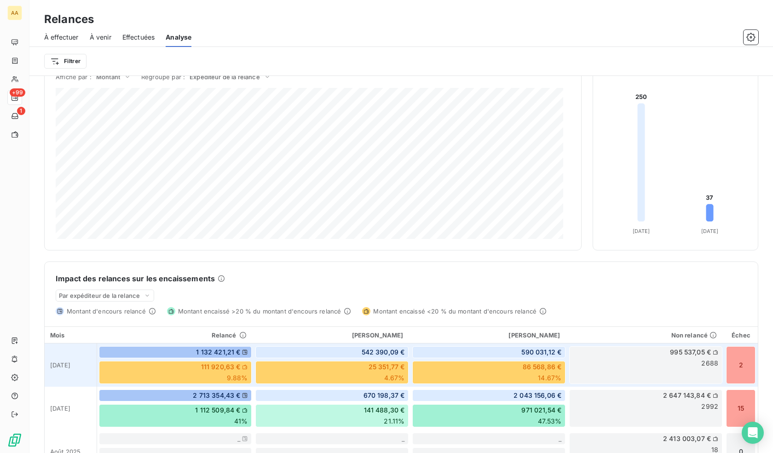
scroll to position [0, 0]
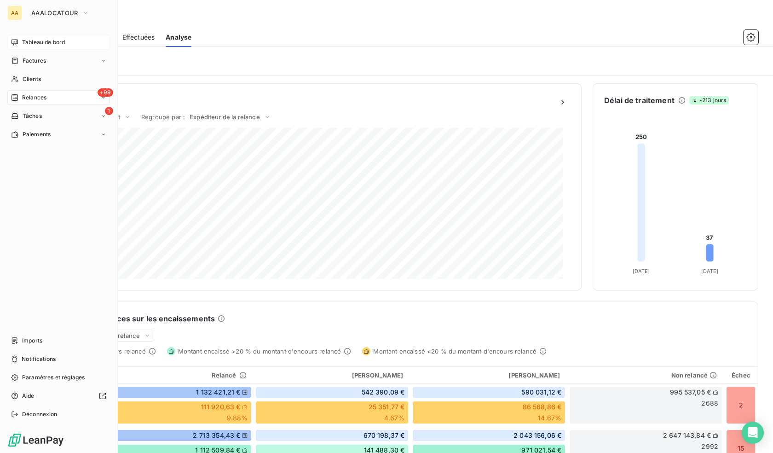
click at [38, 42] on span "Tableau de bord" at bounding box center [43, 42] width 43 height 8
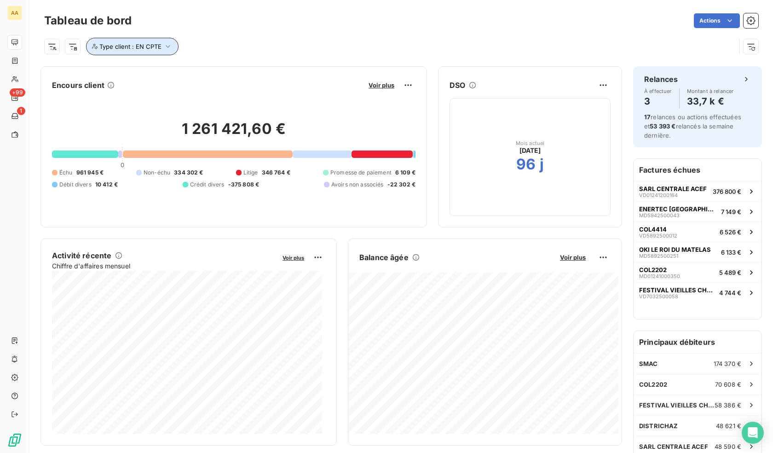
click at [151, 45] on span "Type client : EN CPTE" at bounding box center [130, 46] width 62 height 7
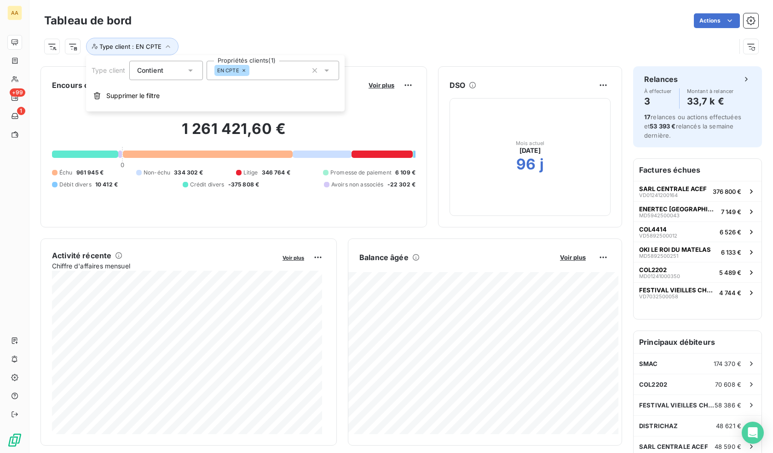
click at [266, 62] on div "EN CPTE" at bounding box center [273, 70] width 132 height 19
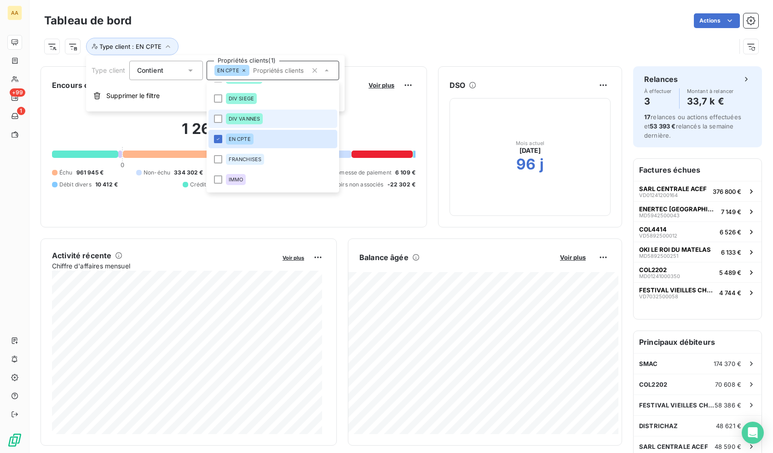
scroll to position [265, 0]
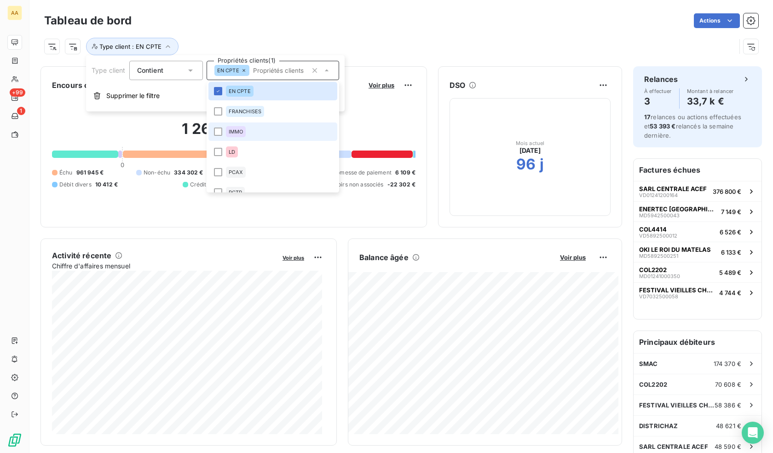
click at [247, 128] on li "IMMO" at bounding box center [272, 131] width 129 height 18
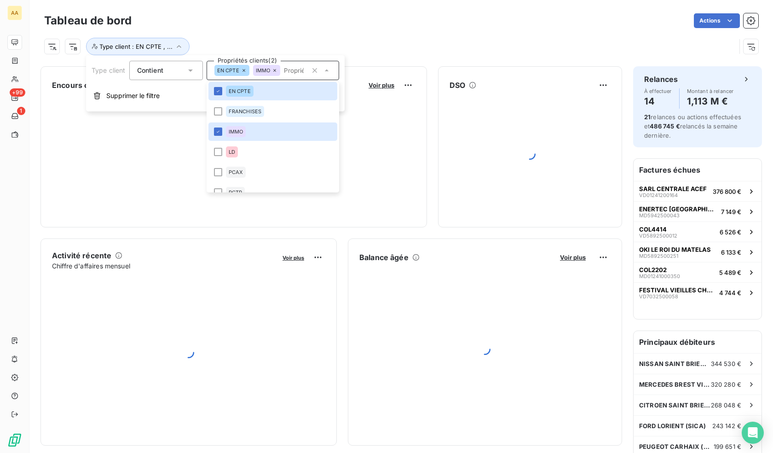
click at [244, 68] on icon at bounding box center [244, 71] width 6 height 6
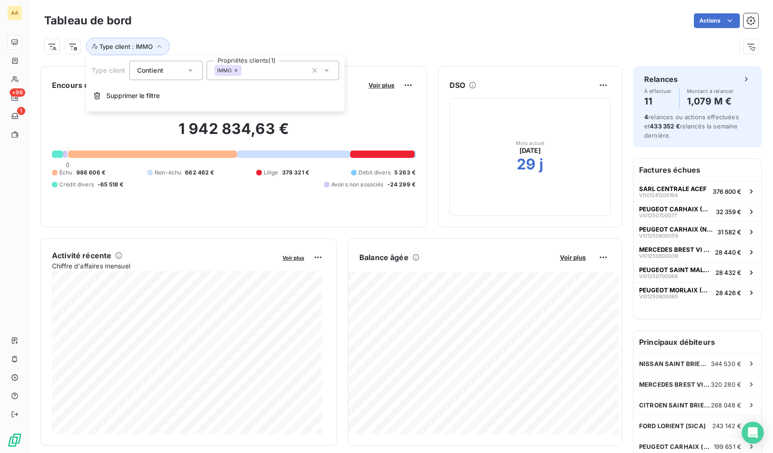
click at [297, 31] on div "Type client : IMMO" at bounding box center [401, 42] width 714 height 25
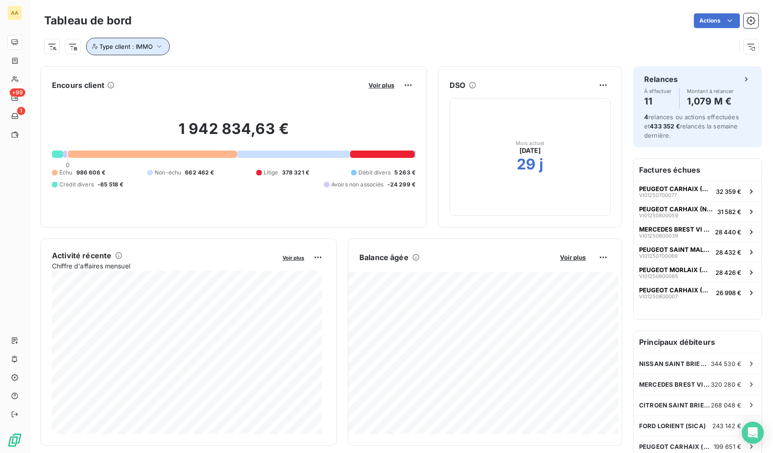
click at [155, 48] on icon "button" at bounding box center [159, 46] width 9 height 9
click at [250, 68] on div "IMMO" at bounding box center [273, 70] width 132 height 19
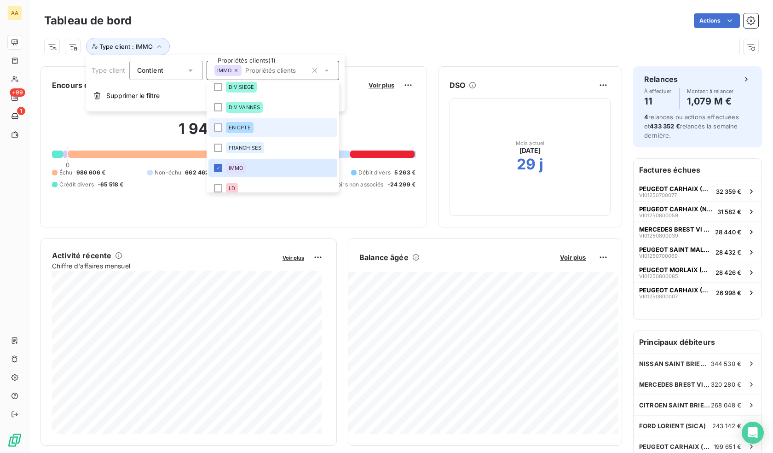
scroll to position [213, 0]
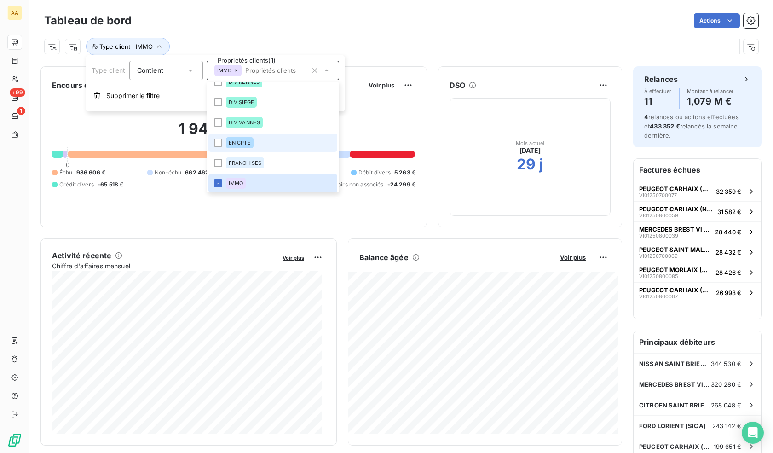
click at [234, 140] on span "EN CPTE" at bounding box center [240, 143] width 22 height 6
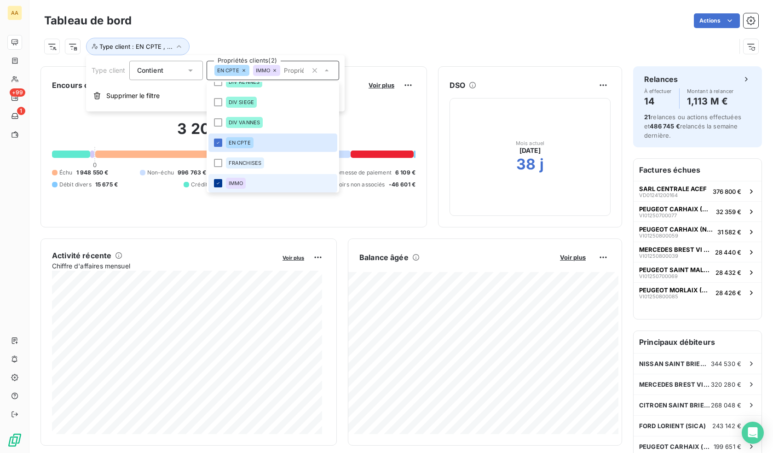
click at [222, 183] on div at bounding box center [218, 183] width 8 height 8
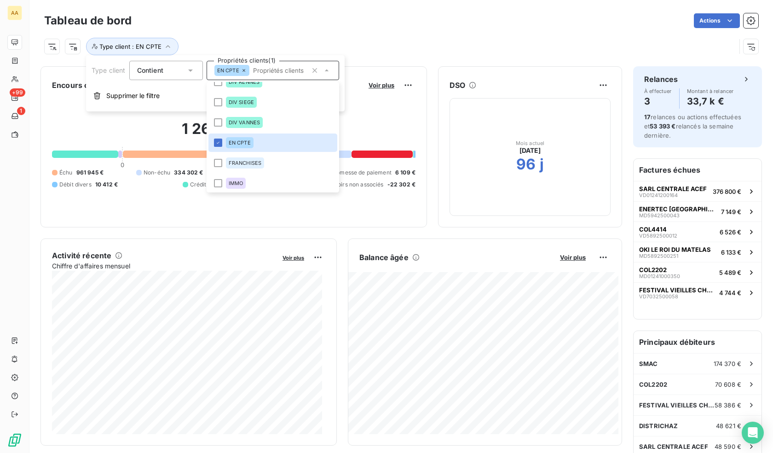
click at [287, 11] on div "Tableau de bord Actions" at bounding box center [401, 20] width 714 height 19
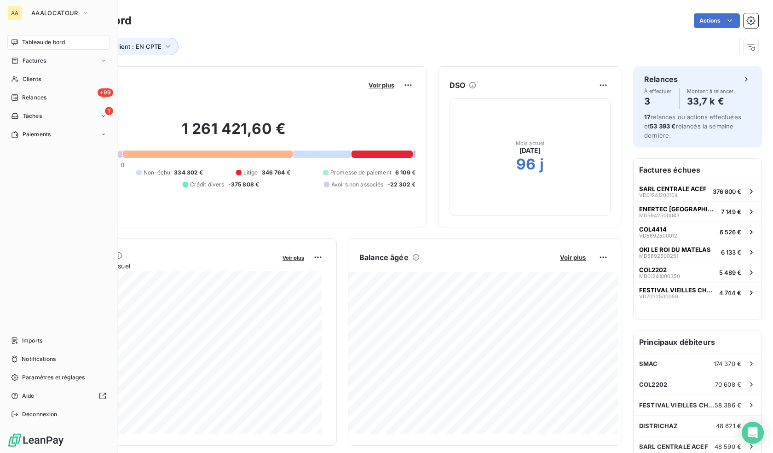
click at [33, 33] on div "AA AAALOCATOUR Tableau de bord Factures Clients +99 Relances 1 Tâches Paiements…" at bounding box center [59, 226] width 118 height 453
click at [34, 36] on div "Tableau de bord" at bounding box center [58, 42] width 103 height 15
click at [34, 52] on nav "Tableau de bord Factures Clients +99 Relances 1 Tâches Paiements" at bounding box center [58, 88] width 103 height 107
click at [38, 74] on div "Clients" at bounding box center [58, 79] width 103 height 15
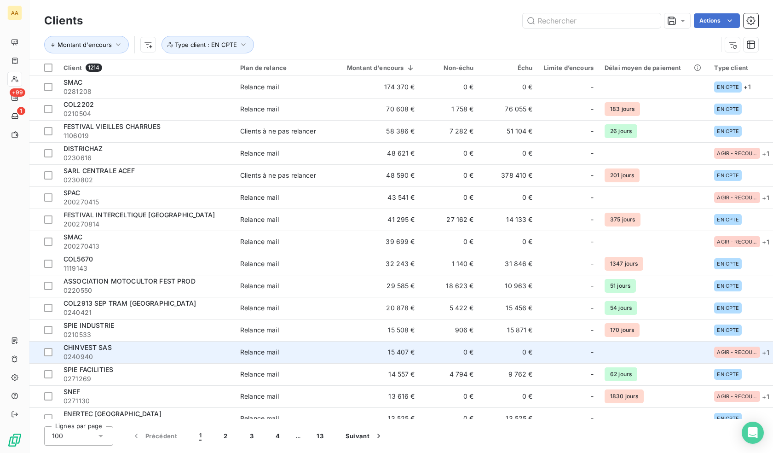
click at [112, 349] on div "CHINVEST SAS" at bounding box center [146, 347] width 166 height 9
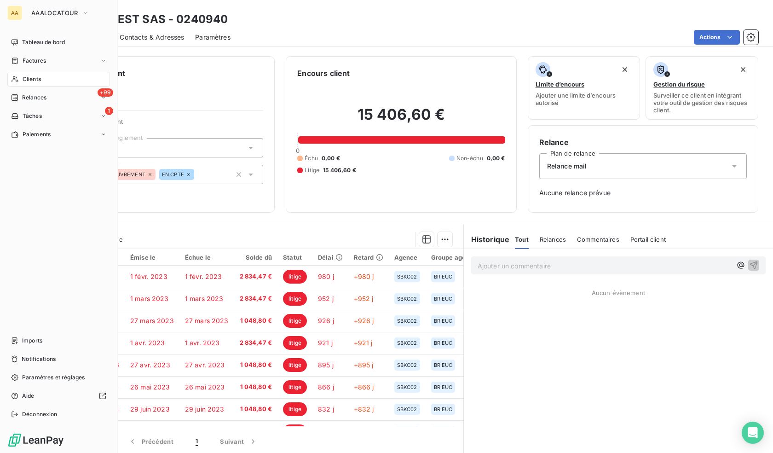
click at [26, 82] on span "Clients" at bounding box center [32, 79] width 18 height 8
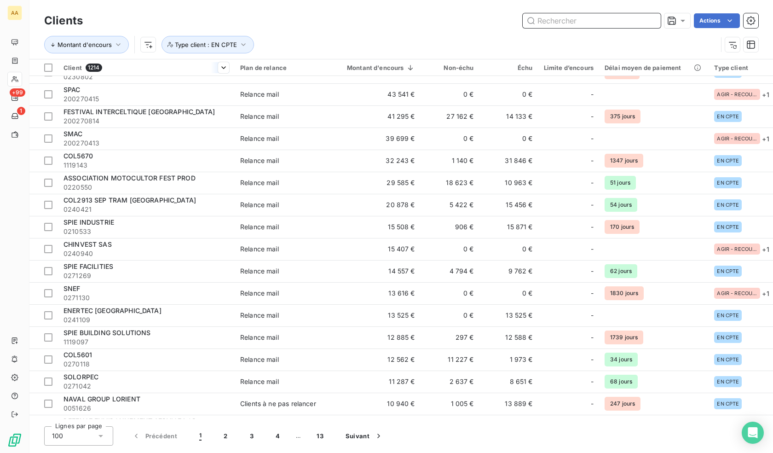
scroll to position [690, 0]
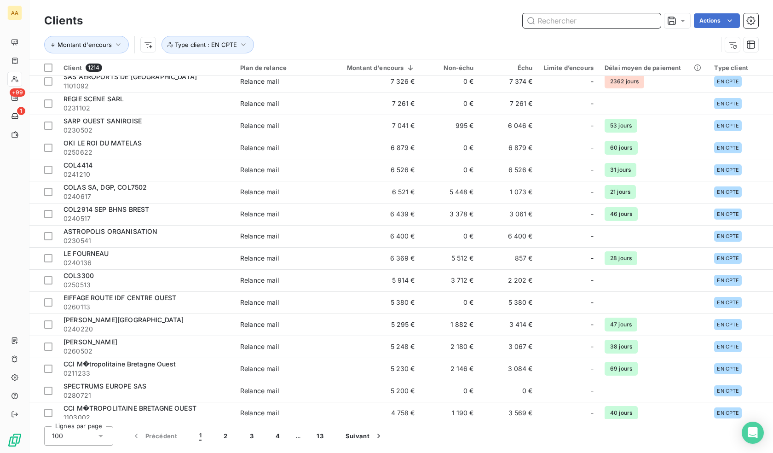
click at [567, 20] on input "text" at bounding box center [592, 20] width 138 height 15
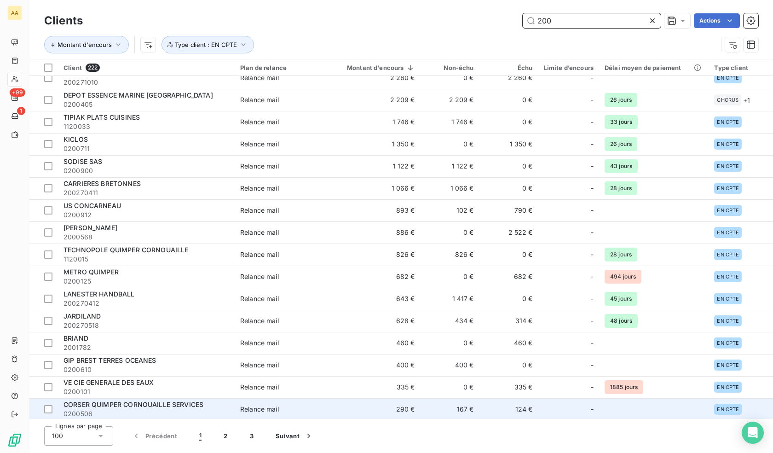
scroll to position [230, 0]
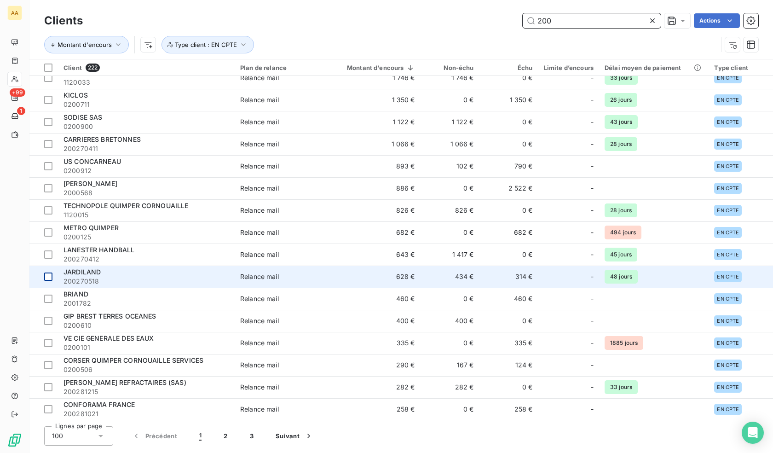
type input "200"
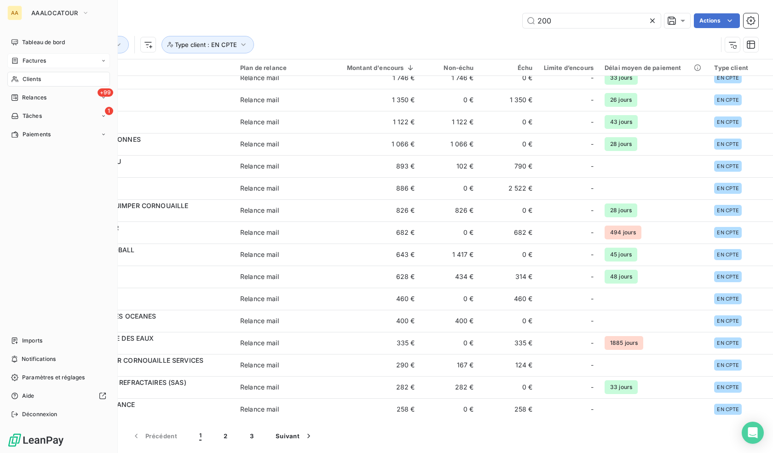
click at [46, 57] on div "Factures" at bounding box center [58, 60] width 103 height 15
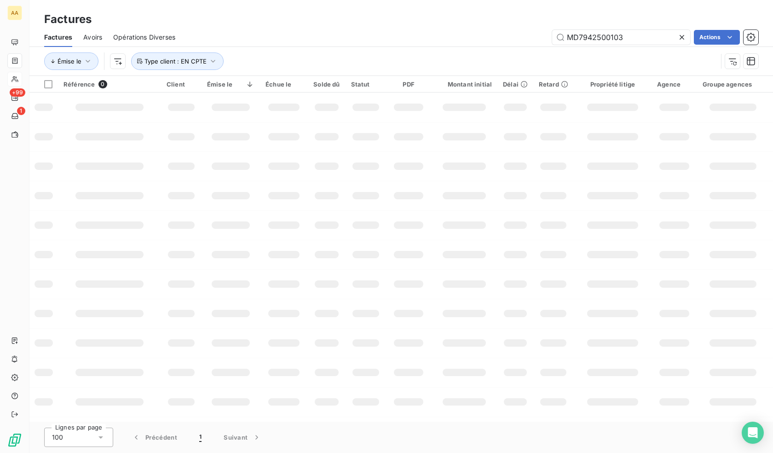
drag, startPoint x: 620, startPoint y: 38, endPoint x: 523, endPoint y: 16, distance: 100.0
click at [523, 16] on div "Factures Factures Avoirs Opérations Diverses MD7942500103 Actions Émise le Type…" at bounding box center [400, 38] width 743 height 76
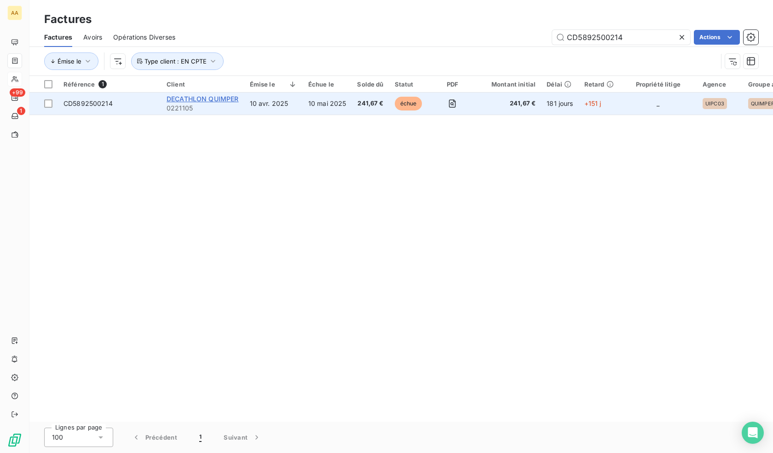
type input "CD5892500214"
click at [182, 96] on span "DECATHLON QUIMPER" at bounding box center [203, 99] width 72 height 8
